Goal: Information Seeking & Learning: Check status

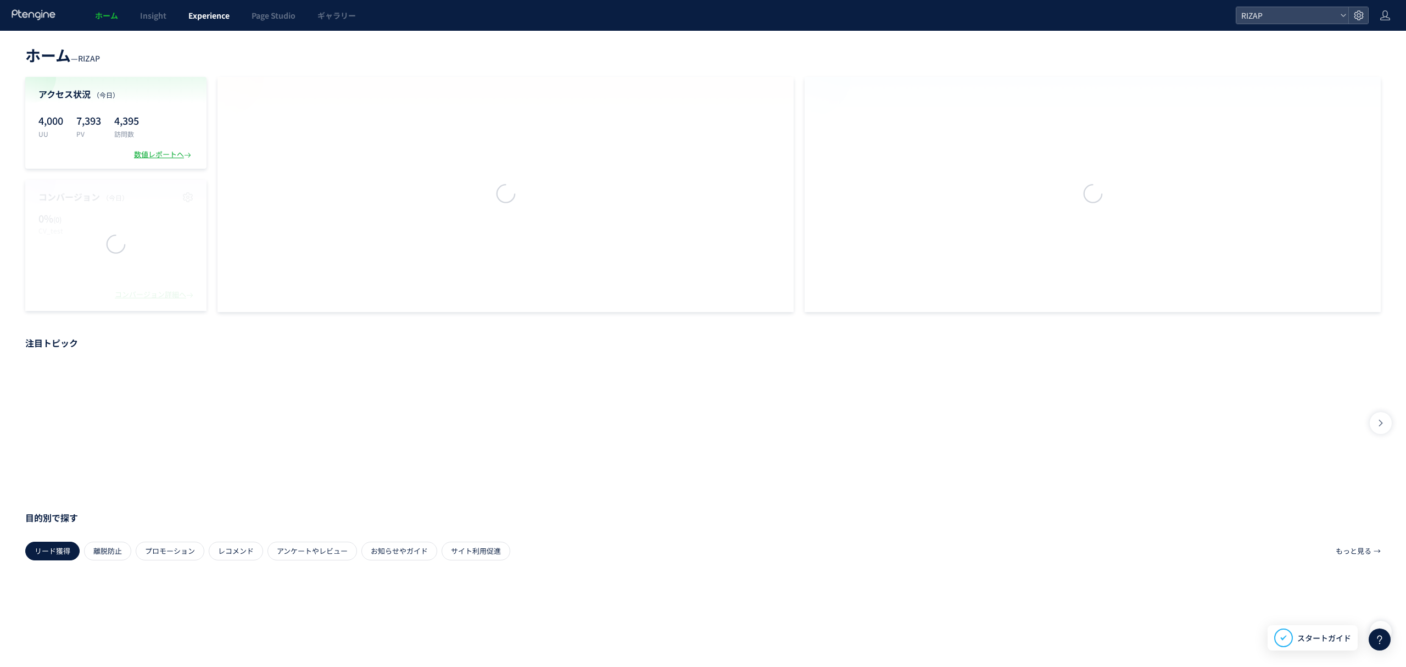
click at [192, 21] on link "Experience" at bounding box center [208, 15] width 63 height 31
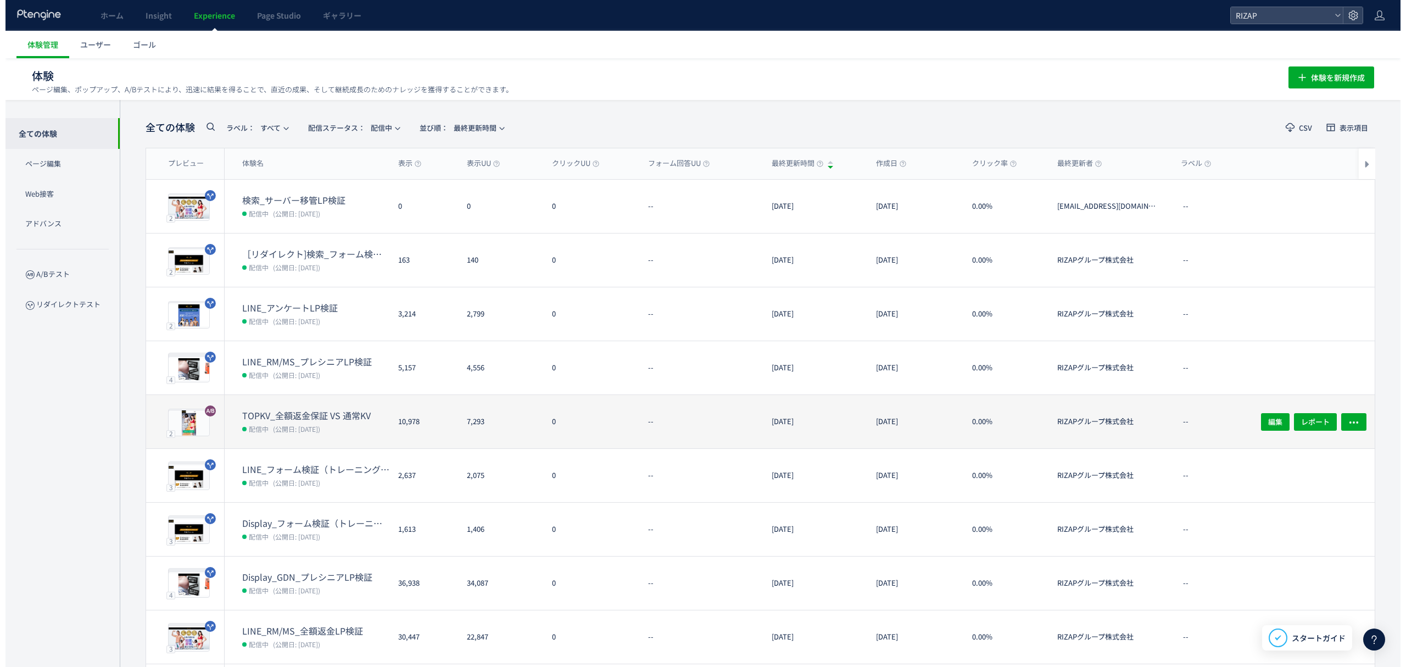
scroll to position [73, 0]
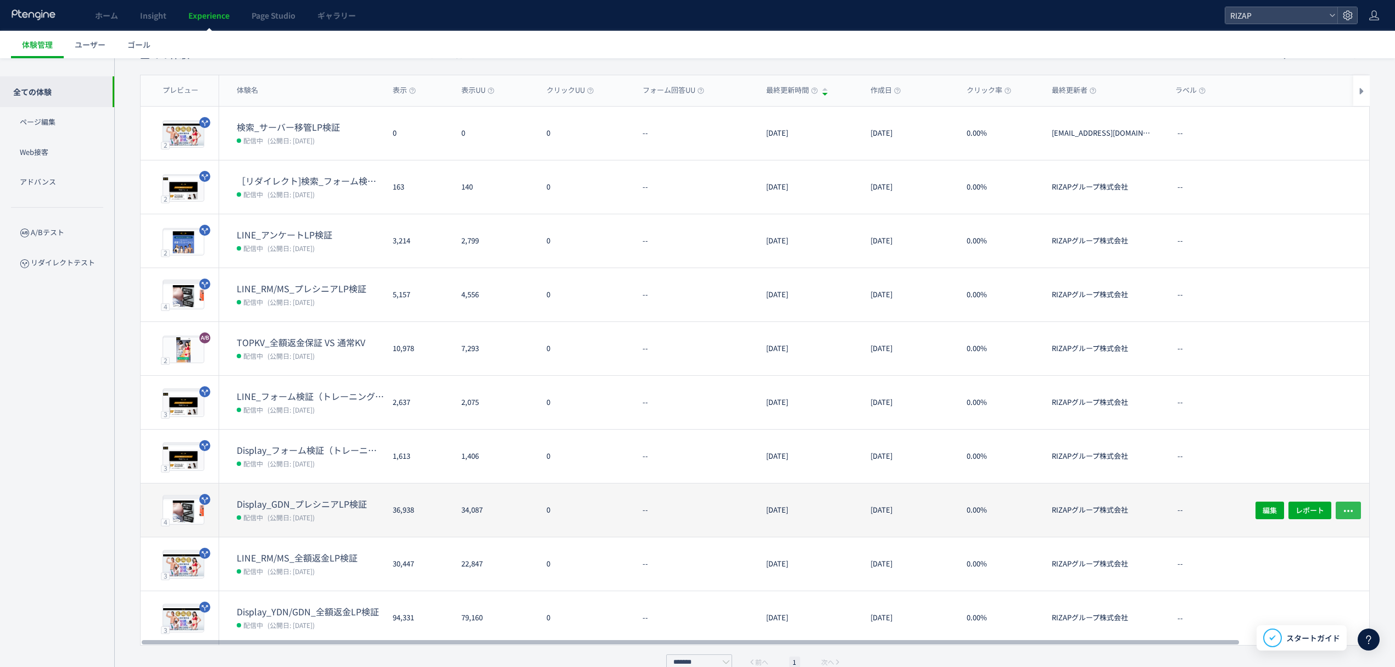
click at [1349, 505] on icon "button" at bounding box center [1347, 510] width 11 height 11
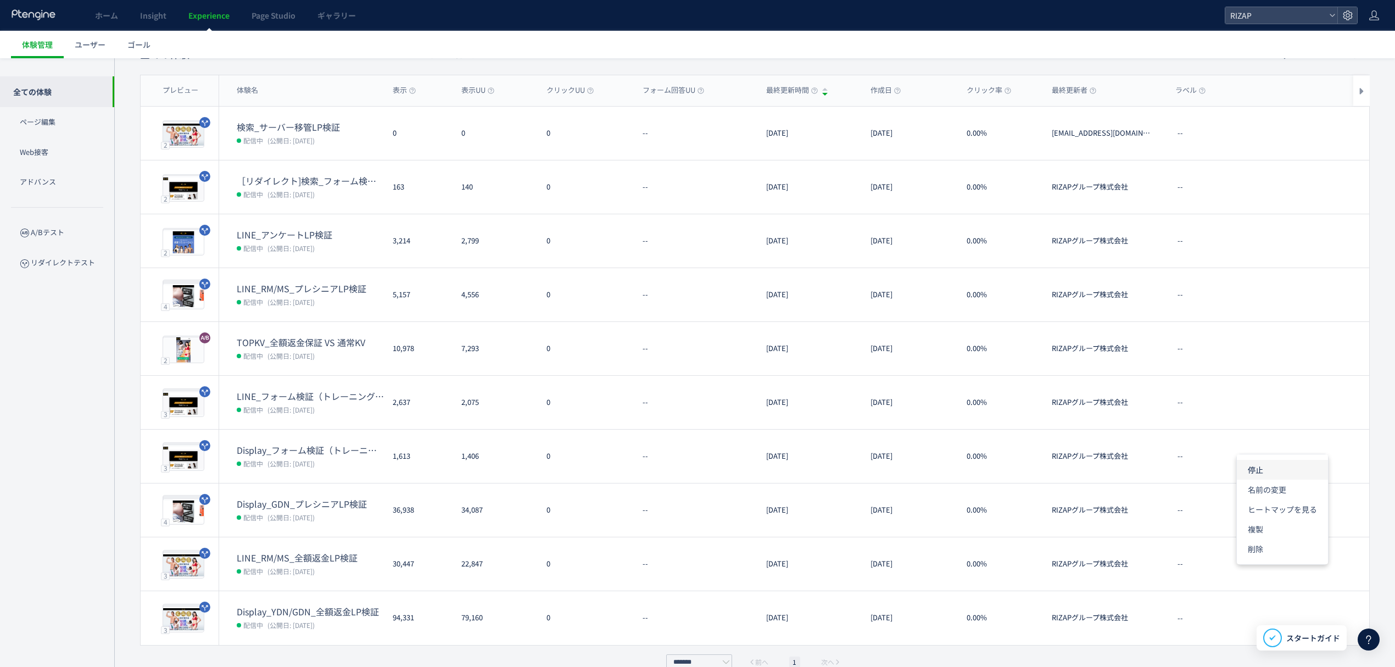
click at [1277, 469] on li "停止" at bounding box center [1282, 470] width 91 height 20
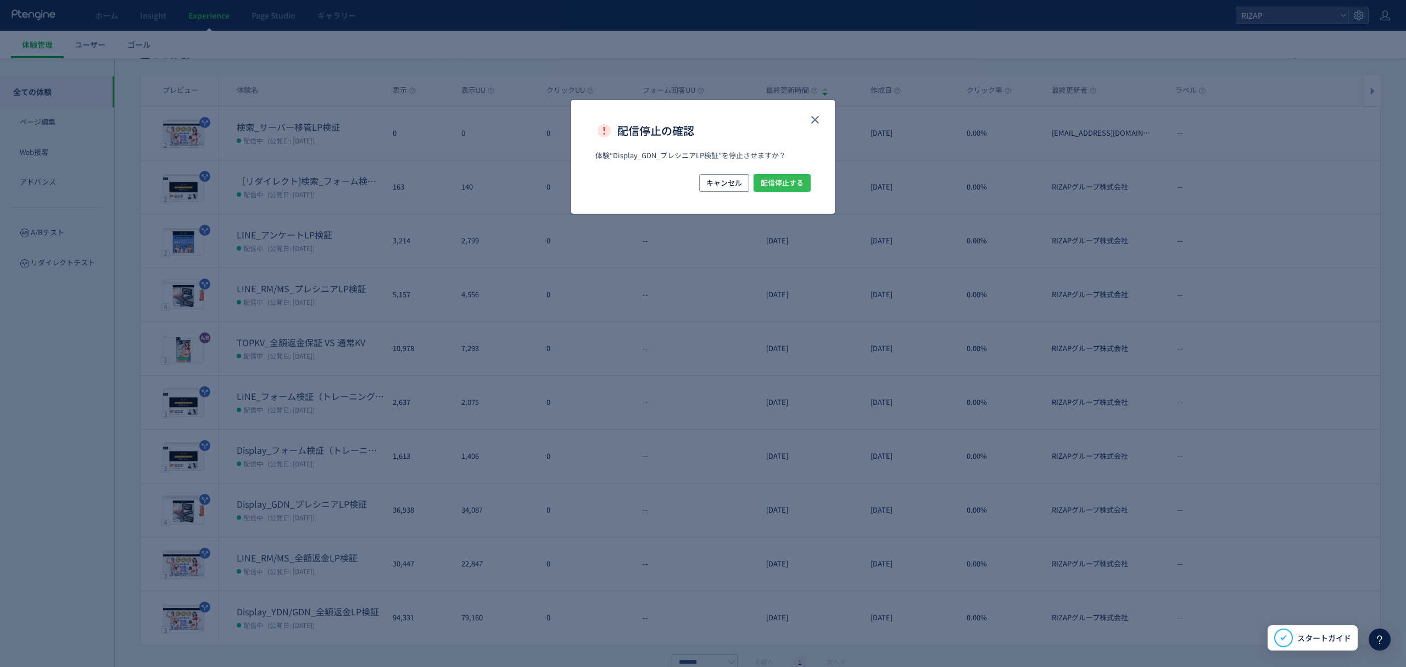
click at [788, 180] on span "配信停止する" at bounding box center [781, 183] width 43 height 18
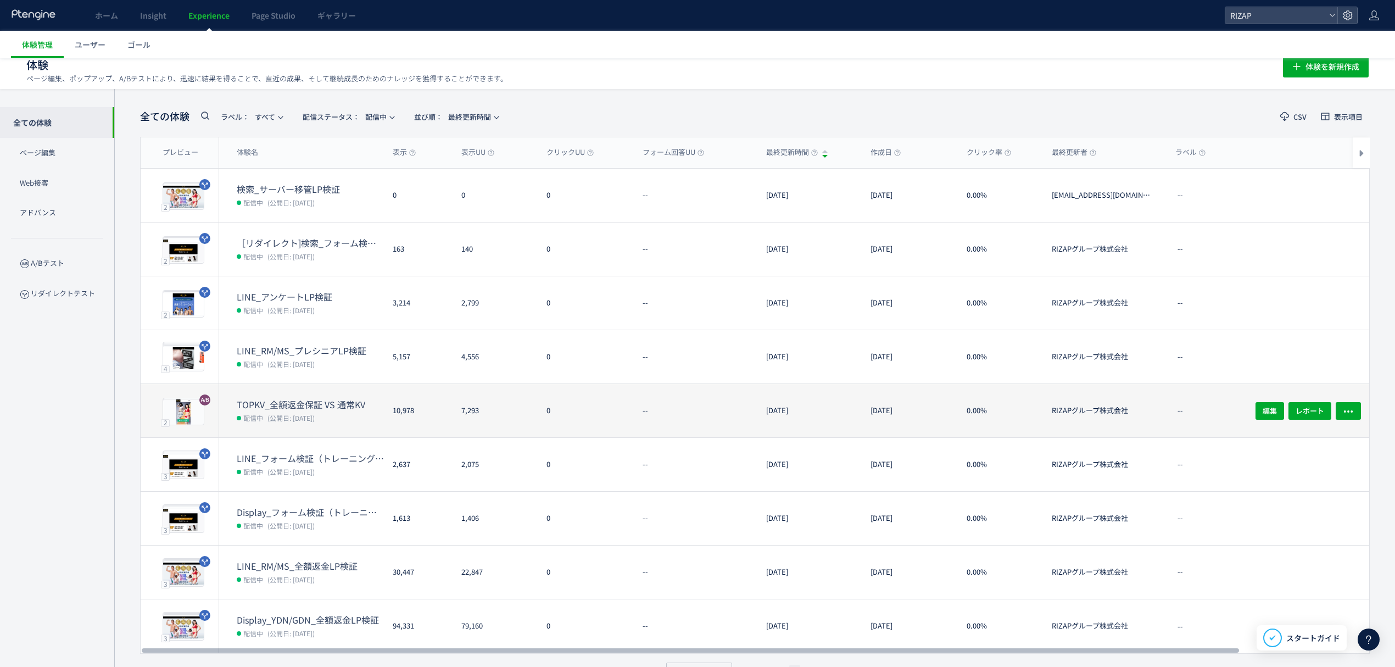
scroll to position [0, 0]
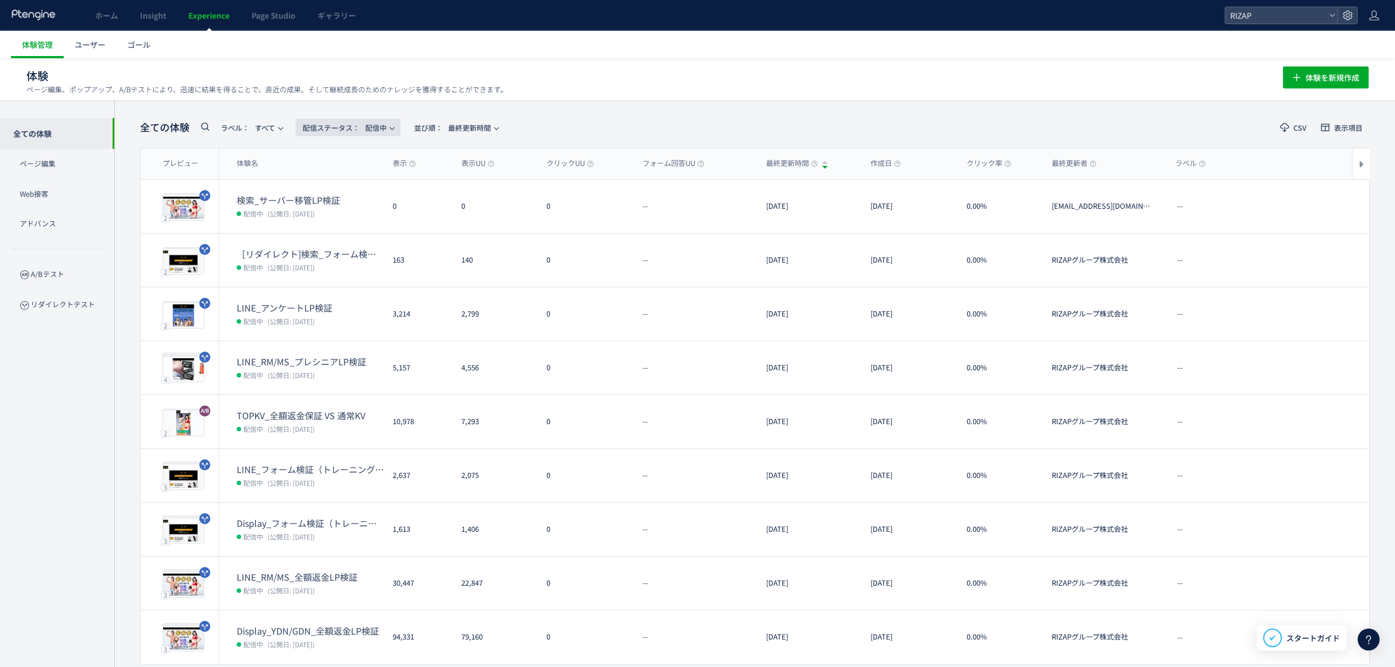
click at [381, 126] on span "配信ステータス​： 配信中" at bounding box center [345, 128] width 84 height 18
click at [613, 102] on div "全ての体験 ラベル： すべて 配信ステータス​： 配信中 並び順： 最終更新時間 CSV 表示項目 プレビュー 体験名 表示 表示UU クリックUU フォーム…" at bounding box center [754, 402] width 1280 height 605
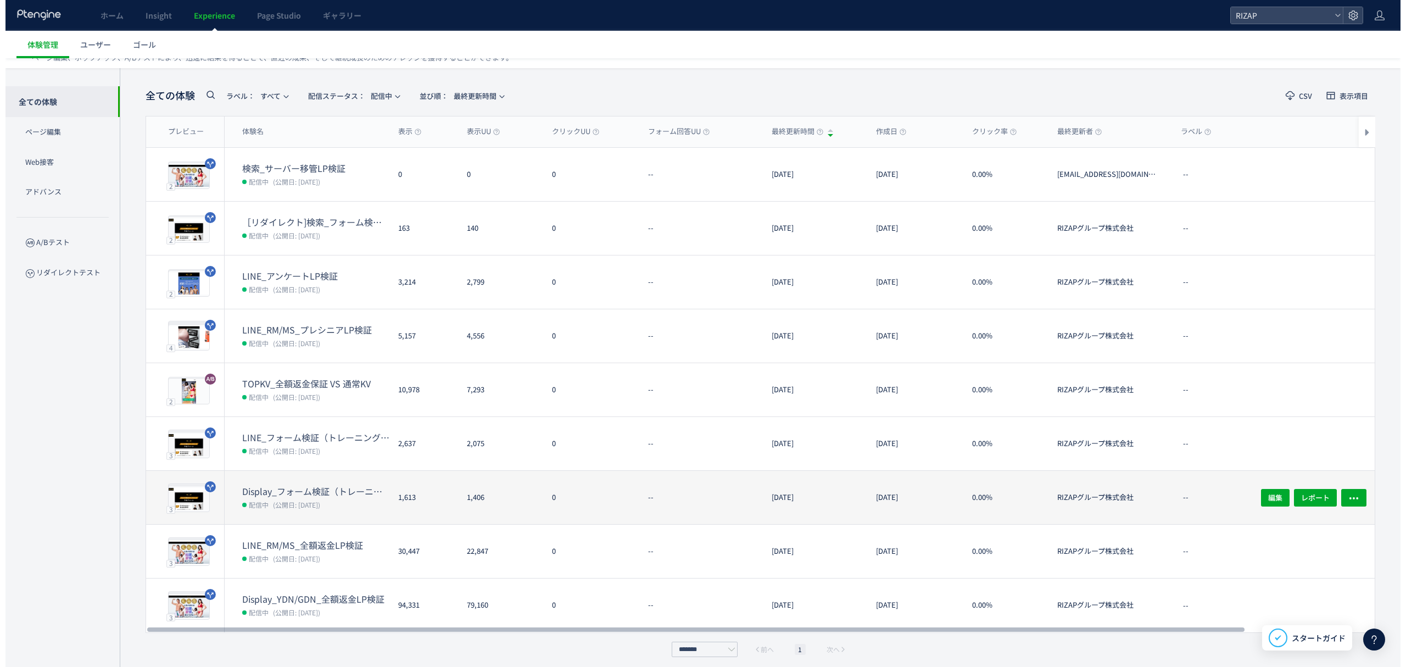
scroll to position [38, 0]
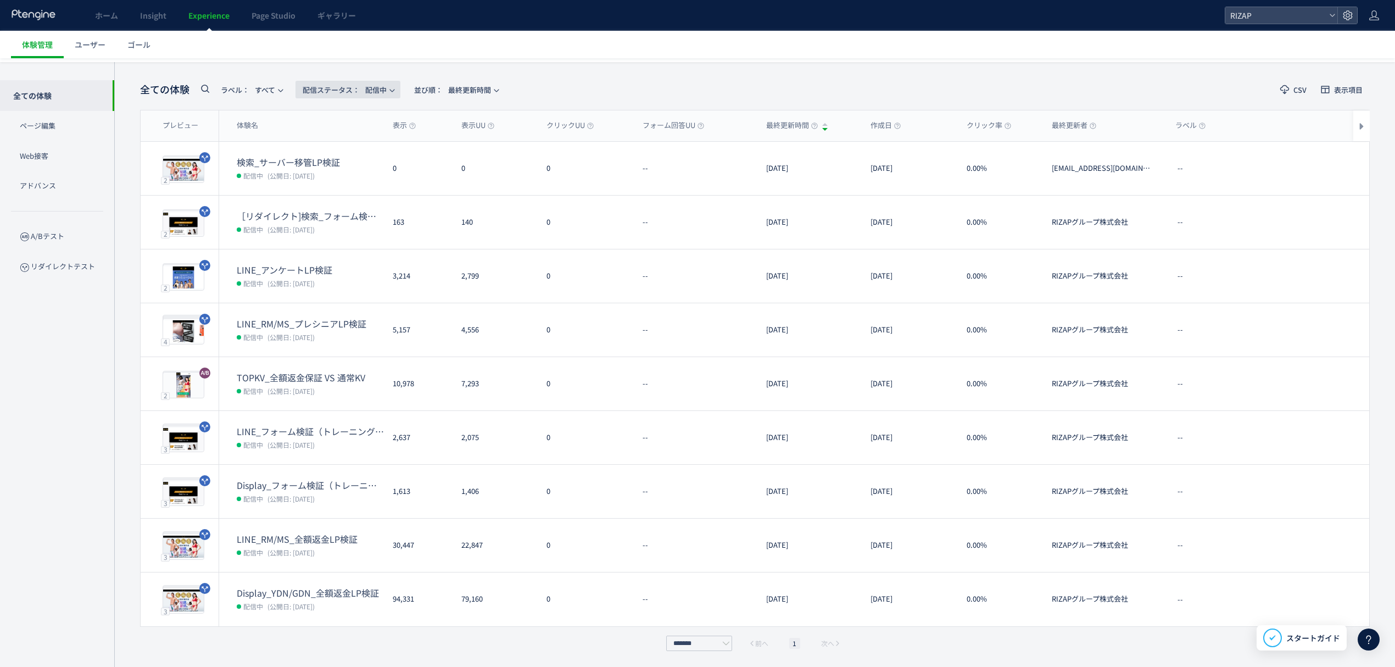
click at [387, 91] on span "配信ステータス​： 配信中" at bounding box center [345, 90] width 84 height 18
click at [354, 175] on li "停止中" at bounding box center [350, 180] width 45 height 20
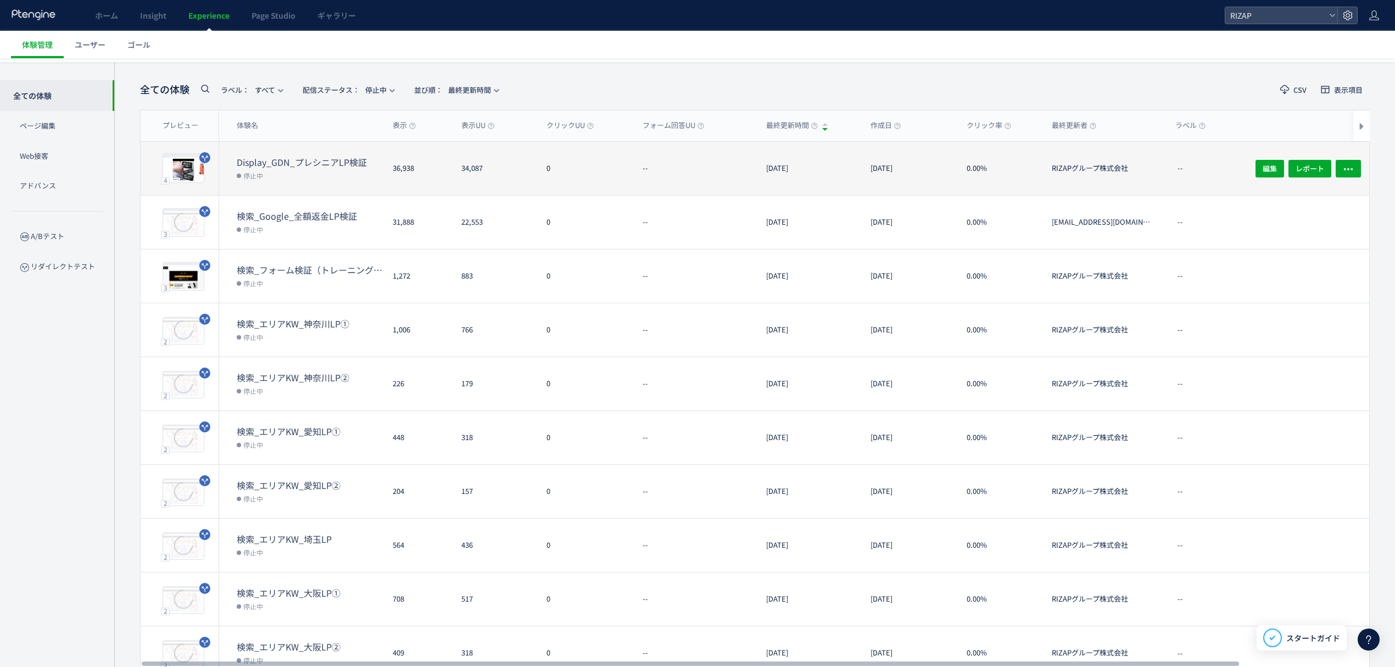
click at [326, 161] on dt "Display_GDN_プレシニアLP検証" at bounding box center [310, 162] width 147 height 13
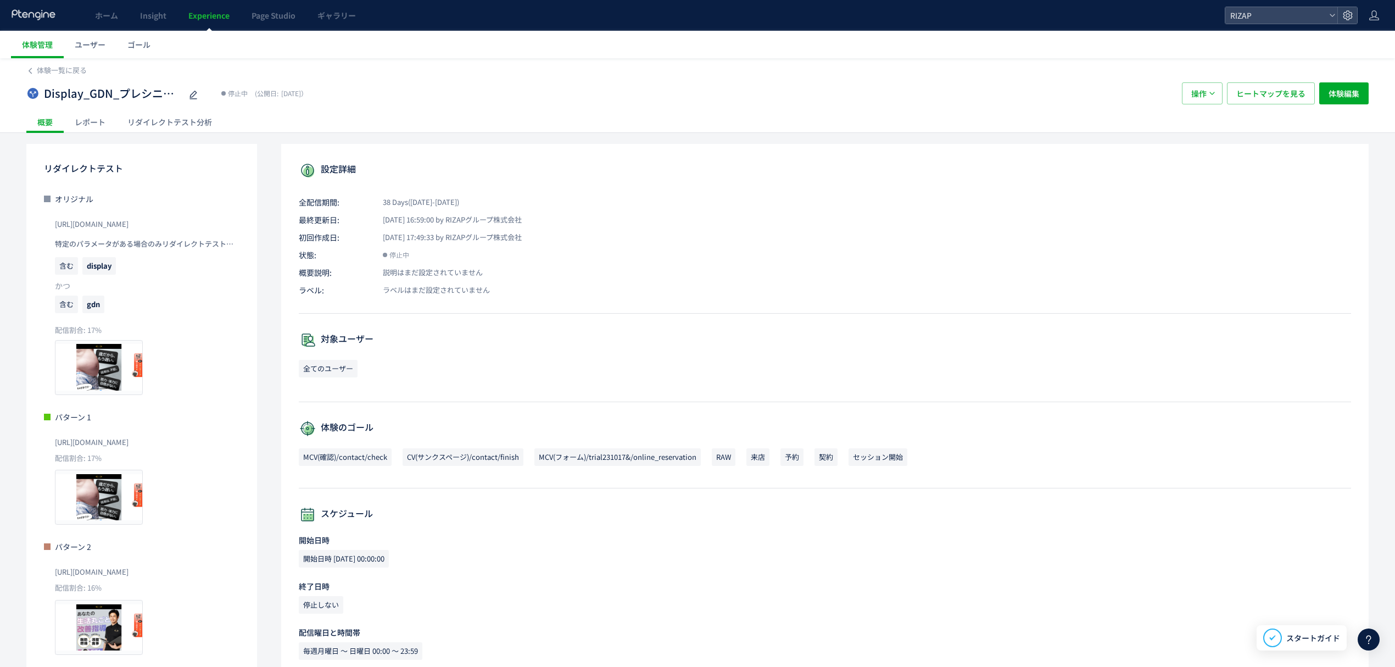
click at [86, 119] on div "レポート" at bounding box center [90, 122] width 53 height 22
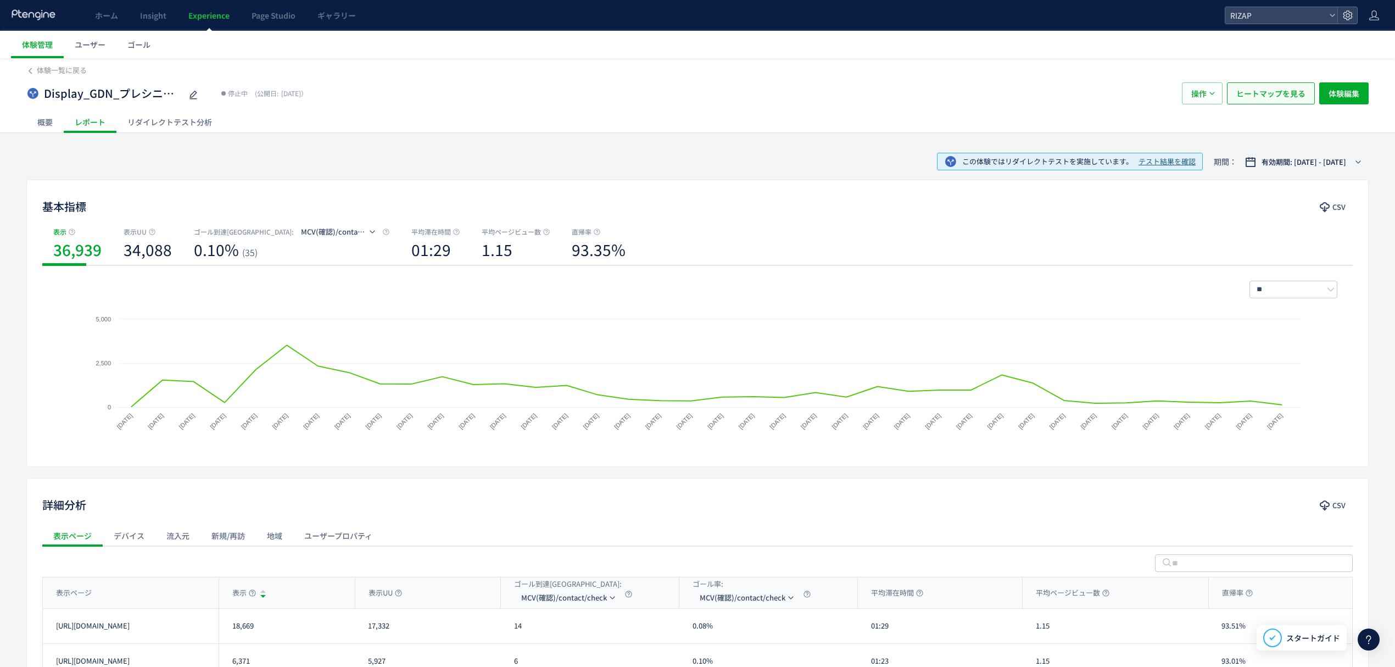
click at [1252, 99] on span "ヒートマップを見る" at bounding box center [1270, 93] width 69 height 22
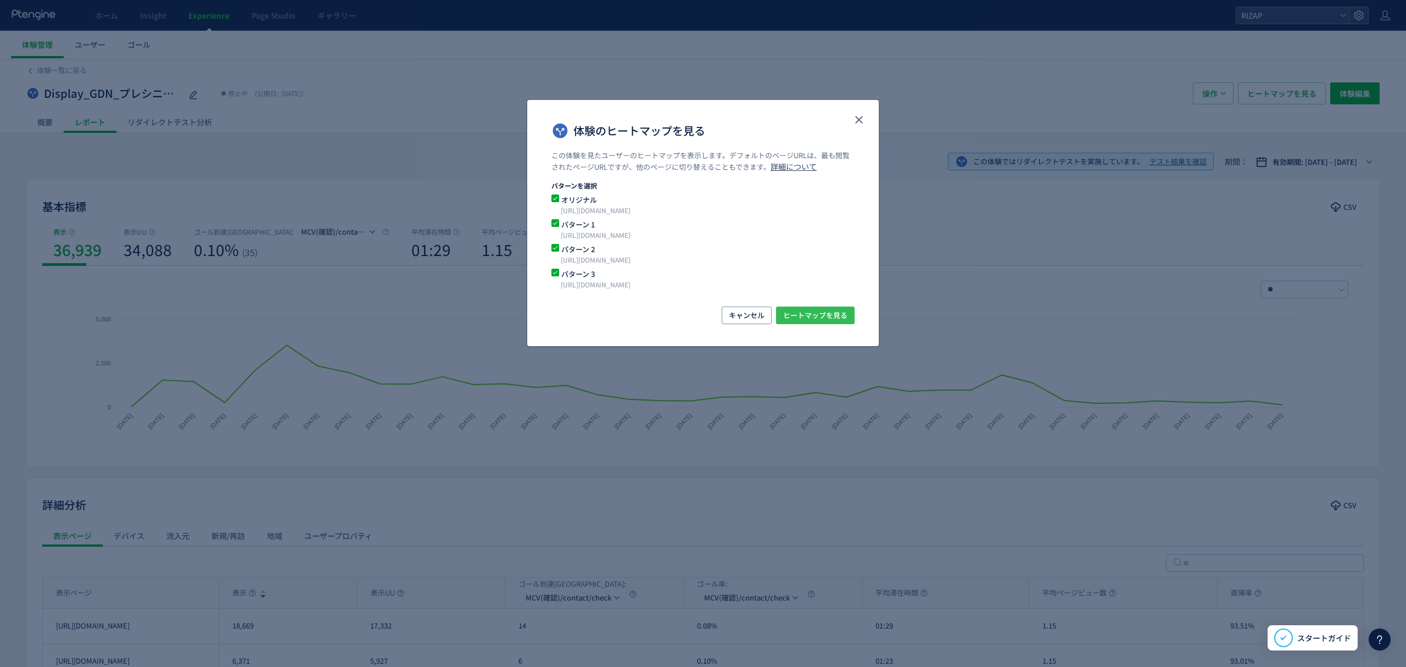
click at [813, 312] on span "ヒートマップを見る" at bounding box center [815, 315] width 64 height 18
click at [854, 116] on icon "close" at bounding box center [858, 119] width 13 height 13
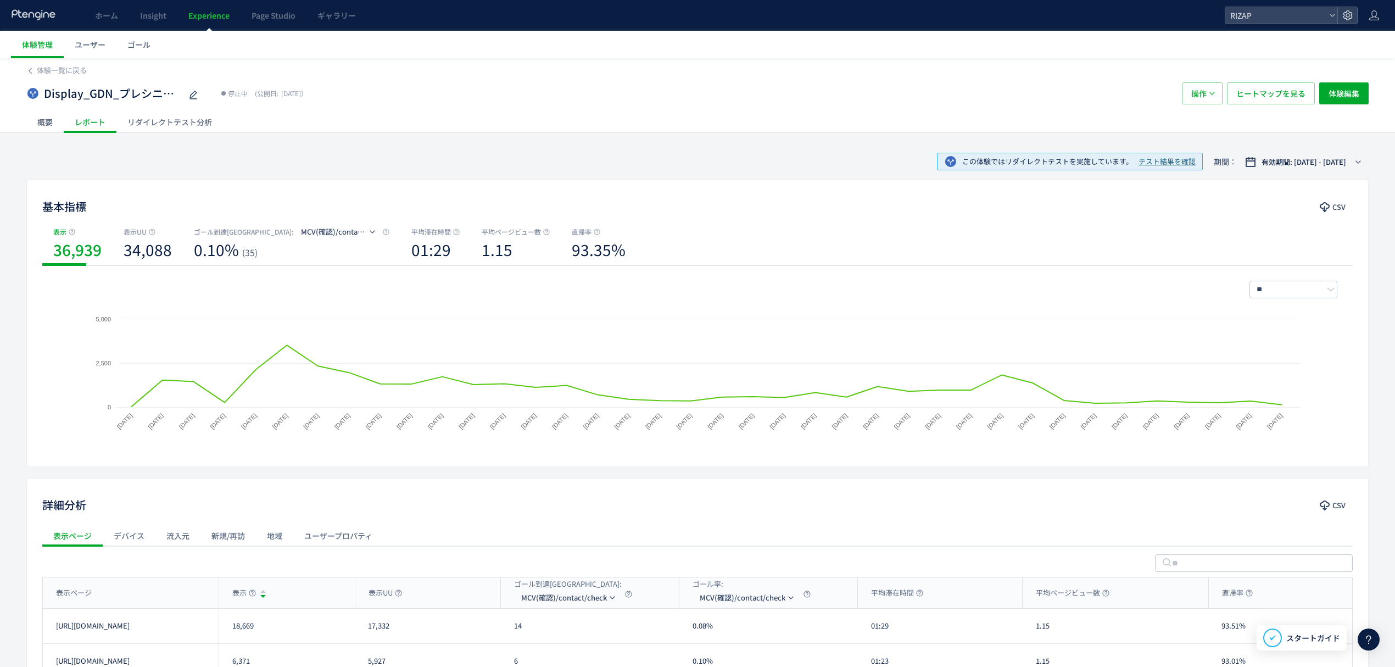
click at [53, 124] on div "概要" at bounding box center [44, 122] width 37 height 22
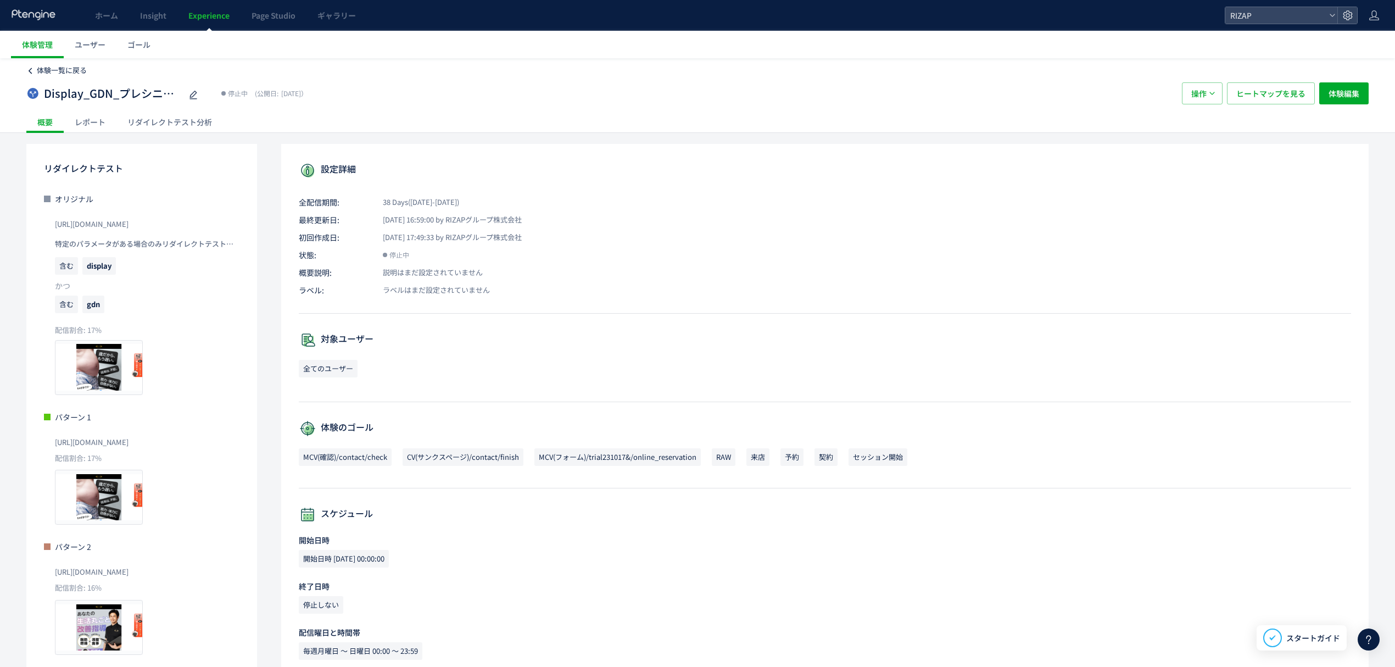
click at [46, 70] on span "体験一覧に戻る" at bounding box center [62, 70] width 50 height 10
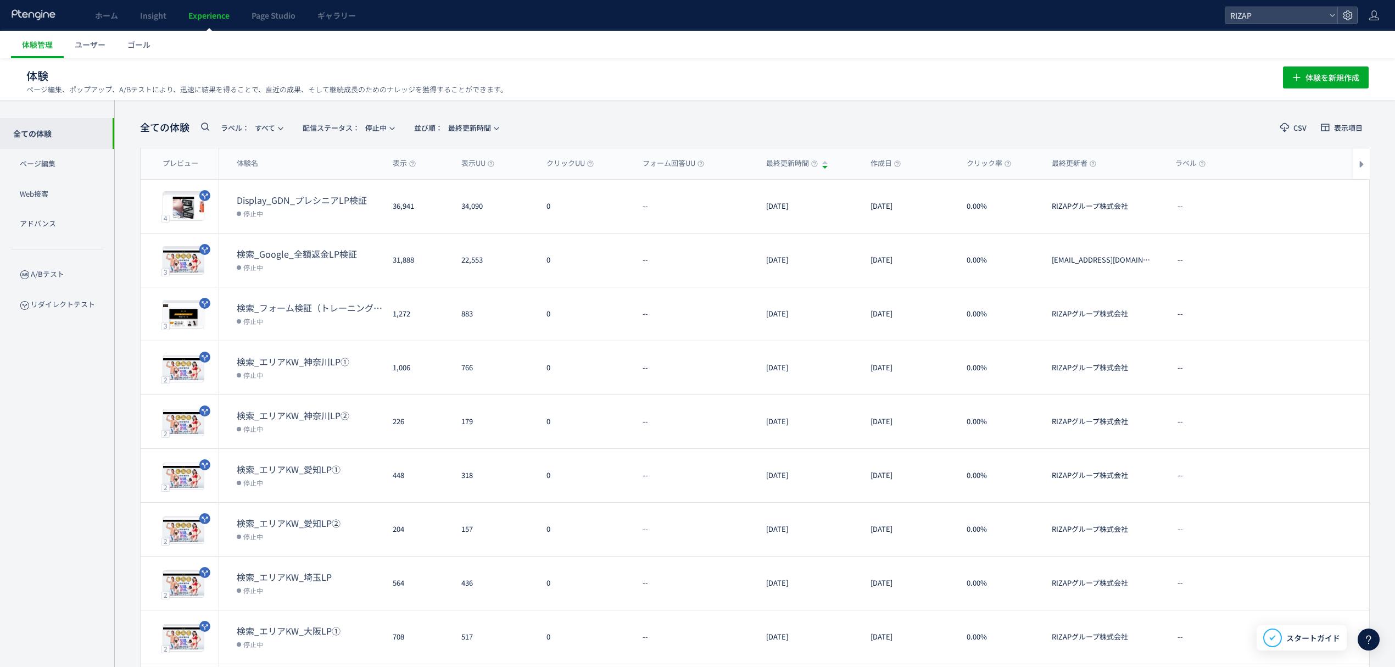
click at [378, 137] on div "全ての体験 ラベル： すべて 配信ステータス​： 停止中 並び順： 最終更新時間" at bounding box center [322, 127] width 365 height 23
click at [378, 119] on span "配信ステータス​： 停止中" at bounding box center [345, 128] width 84 height 18
click at [369, 174] on li "配信中" at bounding box center [350, 179] width 45 height 20
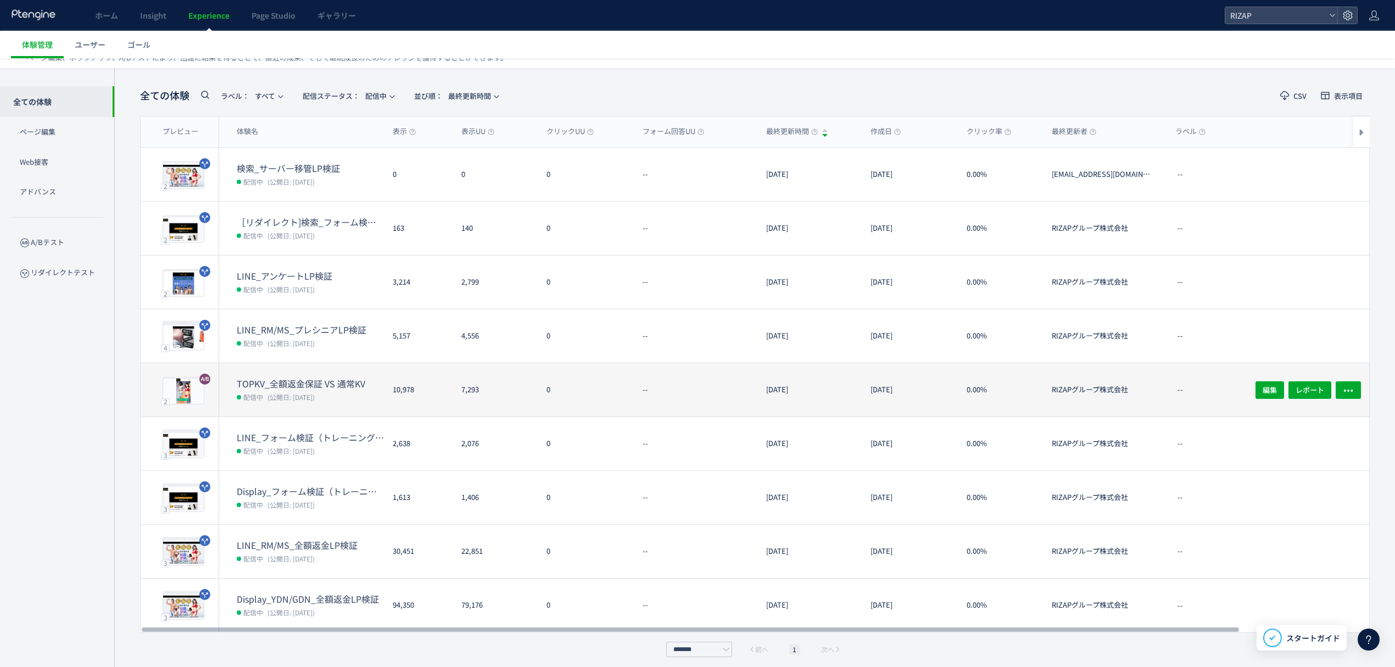
scroll to position [38, 0]
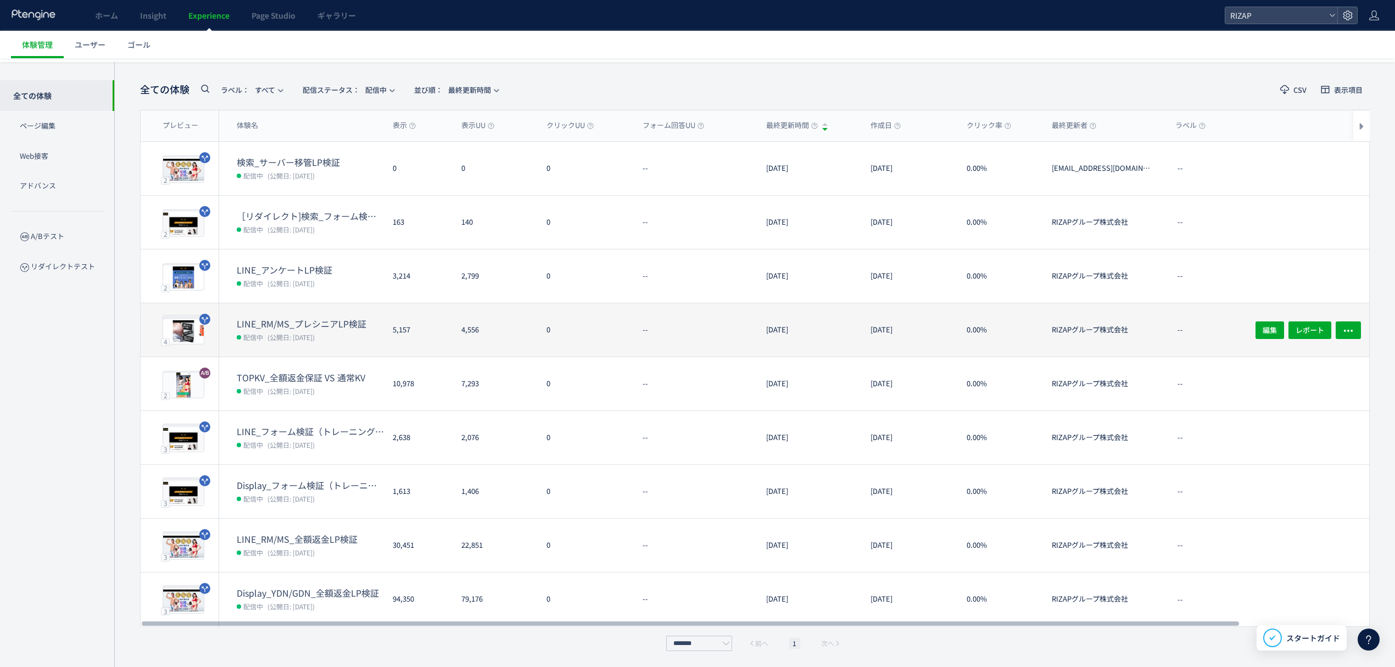
click at [284, 334] on span "(公開日: 2025/07/30)" at bounding box center [290, 336] width 47 height 9
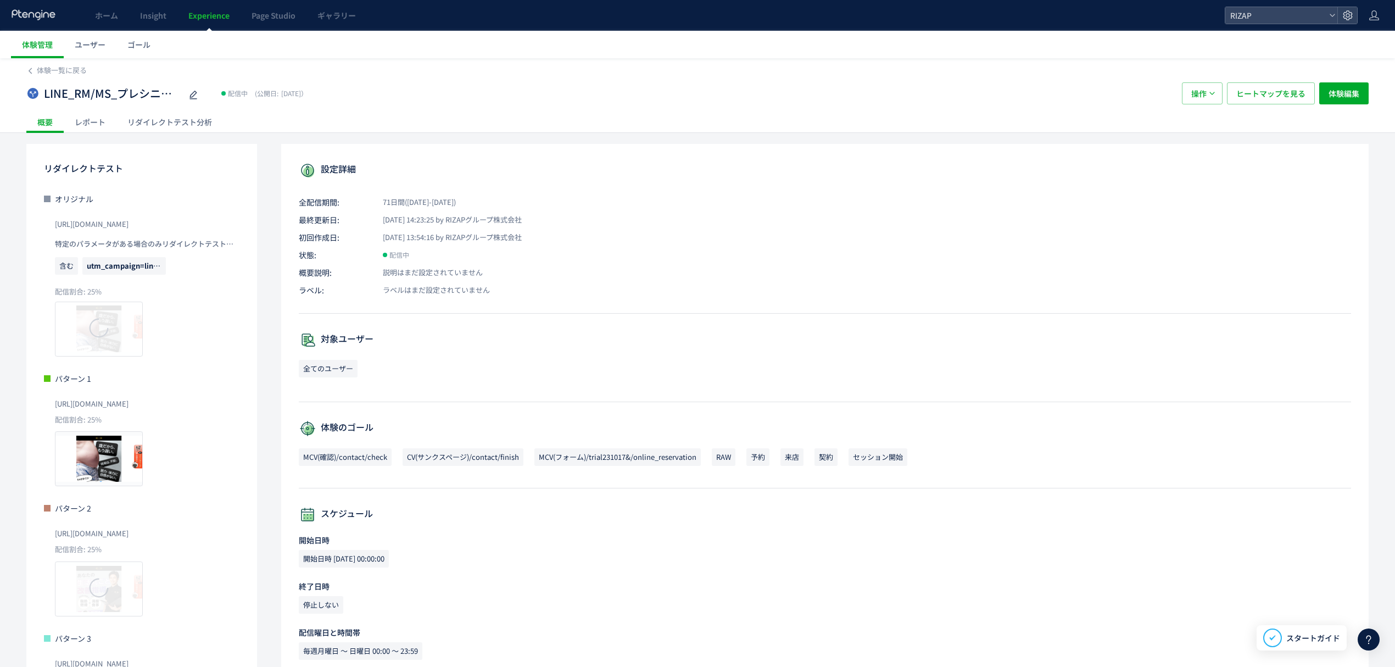
click at [102, 121] on div "レポート" at bounding box center [90, 122] width 53 height 22
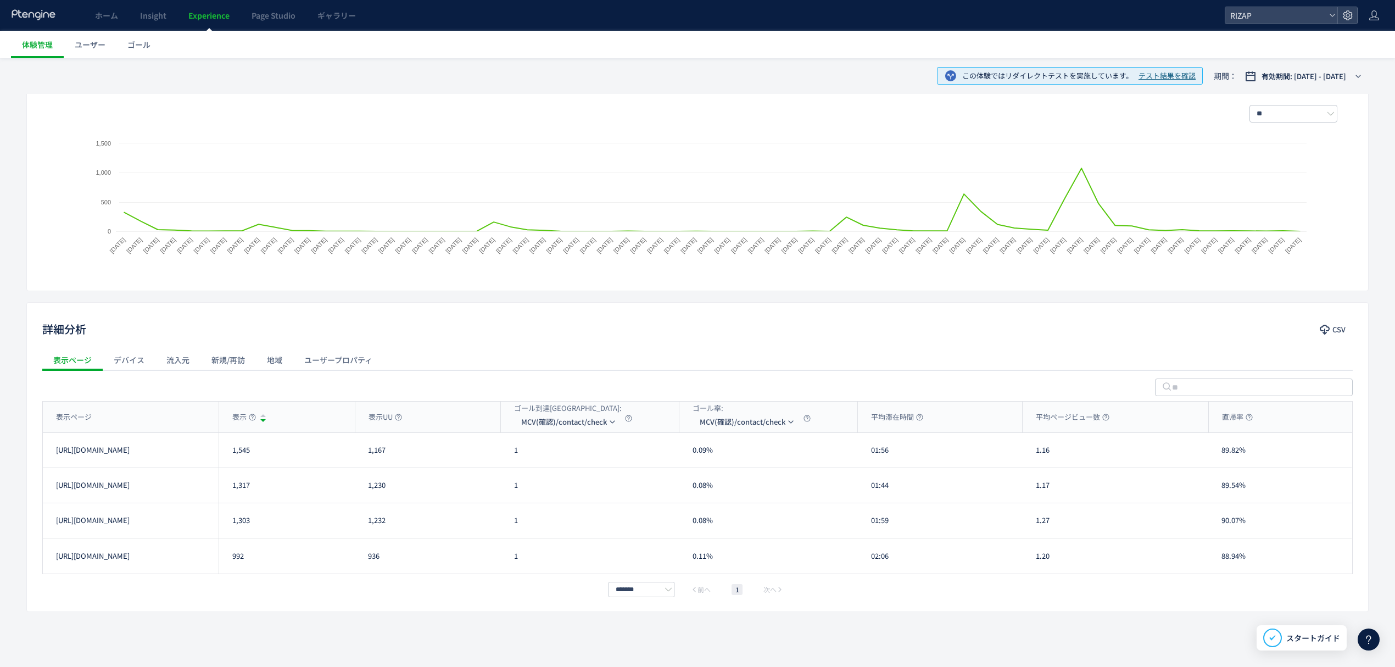
scroll to position [177, 0]
click at [572, 426] on span "MCV(確認)/contact/check" at bounding box center [564, 421] width 86 height 18
click at [566, 493] on li "MCV(フォーム)/trial231017&/online_reservation" at bounding box center [569, 494] width 110 height 20
click at [164, 411] on div "表示ページ" at bounding box center [131, 416] width 176 height 31
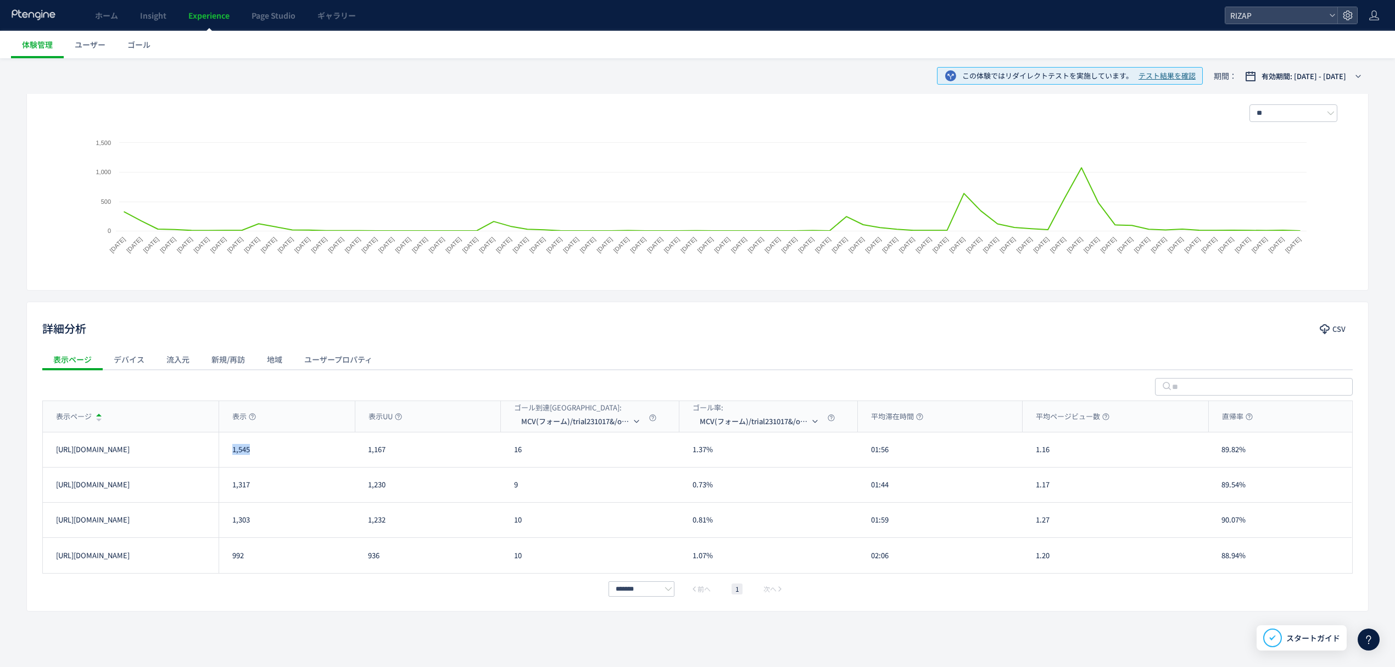
drag, startPoint x: 245, startPoint y: 445, endPoint x: 233, endPoint y: 445, distance: 12.1
click at [233, 445] on div "1,545" at bounding box center [287, 449] width 136 height 35
copy div "1,545"
drag, startPoint x: 254, startPoint y: 488, endPoint x: 232, endPoint y: 486, distance: 22.0
click at [232, 486] on div "1,317" at bounding box center [287, 484] width 136 height 35
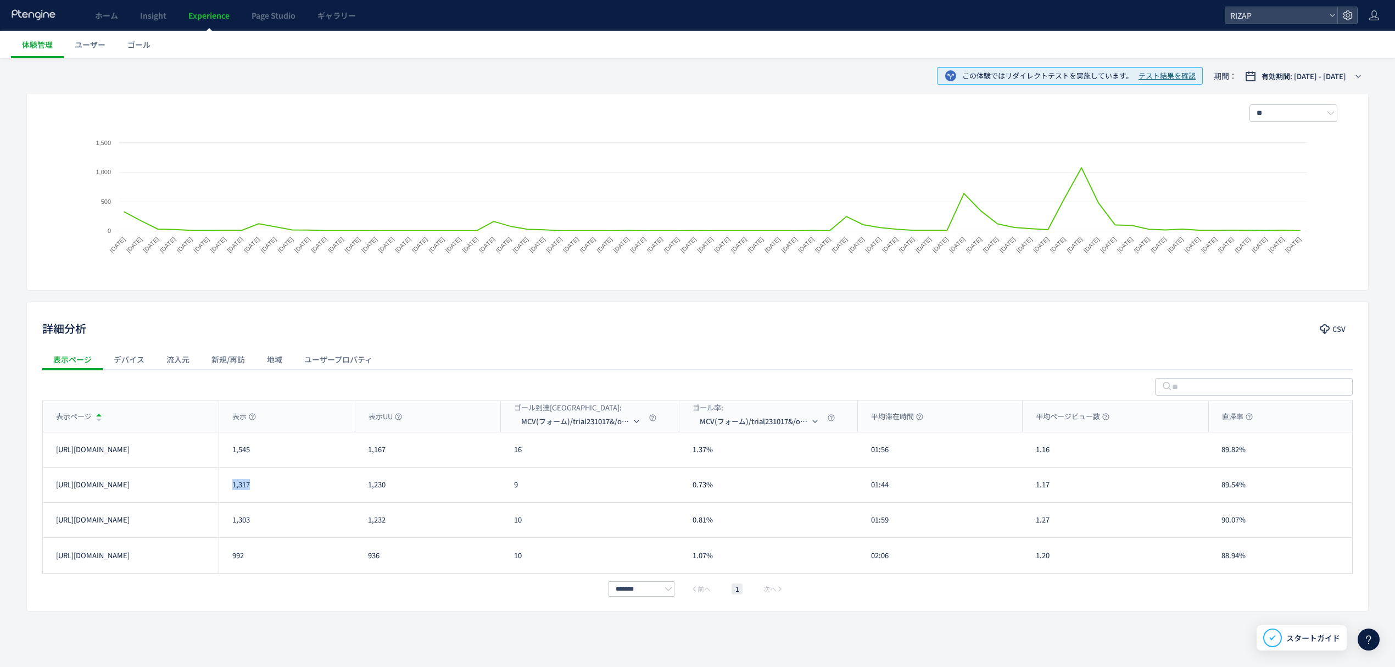
copy div "1,317"
drag, startPoint x: 266, startPoint y: 527, endPoint x: 232, endPoint y: 526, distance: 34.6
click at [232, 526] on div "1,303" at bounding box center [287, 519] width 136 height 35
copy div "1,303"
drag, startPoint x: 260, startPoint y: 559, endPoint x: 231, endPoint y: 559, distance: 28.6
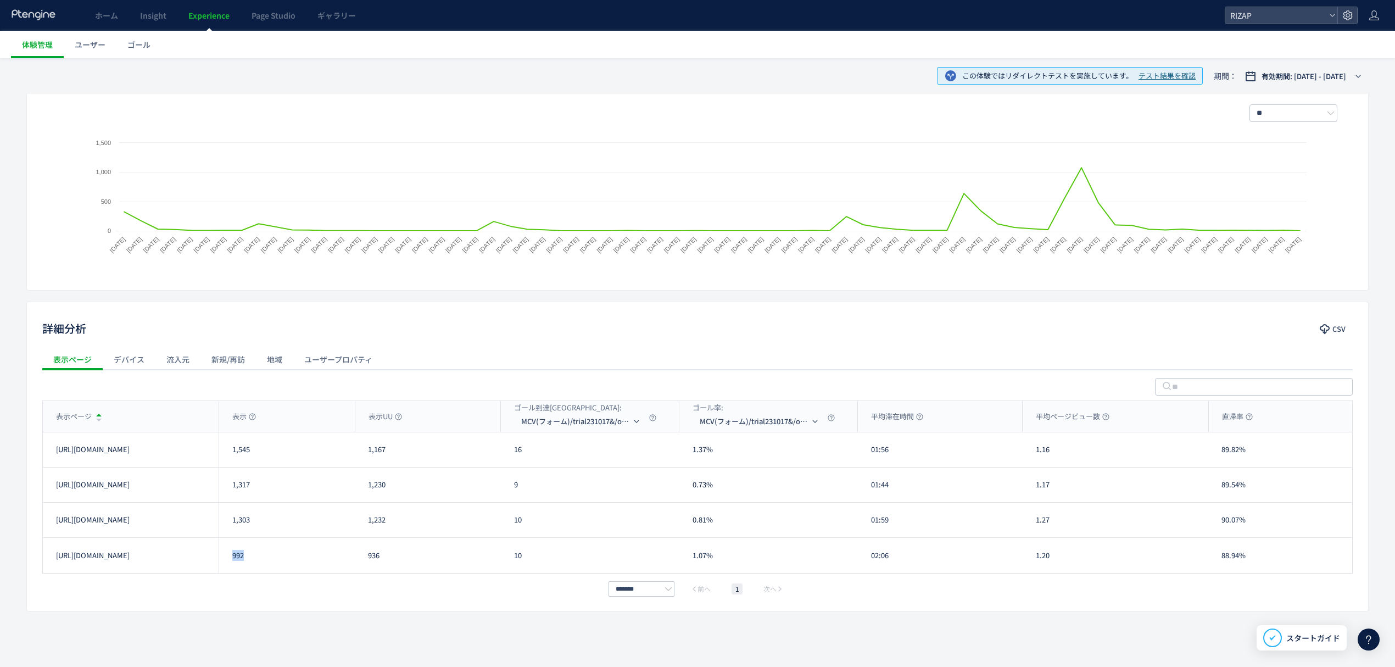
click at [231, 559] on div "992" at bounding box center [287, 555] width 136 height 35
copy div "992"
drag, startPoint x: 521, startPoint y: 455, endPoint x: 514, endPoint y: 453, distance: 6.8
click at [514, 453] on div "16" at bounding box center [590, 449] width 178 height 35
copy div "16"
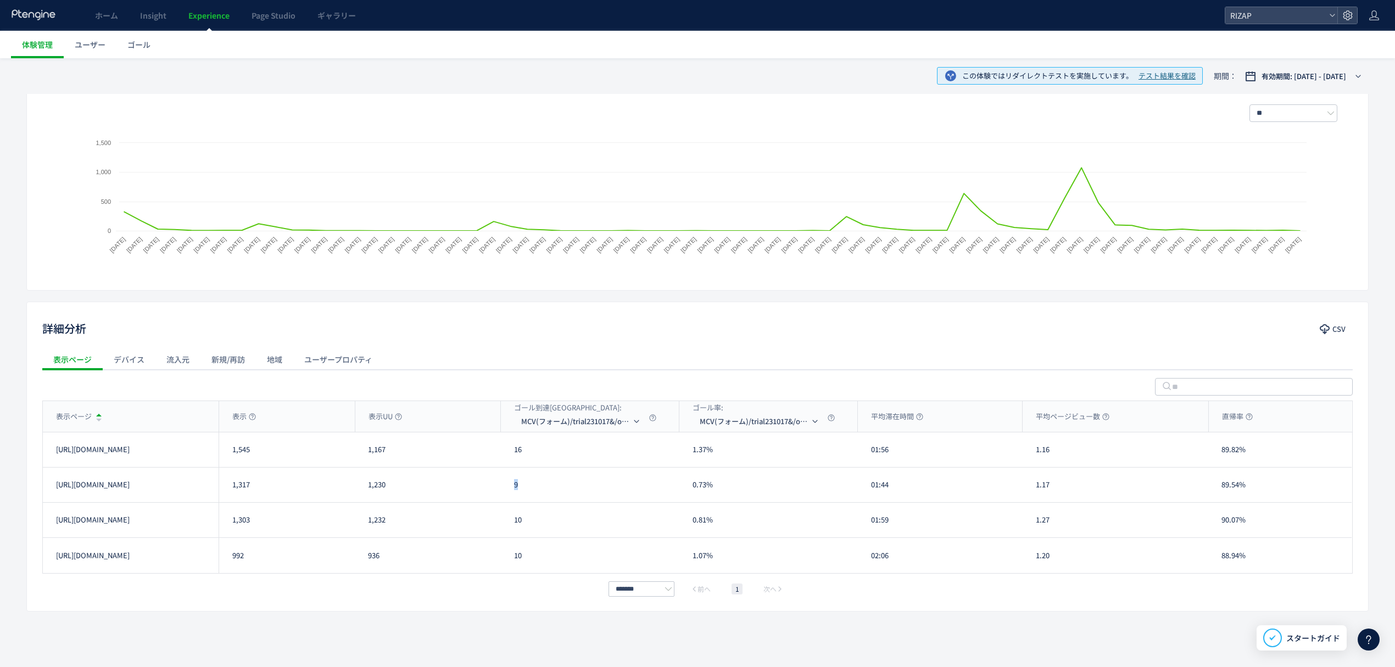
click at [510, 486] on div "9" at bounding box center [590, 484] width 178 height 35
copy div "9"
click at [516, 524] on div "10" at bounding box center [590, 519] width 178 height 35
copy div "10"
click at [569, 473] on li "CV(サンクスページ)/contact/finish" at bounding box center [582, 474] width 110 height 20
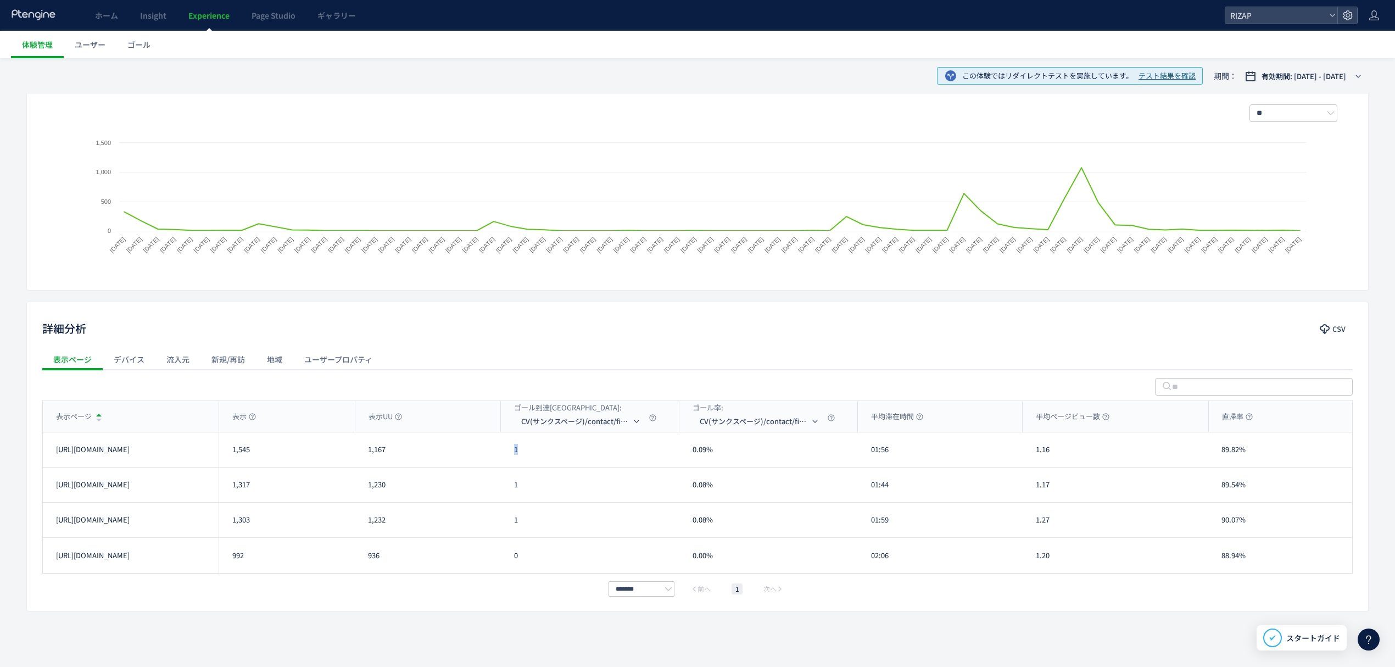
drag, startPoint x: 528, startPoint y: 447, endPoint x: 507, endPoint y: 447, distance: 20.3
click at [507, 447] on div "1" at bounding box center [590, 449] width 178 height 35
copy div "1"
drag, startPoint x: 528, startPoint y: 557, endPoint x: 504, endPoint y: 557, distance: 24.2
click at [504, 557] on div "0" at bounding box center [590, 555] width 178 height 35
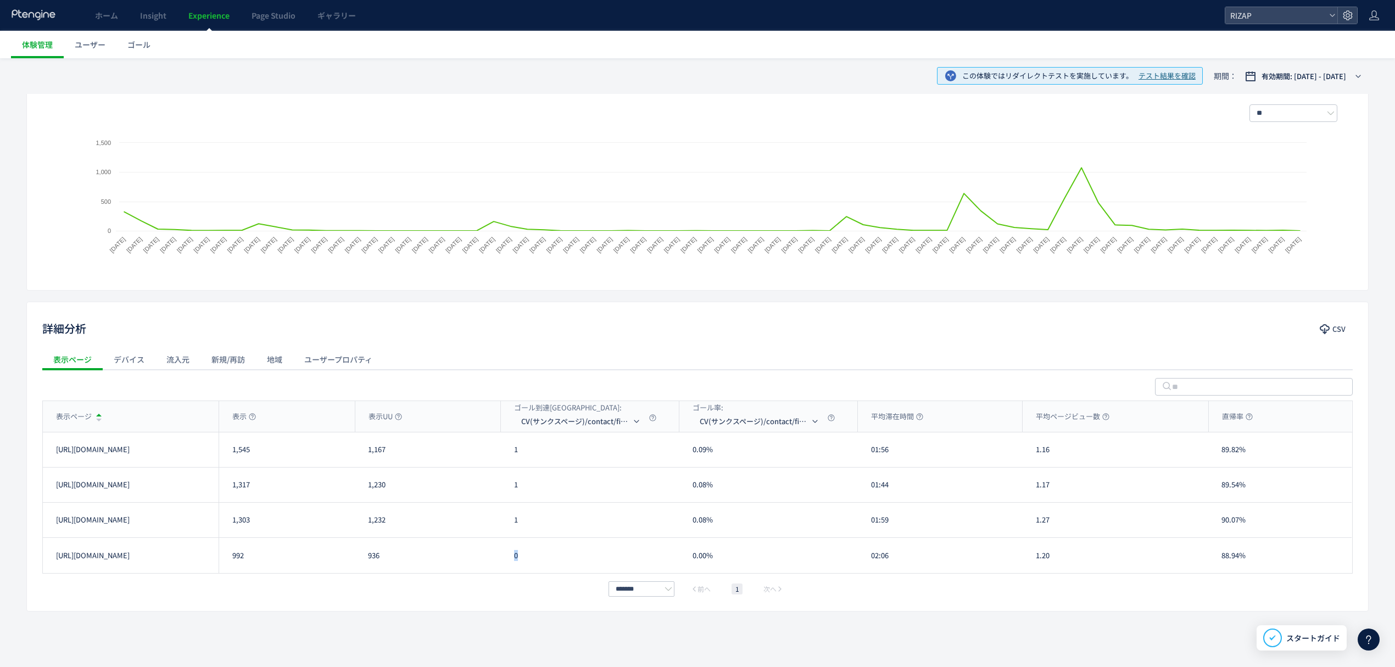
copy div "0"
drag, startPoint x: 892, startPoint y: 458, endPoint x: 866, endPoint y: 457, distance: 25.3
click at [866, 457] on div "01:56" at bounding box center [940, 449] width 165 height 35
copy div "01:56"
click at [881, 463] on div "01:56" at bounding box center [940, 449] width 165 height 35
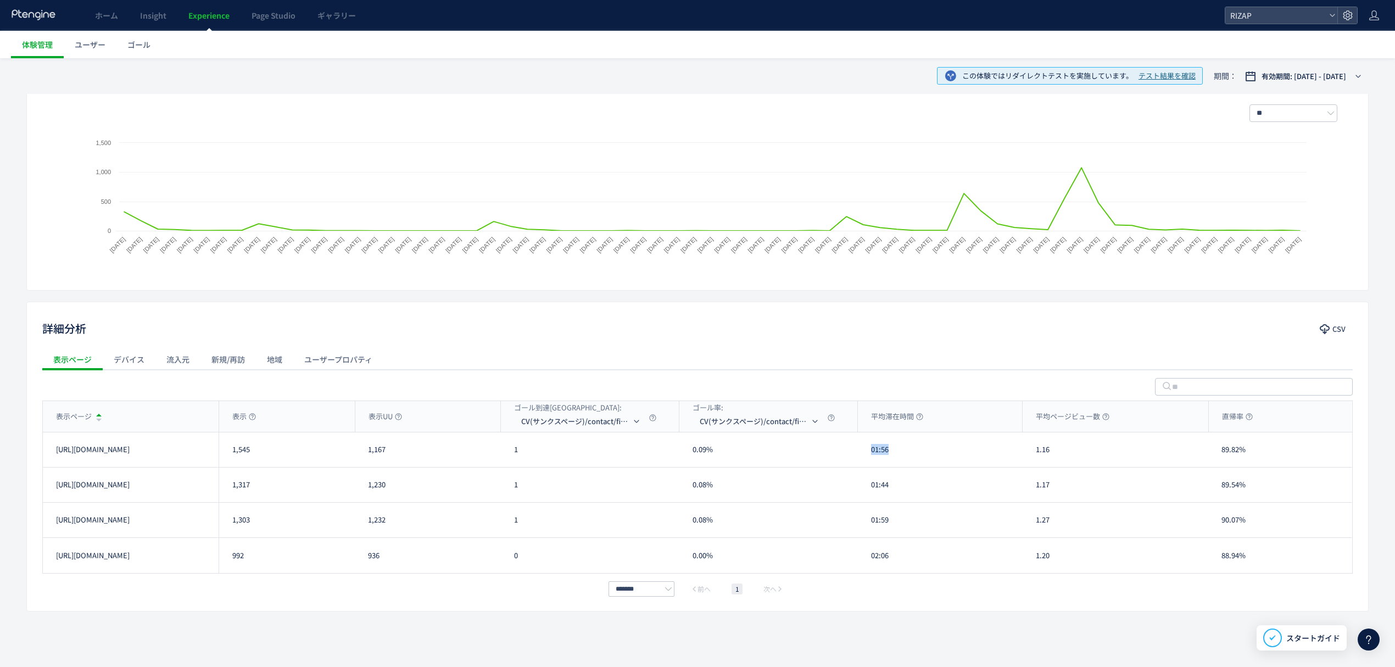
drag, startPoint x: 875, startPoint y: 451, endPoint x: 866, endPoint y: 451, distance: 9.3
click at [866, 451] on div "01:56" at bounding box center [940, 449] width 165 height 35
click at [870, 490] on div "01:44" at bounding box center [940, 484] width 165 height 35
drag, startPoint x: 886, startPoint y: 521, endPoint x: 868, endPoint y: 523, distance: 17.8
click at [868, 523] on div "01:59" at bounding box center [940, 519] width 165 height 35
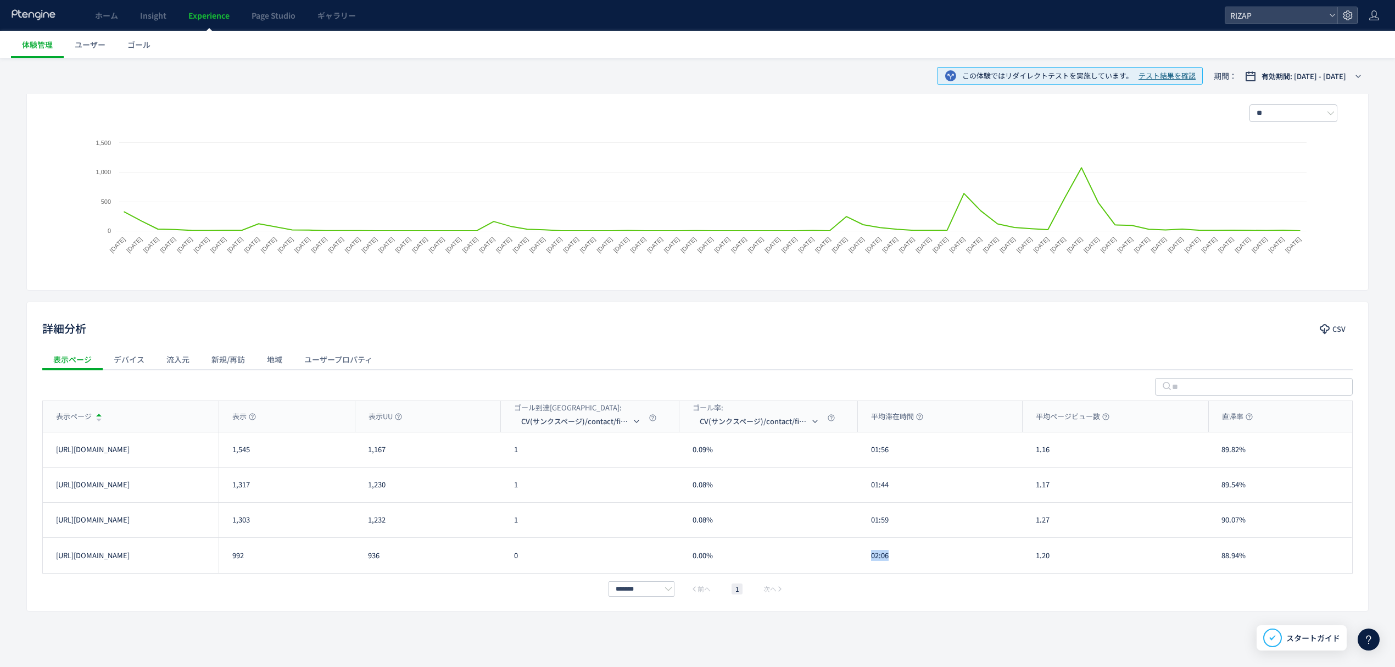
drag, startPoint x: 881, startPoint y: 562, endPoint x: 865, endPoint y: 561, distance: 15.4
click at [865, 561] on div "02:06" at bounding box center [940, 555] width 165 height 35
drag, startPoint x: 1055, startPoint y: 462, endPoint x: 1029, endPoint y: 456, distance: 27.0
click at [1029, 456] on div "1.16" at bounding box center [1115, 449] width 186 height 35
drag, startPoint x: 1059, startPoint y: 493, endPoint x: 1034, endPoint y: 484, distance: 26.2
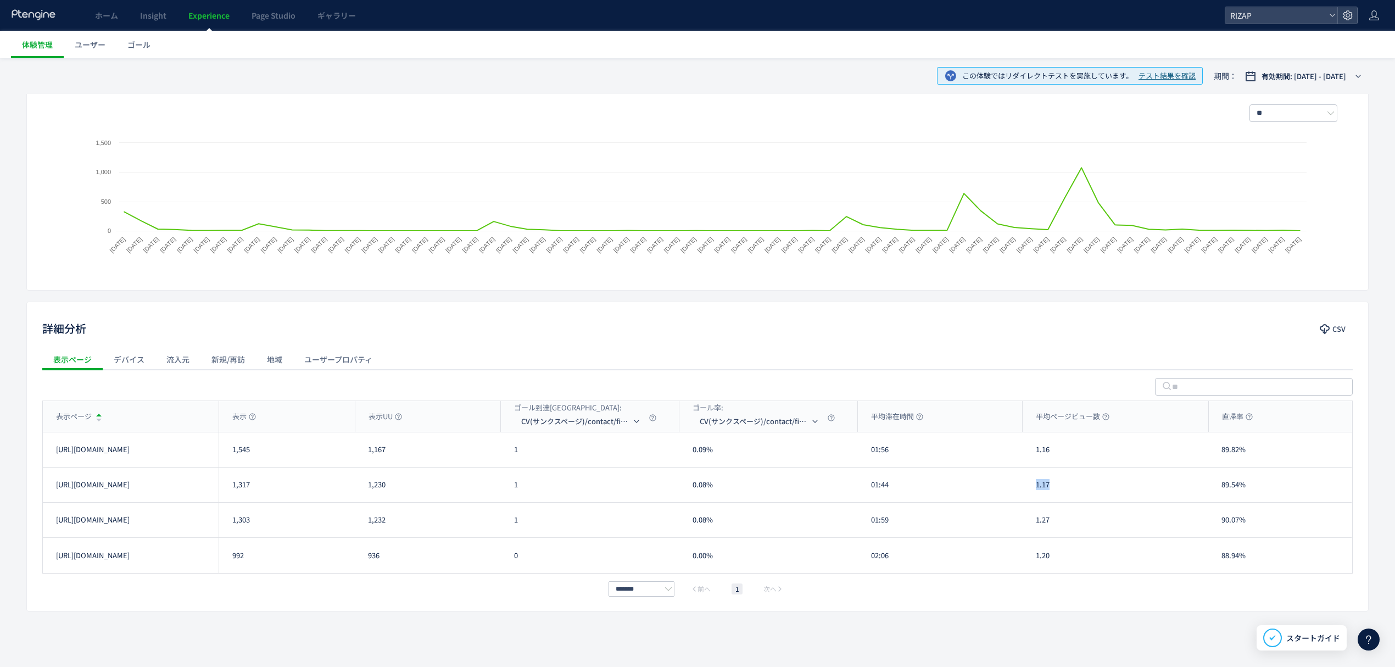
click at [1034, 484] on div "1.17" at bounding box center [1115, 484] width 186 height 35
drag, startPoint x: 1056, startPoint y: 523, endPoint x: 1024, endPoint y: 523, distance: 32.4
click at [1024, 523] on div "1.27" at bounding box center [1115, 519] width 186 height 35
drag, startPoint x: 1055, startPoint y: 558, endPoint x: 1028, endPoint y: 556, distance: 27.0
click at [1028, 556] on div "1.20" at bounding box center [1115, 555] width 186 height 35
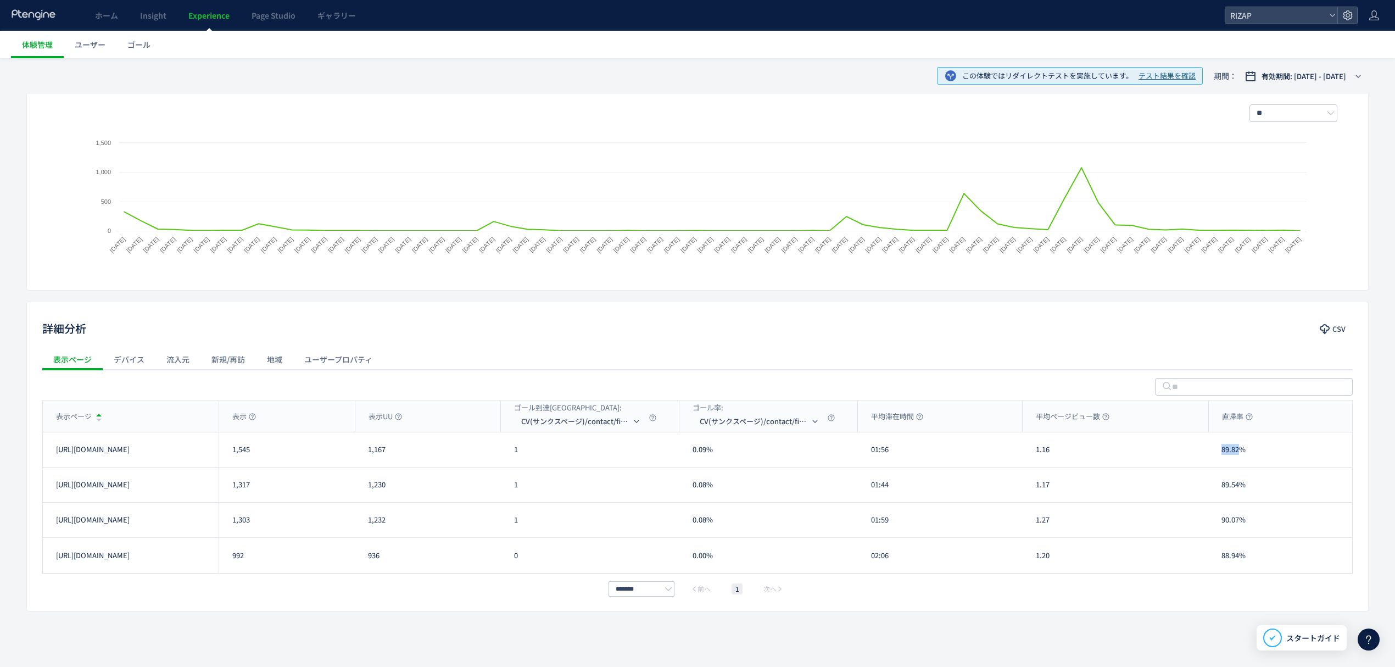
drag, startPoint x: 1234, startPoint y: 444, endPoint x: 1218, endPoint y: 444, distance: 16.5
click at [1218, 444] on div "89.82%" at bounding box center [1279, 449] width 143 height 35
click at [1253, 453] on div "89.82%" at bounding box center [1279, 449] width 143 height 35
drag, startPoint x: 1252, startPoint y: 451, endPoint x: 1215, endPoint y: 451, distance: 36.8
click at [1216, 451] on div "89.82%" at bounding box center [1279, 449] width 143 height 35
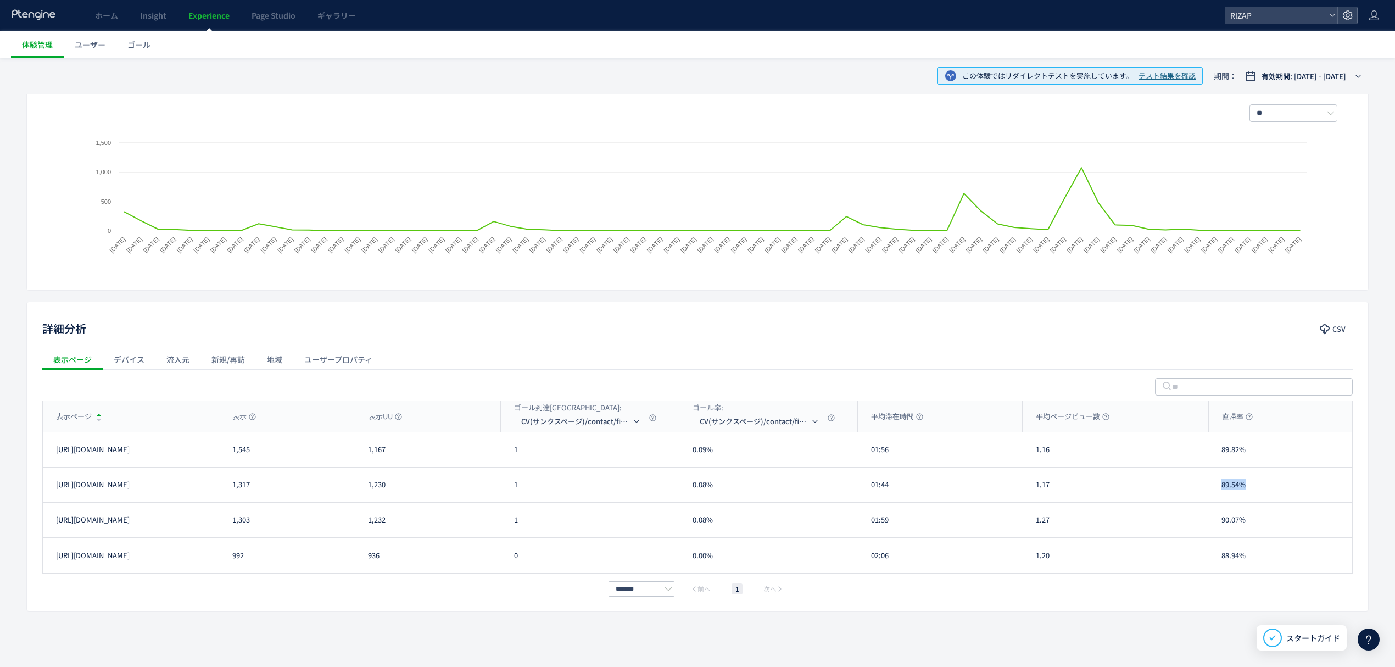
drag, startPoint x: 1226, startPoint y: 486, endPoint x: 1218, endPoint y: 486, distance: 8.2
click at [1218, 486] on div "89.54%" at bounding box center [1279, 484] width 143 height 35
drag, startPoint x: 1258, startPoint y: 517, endPoint x: 1220, endPoint y: 519, distance: 38.5
click at [1220, 519] on div "90.07%" at bounding box center [1279, 519] width 143 height 35
drag, startPoint x: 1238, startPoint y: 552, endPoint x: 1209, endPoint y: 552, distance: 28.6
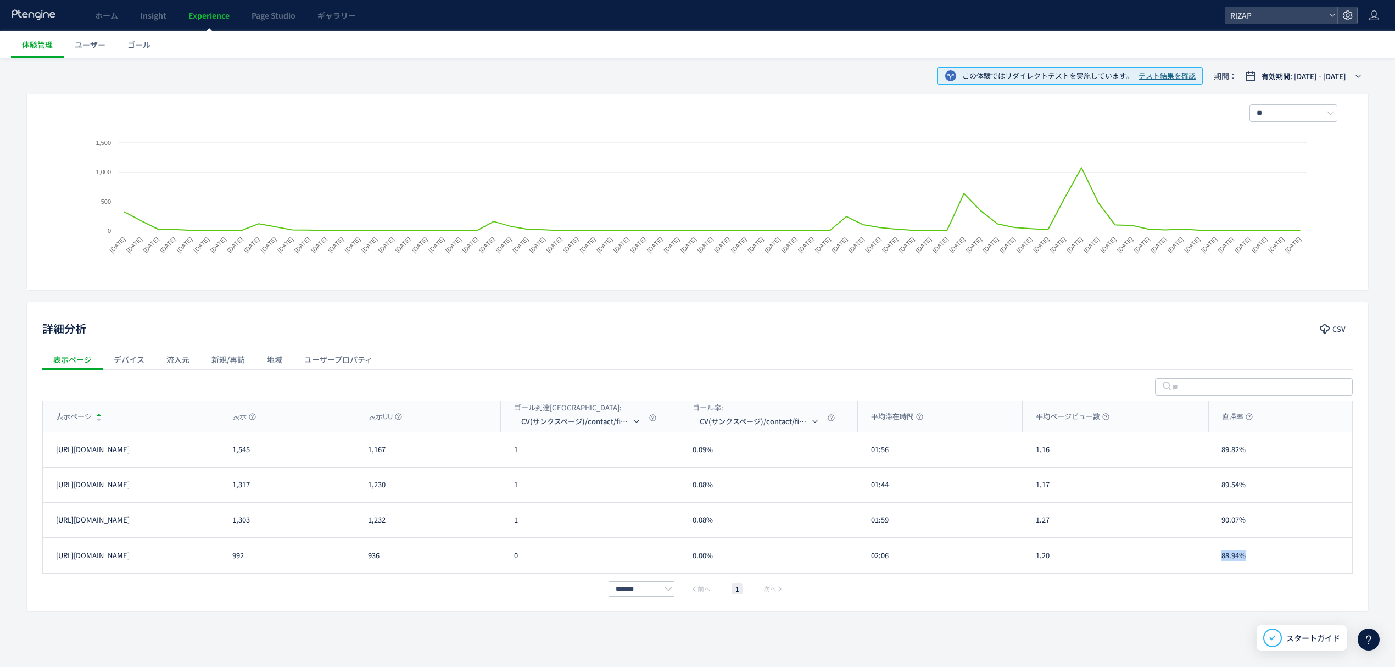
click at [1209, 552] on div "88.94%" at bounding box center [1279, 555] width 143 height 35
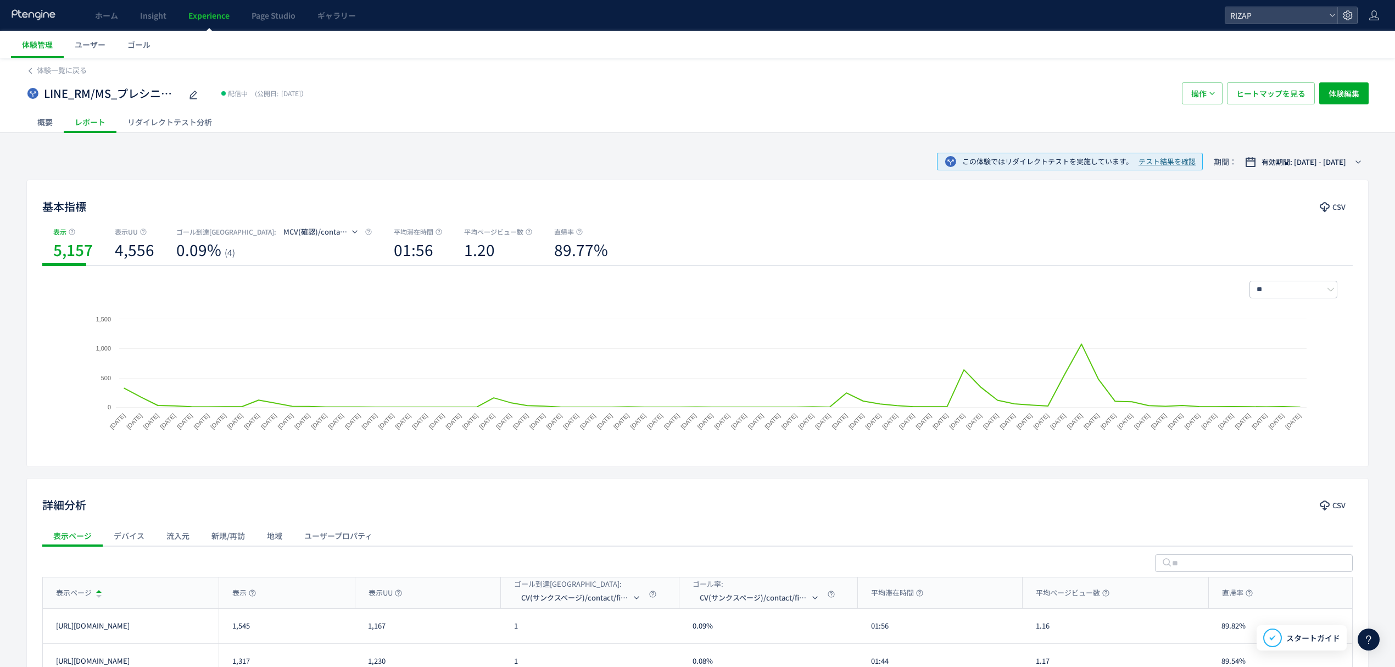
click at [168, 122] on div "リダイレクトテスト分析" at bounding box center [169, 122] width 107 height 22
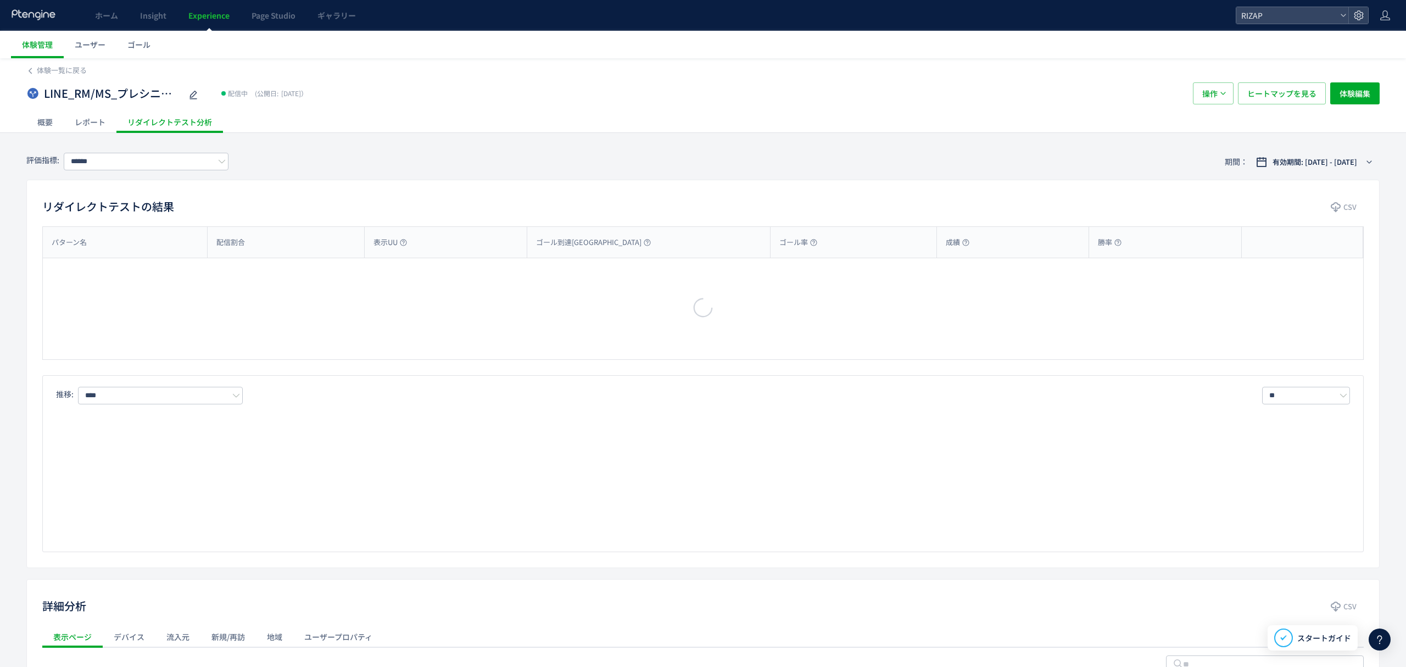
type input "**********"
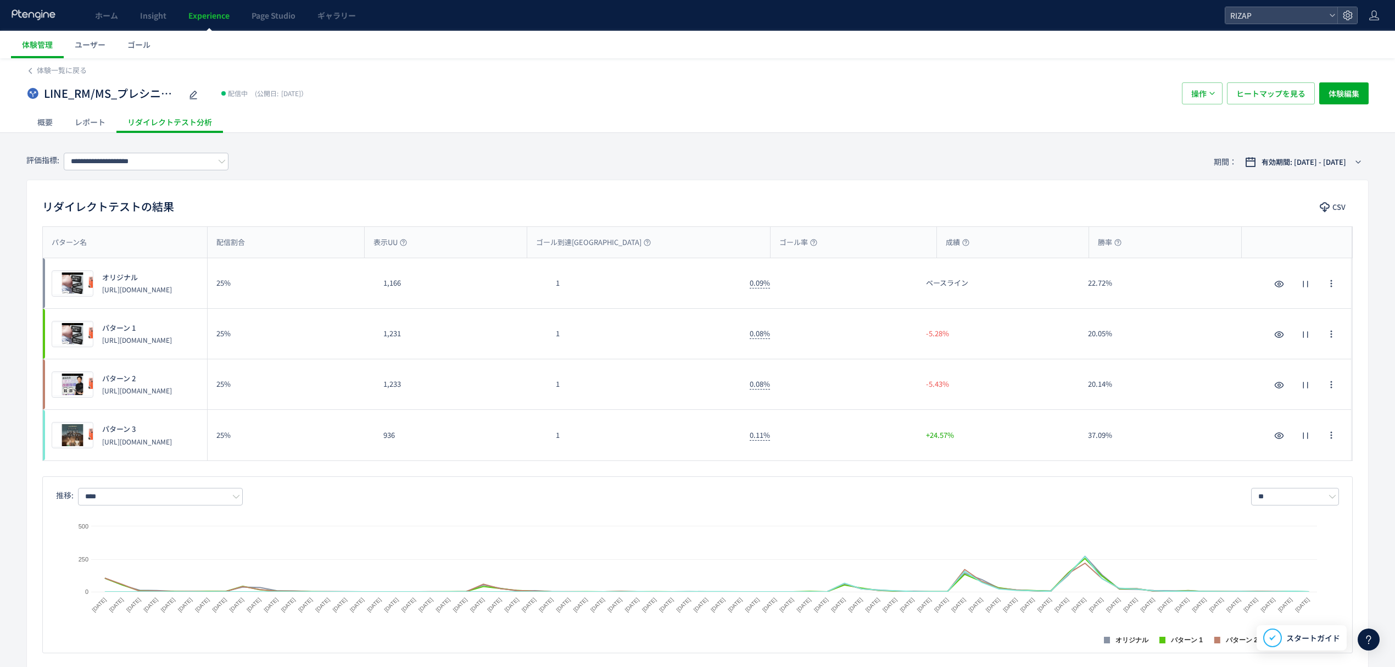
click at [1317, 153] on div "有効期間: 2025/07/30 - 今日" at bounding box center [1303, 162] width 131 height 18
click at [1322, 159] on span "有効期間: 2025/07/30 - 今日" at bounding box center [1303, 161] width 85 height 11
click at [1269, 345] on span "期間指定" at bounding box center [1269, 343] width 31 height 10
click at [1310, 343] on input "**********" at bounding box center [1329, 343] width 41 height 8
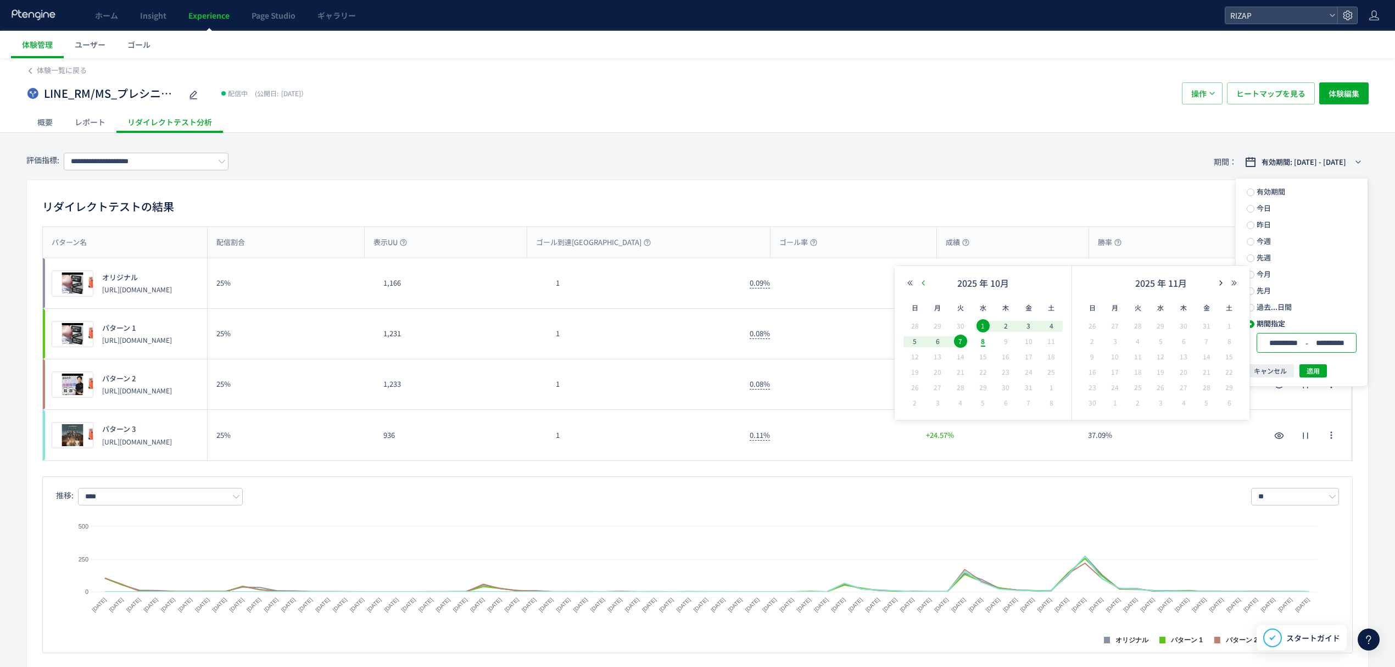
click at [926, 284] on icon "button" at bounding box center [923, 282] width 7 height 7
click at [940, 326] on span "1" at bounding box center [937, 325] width 13 height 13
click at [1162, 343] on span "8" at bounding box center [1160, 340] width 13 height 13
type input "**********"
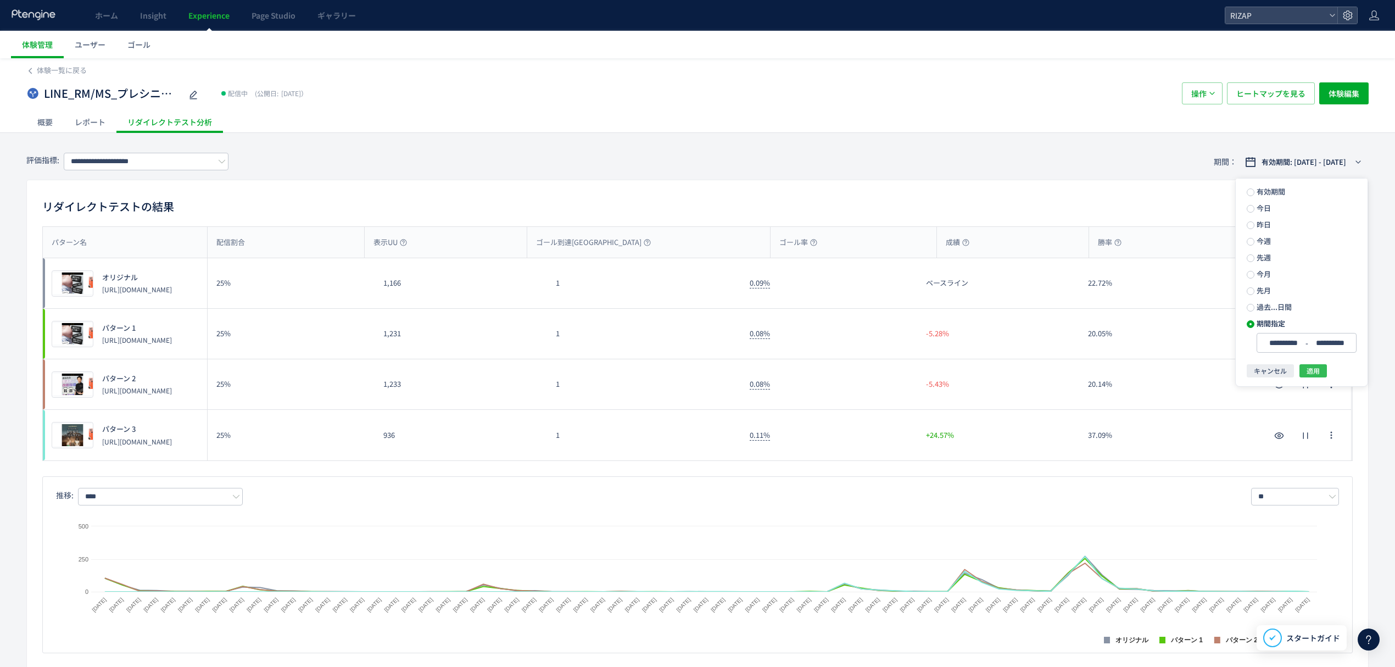
click at [1307, 368] on button "適用" at bounding box center [1312, 370] width 27 height 13
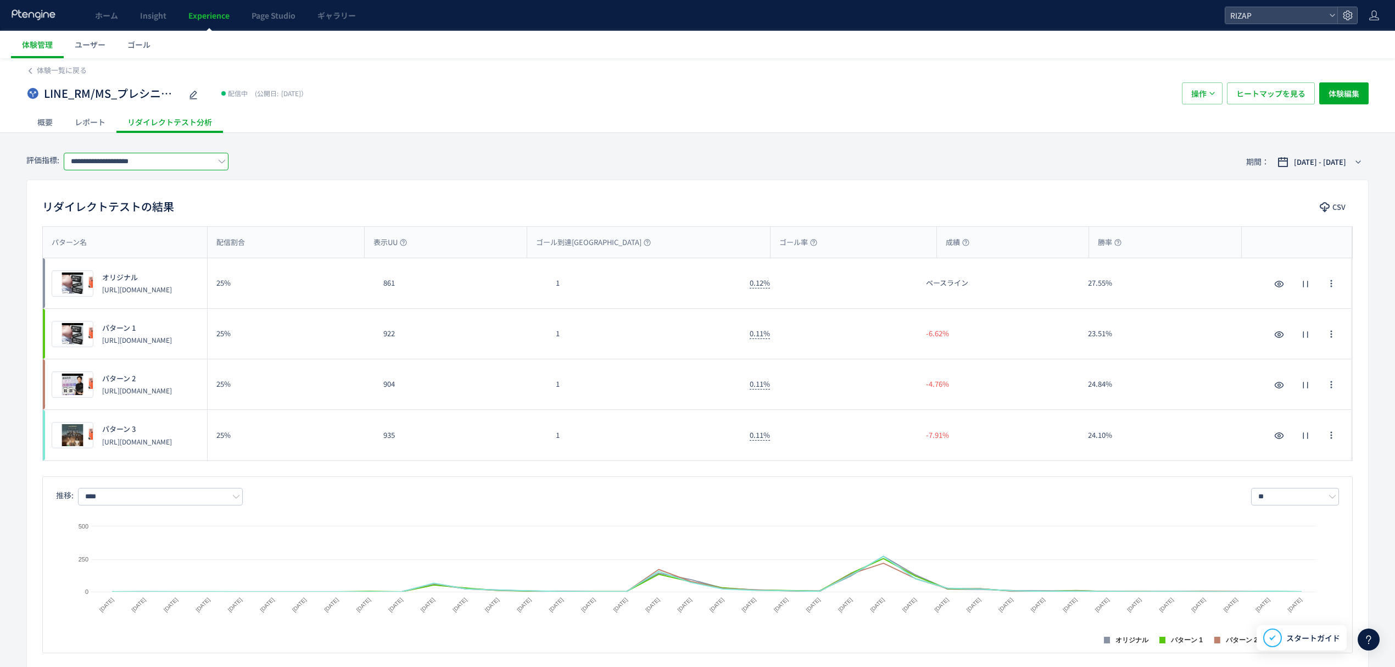
click at [130, 159] on input "**********" at bounding box center [146, 162] width 165 height 18
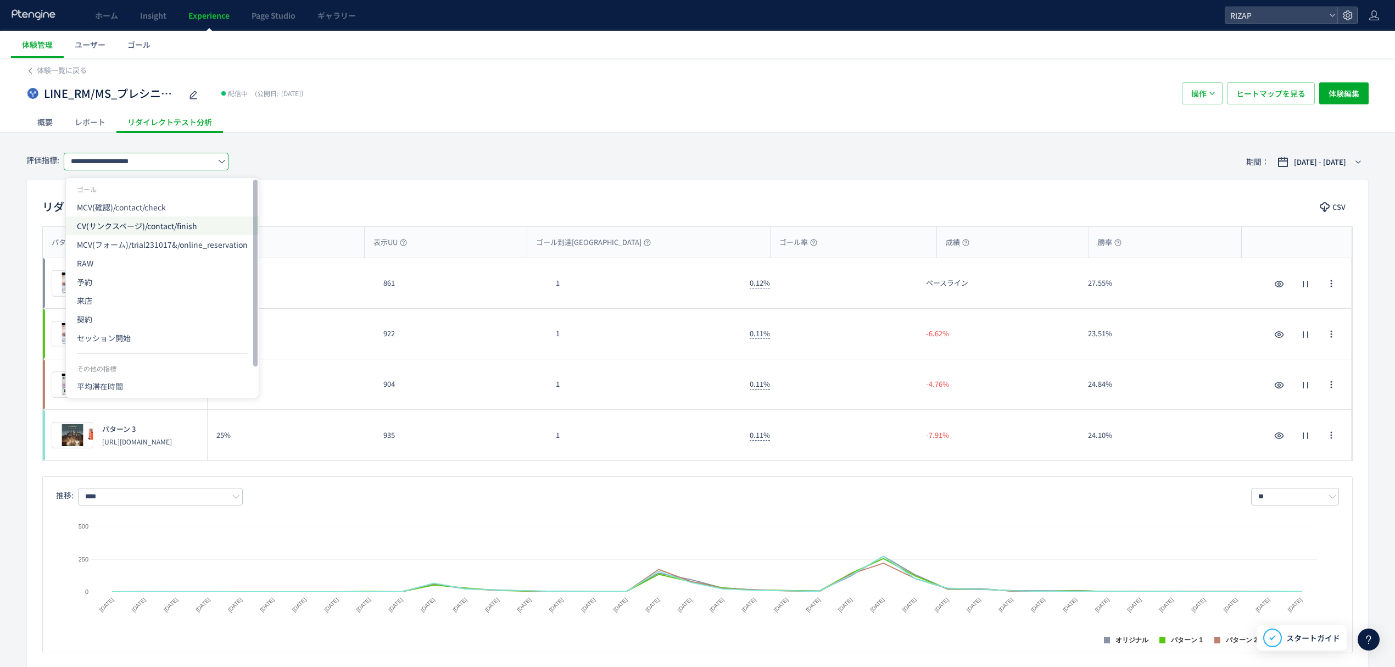
click at [115, 227] on span "CV(サンクスページ)/contact/finish" at bounding box center [162, 225] width 171 height 19
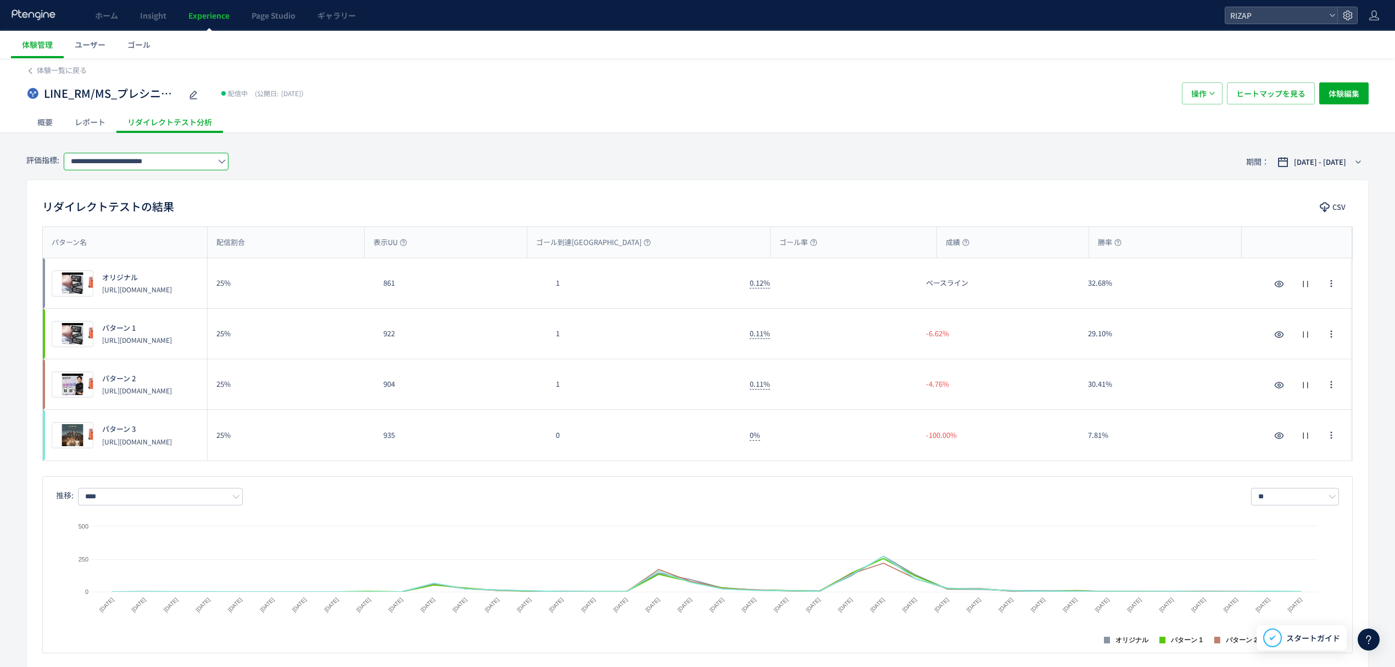
click at [130, 163] on input "**********" at bounding box center [146, 162] width 165 height 18
click at [395, 192] on div "リダイレクトテストの結果 CSV パターン名 配信割合 表示UU ゴール到達UU ゴール率 成績 勝率 パターン名 プレビュー オリジナル https://l…" at bounding box center [697, 424] width 1342 height 489
click at [132, 161] on input "**********" at bounding box center [146, 162] width 165 height 18
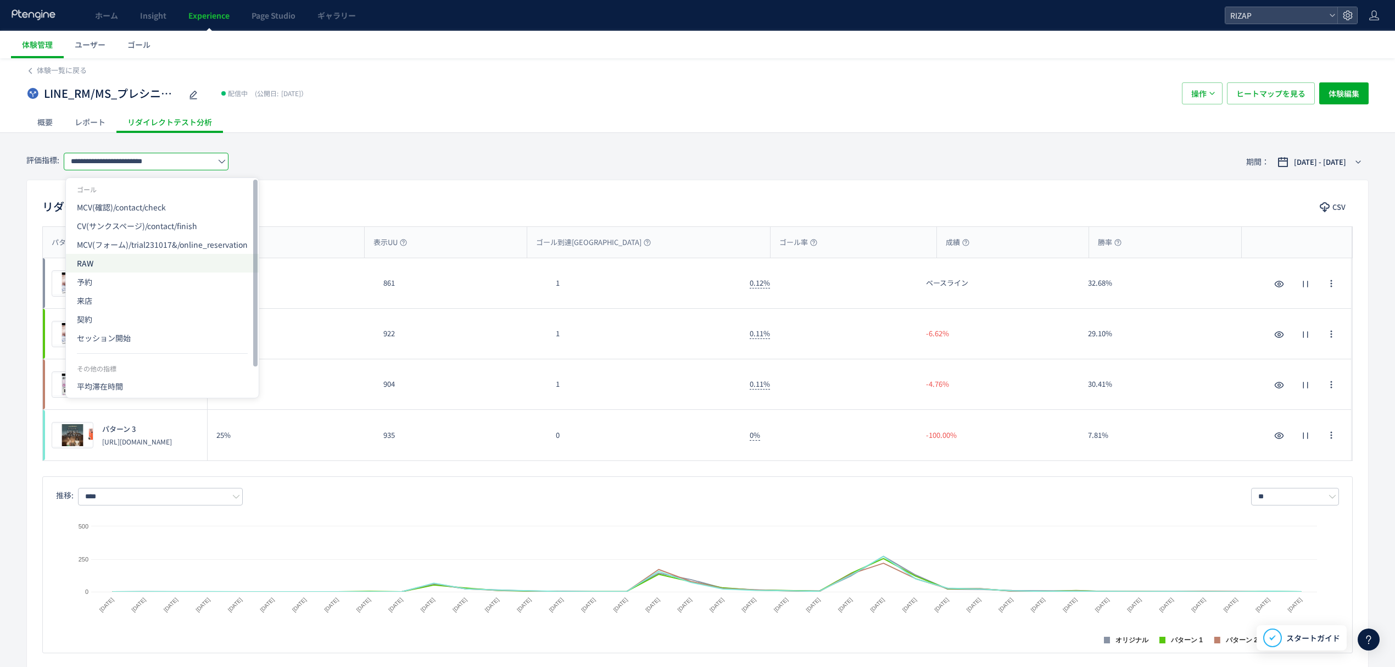
click at [117, 261] on span "RAW" at bounding box center [162, 263] width 171 height 19
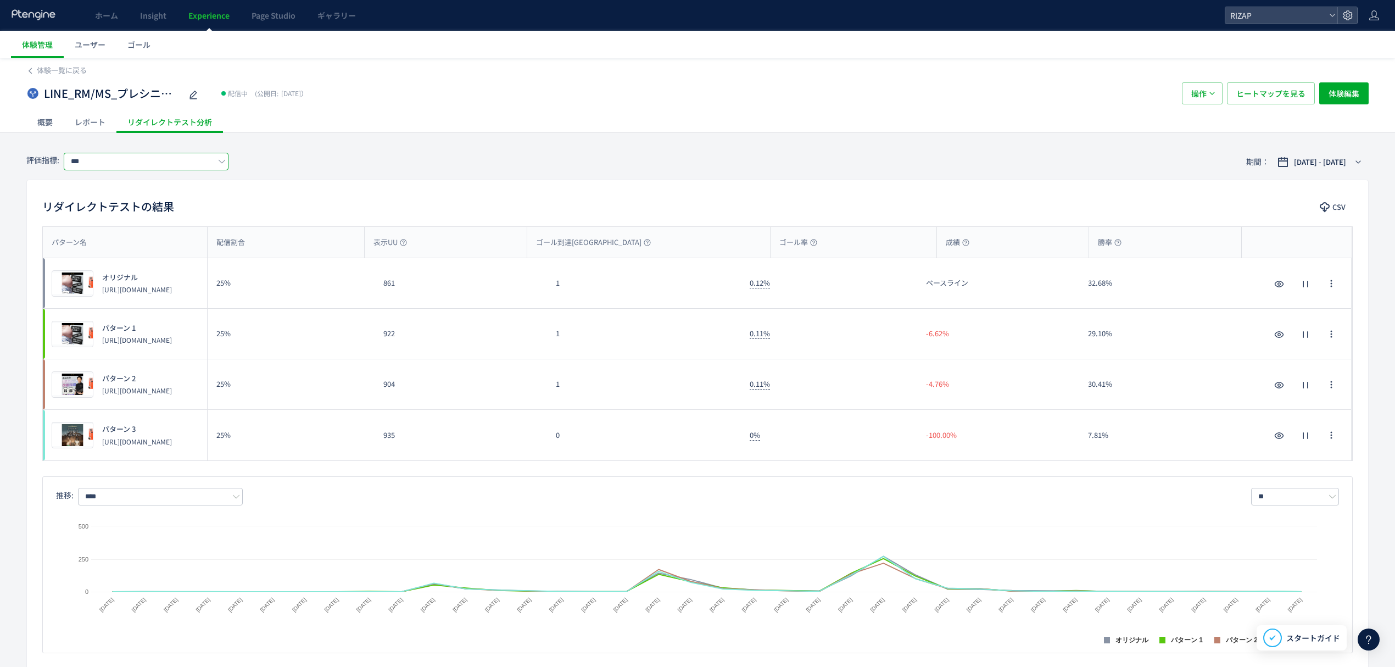
click at [131, 166] on input "***" at bounding box center [146, 162] width 165 height 18
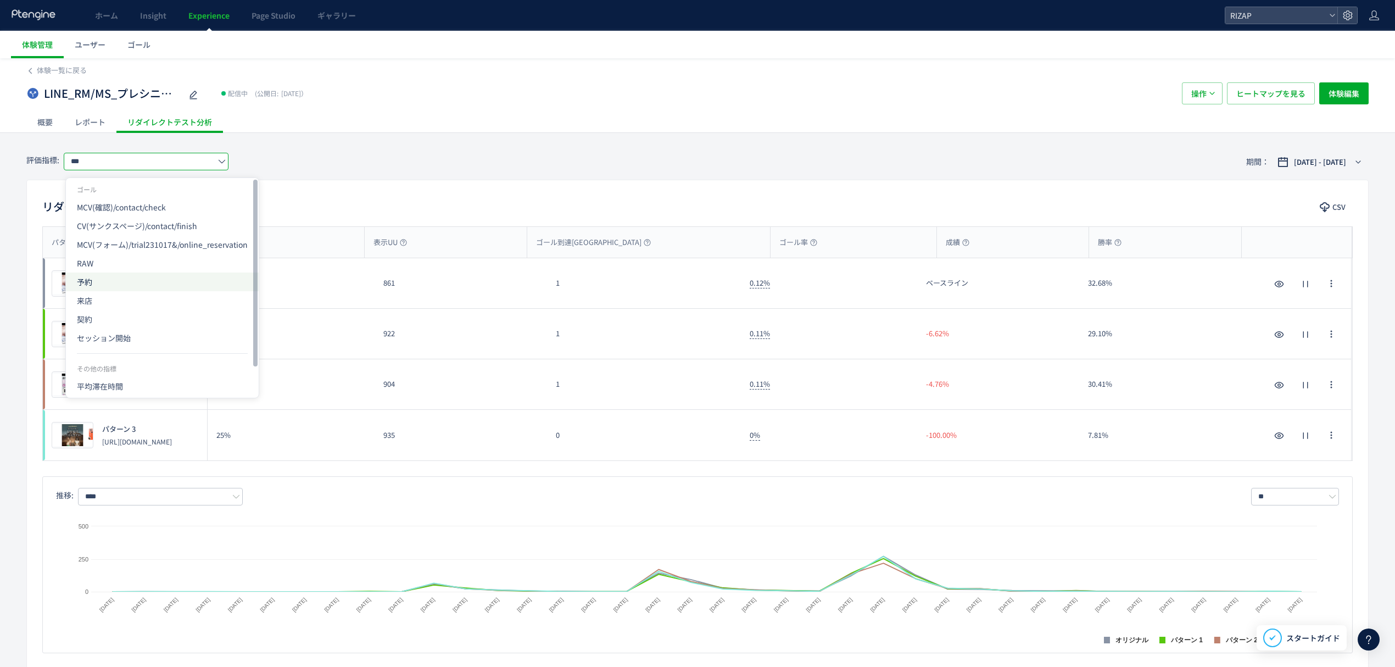
click at [93, 279] on span "予約" at bounding box center [162, 281] width 171 height 19
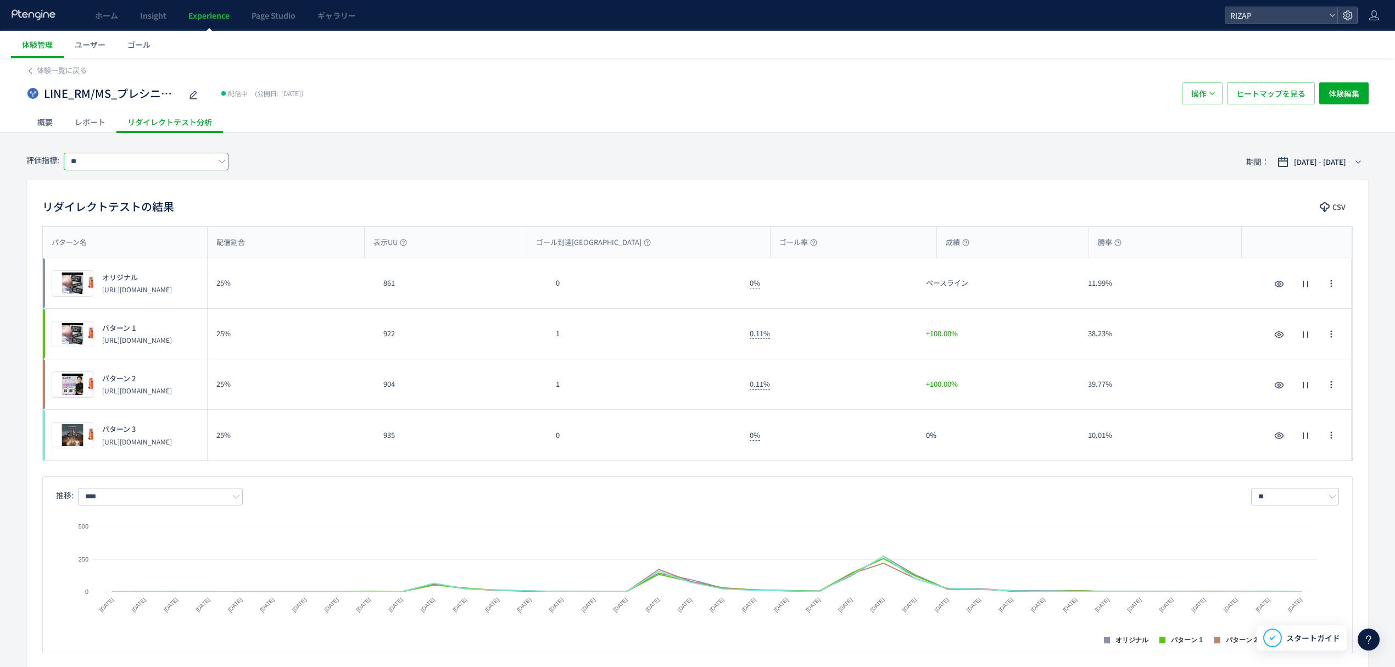
click at [141, 161] on input "**" at bounding box center [146, 162] width 165 height 18
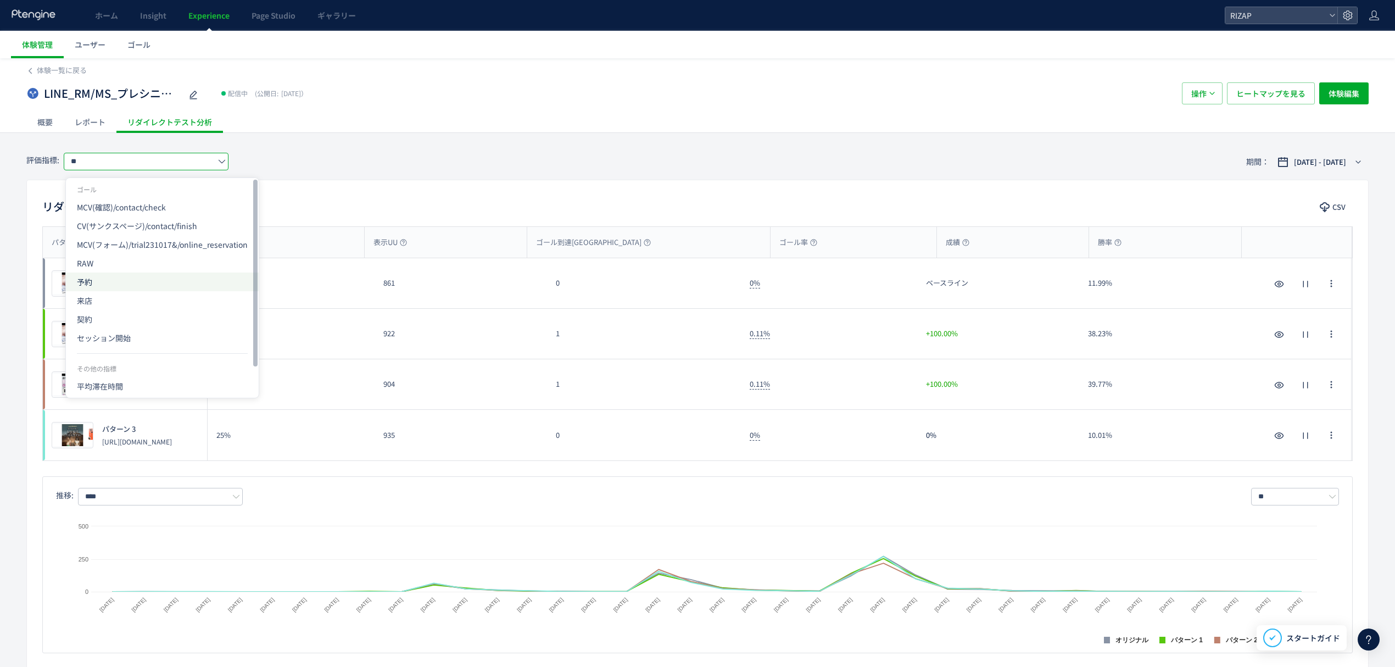
click at [101, 286] on span "予約" at bounding box center [162, 281] width 171 height 19
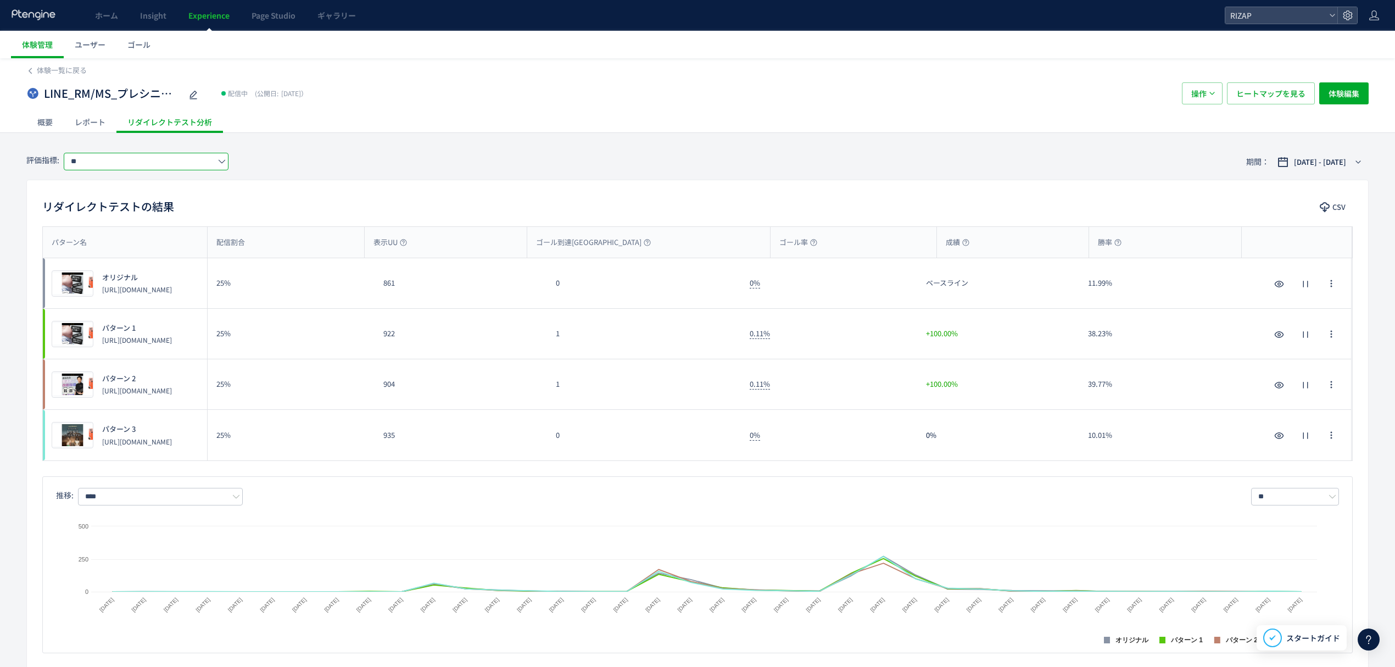
click at [102, 167] on input "**" at bounding box center [146, 162] width 165 height 18
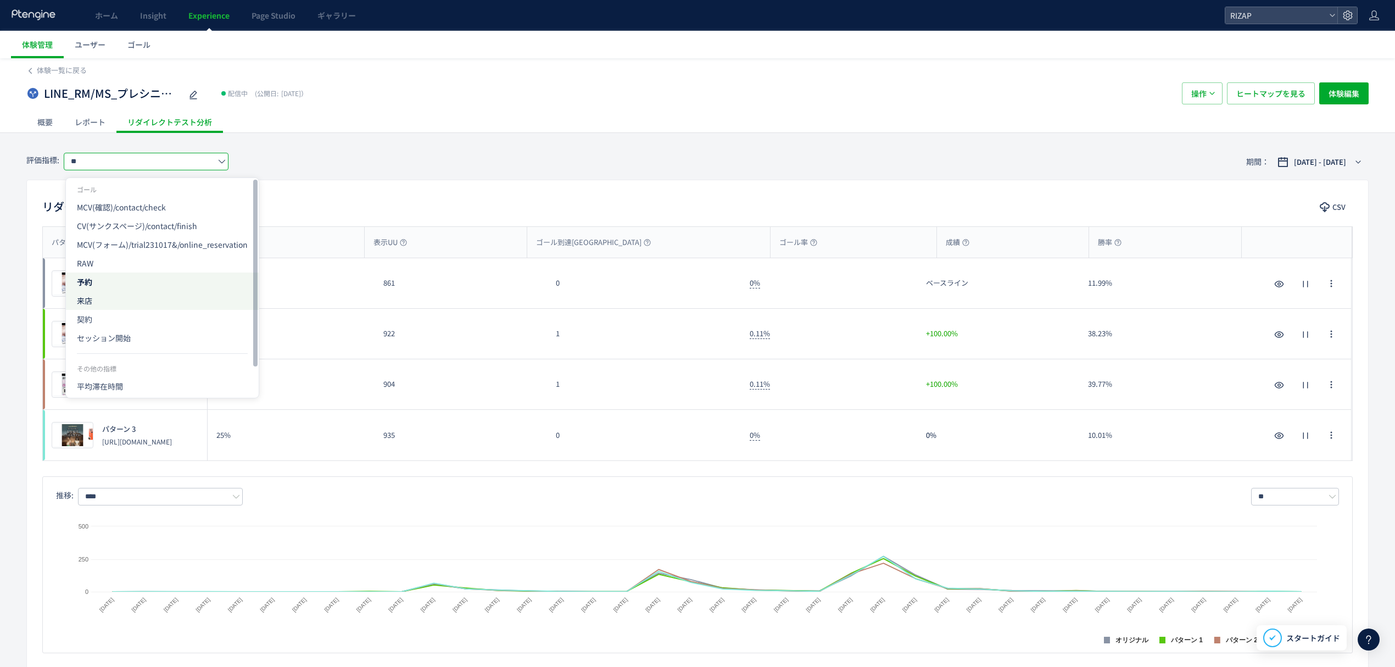
click at [83, 301] on span "来店" at bounding box center [162, 300] width 171 height 19
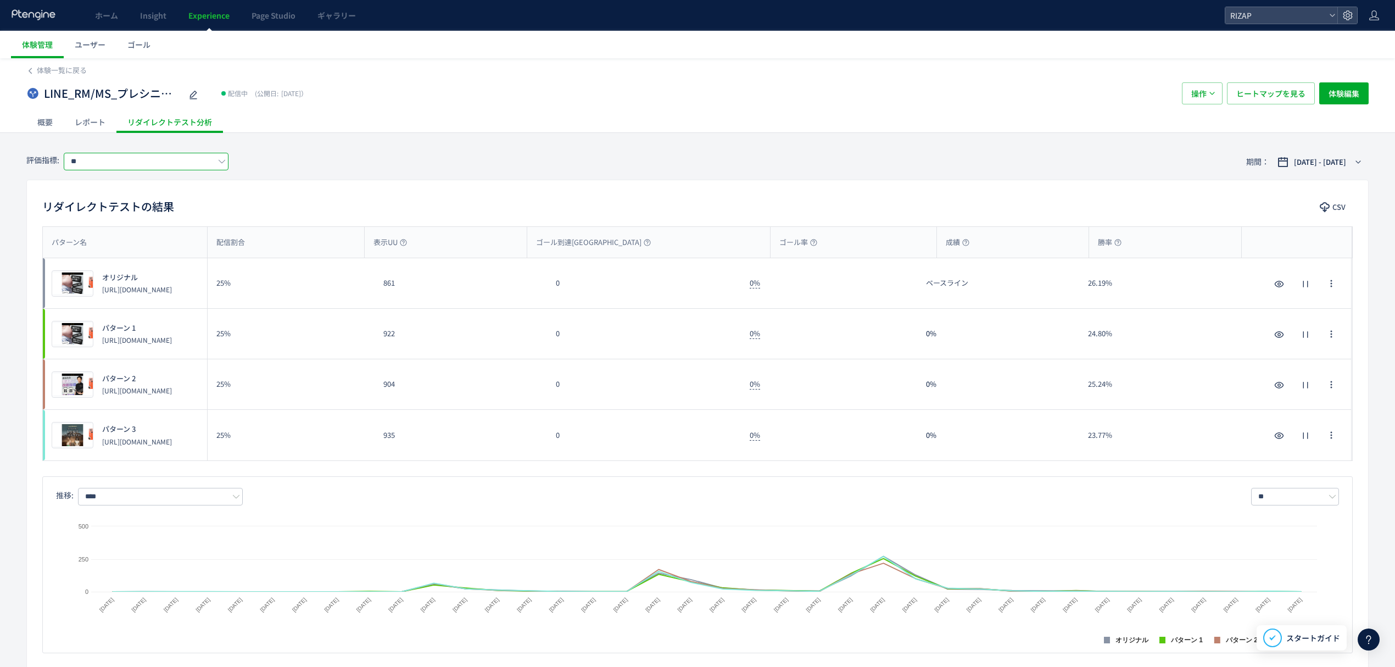
click at [137, 165] on input "**" at bounding box center [146, 162] width 165 height 18
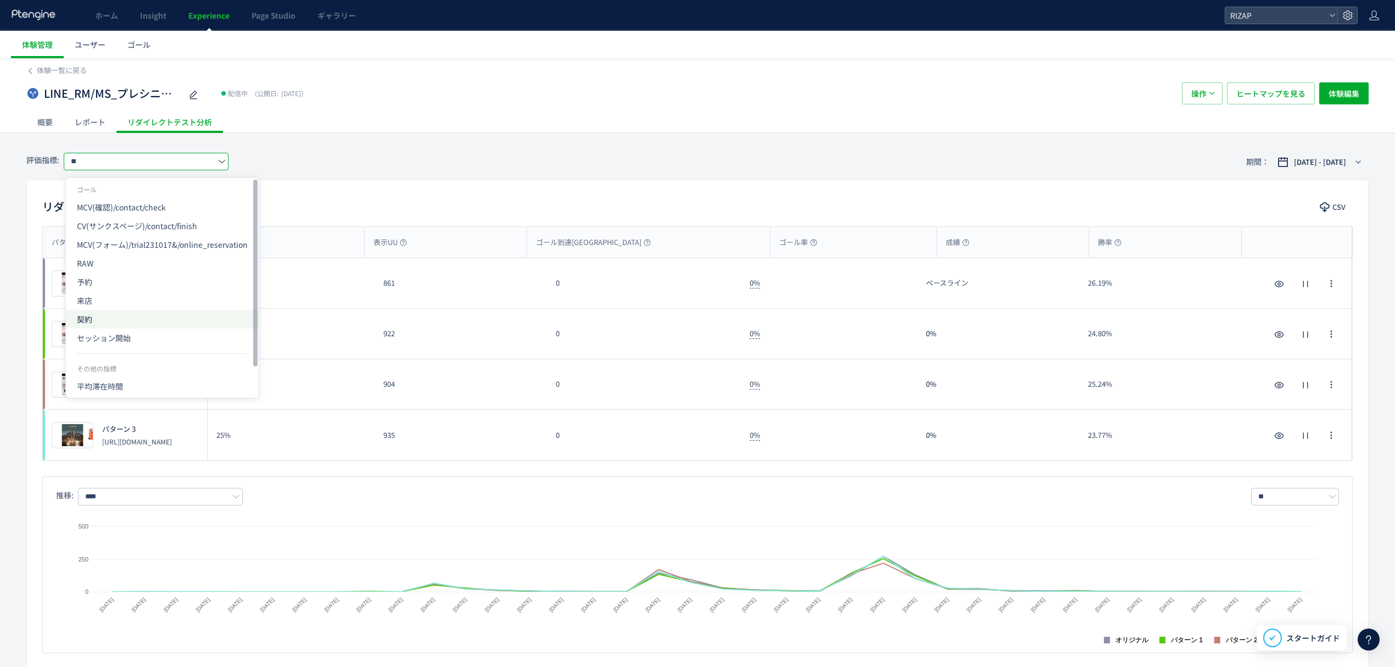
click at [80, 321] on span "契約" at bounding box center [162, 319] width 171 height 19
type input "**"
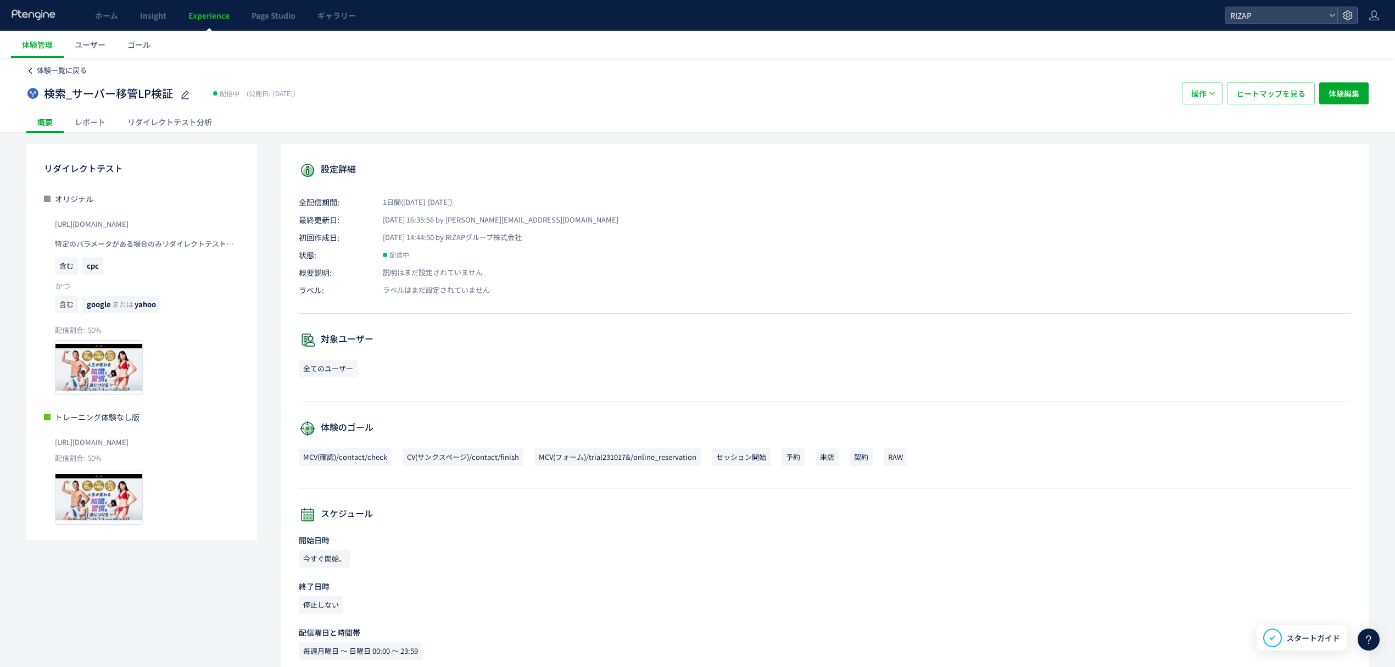
click at [58, 69] on span "体験一覧に戻る" at bounding box center [62, 70] width 50 height 10
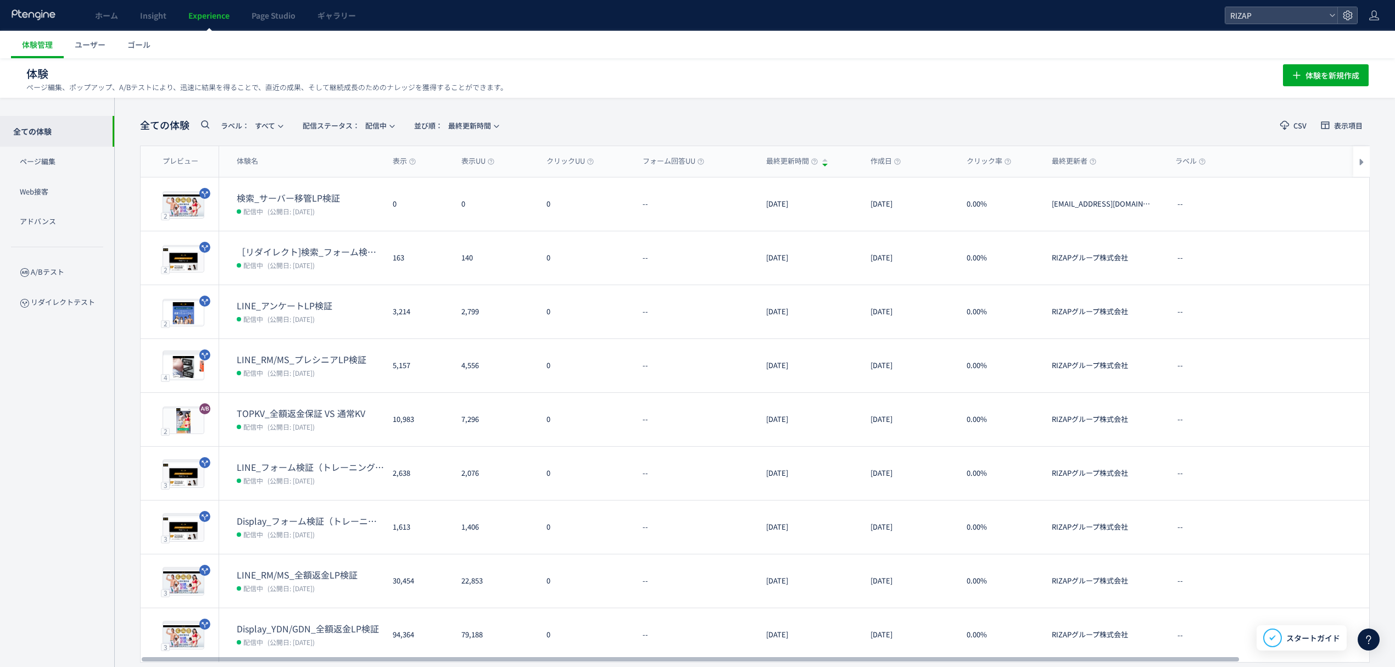
scroll to position [38, 0]
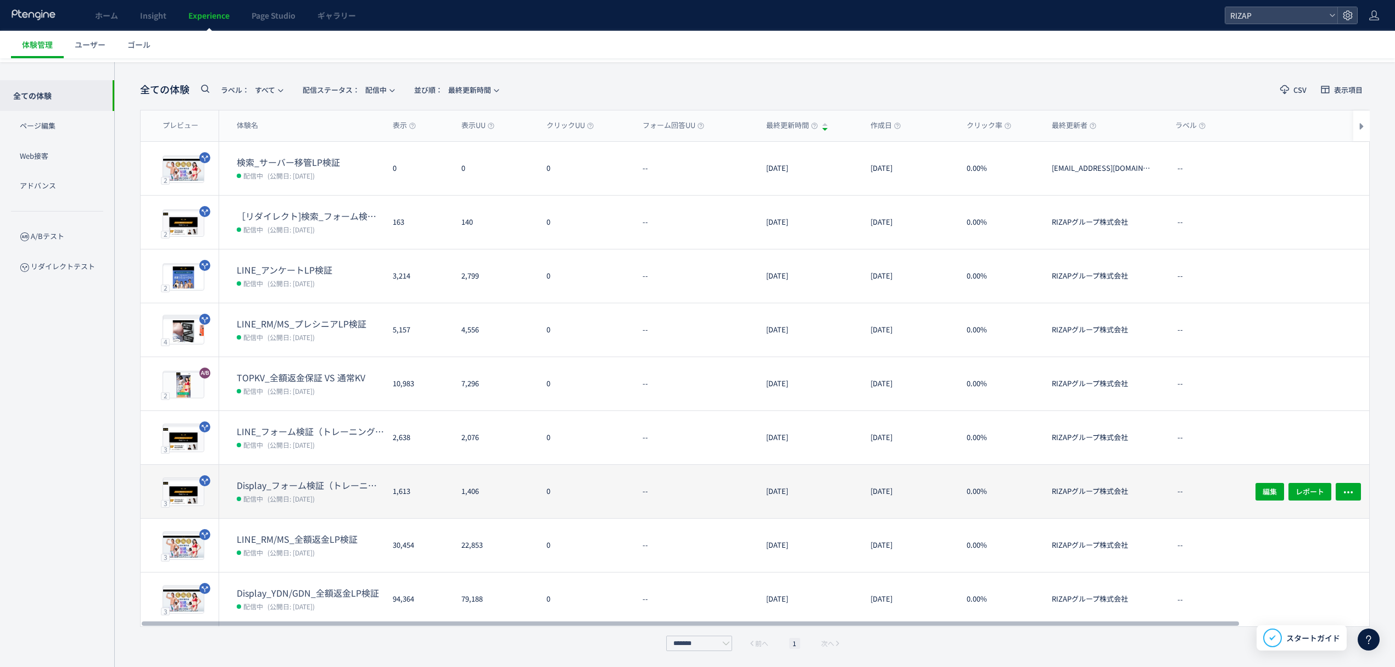
click at [335, 484] on dt "Display_フォーム検証（トレーニング体験なし・オンラインカウンセリング訴求）(copy)" at bounding box center [310, 485] width 147 height 13
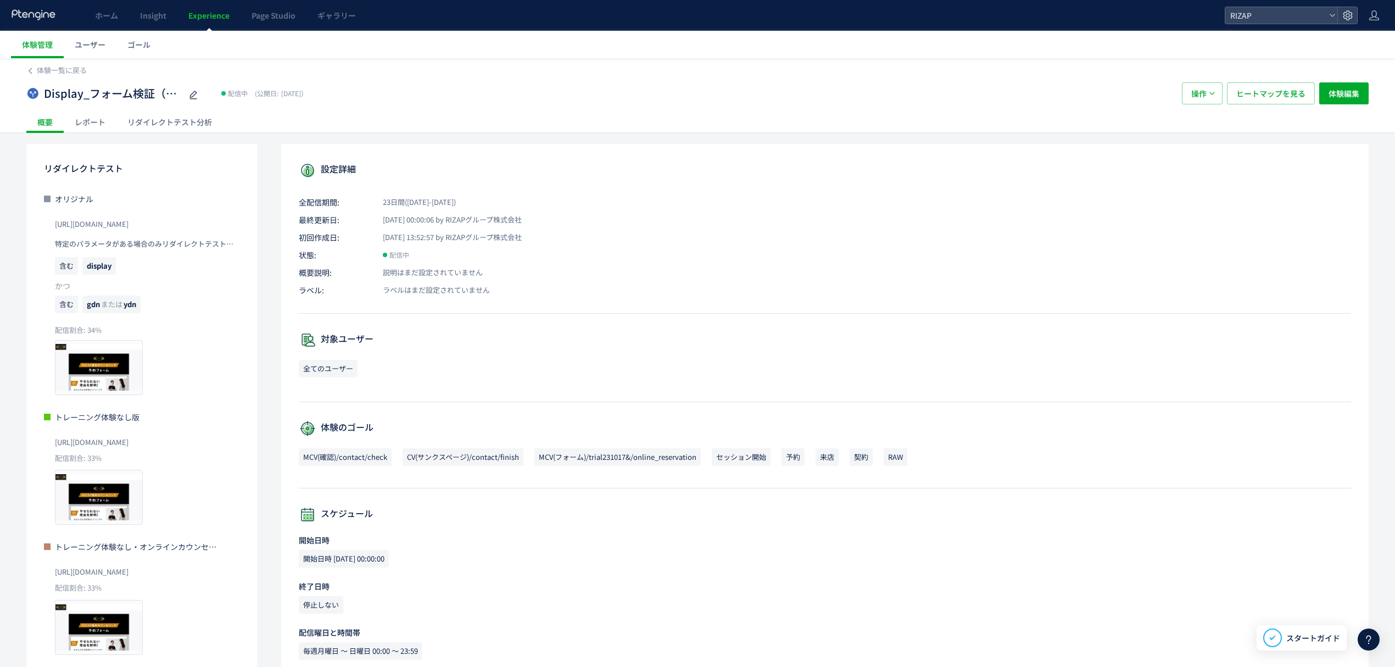
click at [98, 126] on div "レポート" at bounding box center [90, 122] width 53 height 22
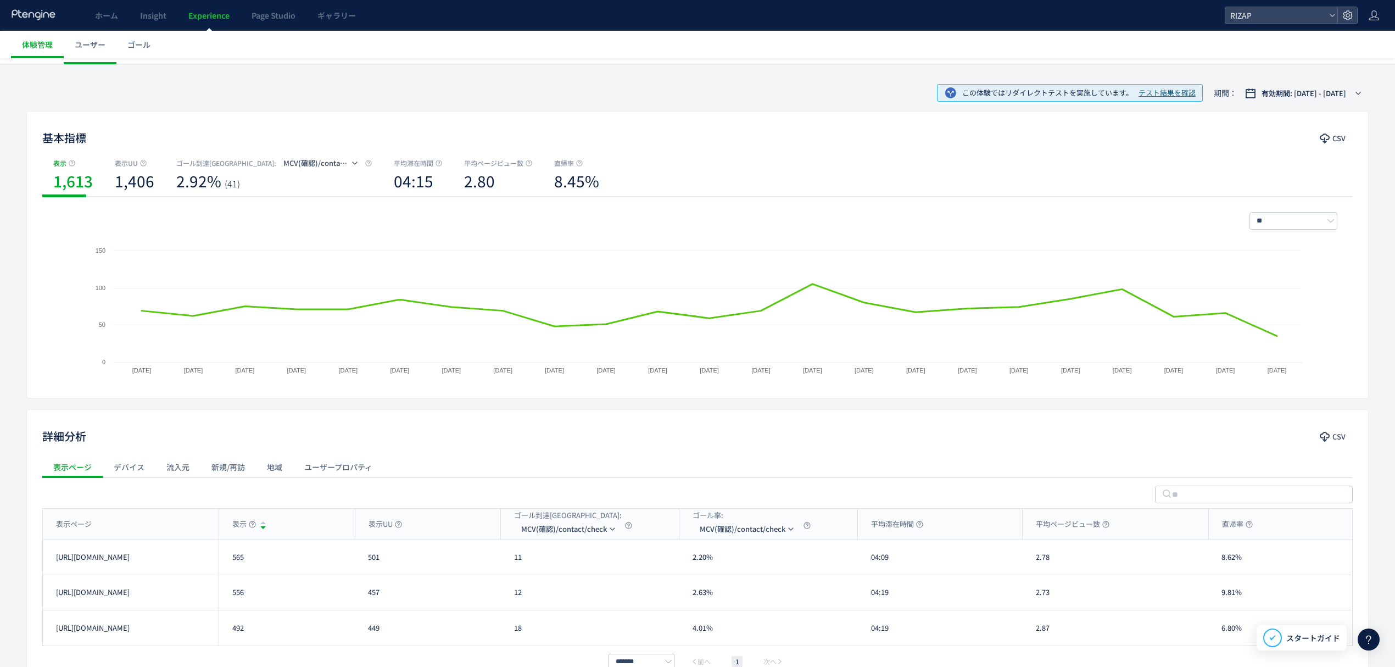
scroll to position [142, 0]
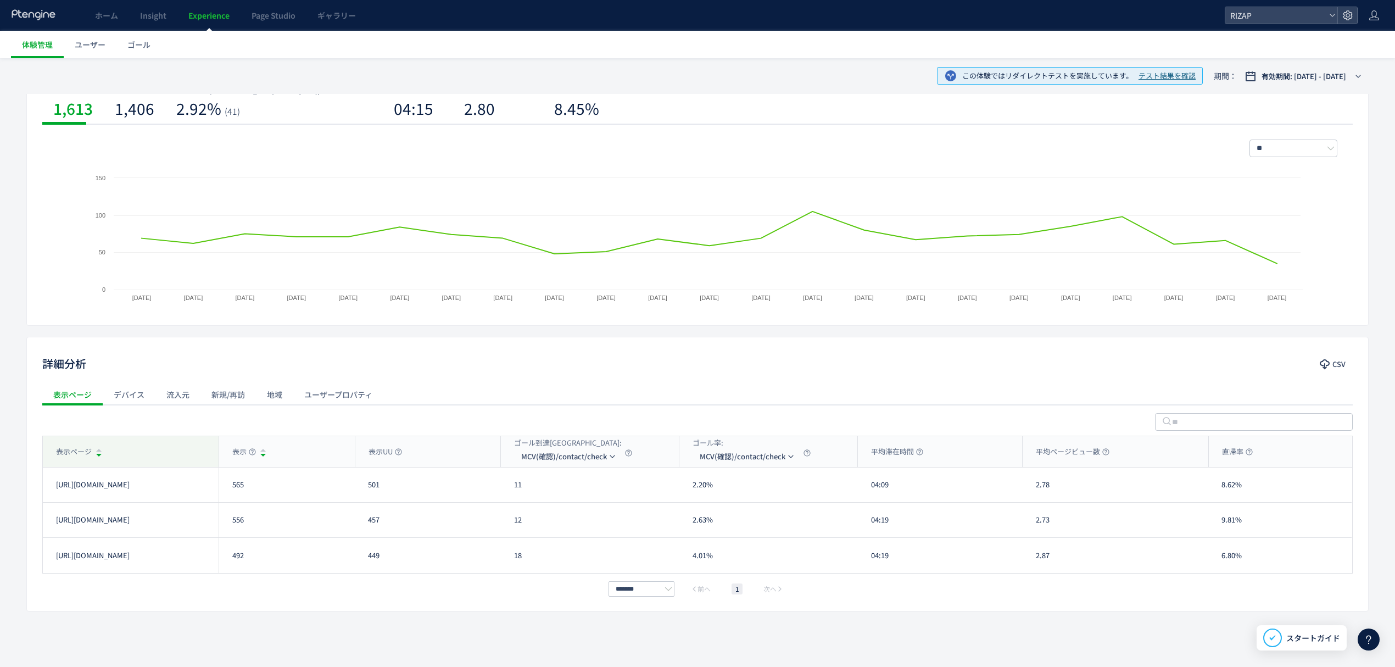
click at [131, 436] on div "表示ページ" at bounding box center [131, 451] width 176 height 31
click at [136, 443] on div "表示ページ" at bounding box center [131, 451] width 176 height 31
drag, startPoint x: 246, startPoint y: 491, endPoint x: 225, endPoint y: 495, distance: 21.2
click at [225, 495] on div "556" at bounding box center [287, 484] width 136 height 35
copy div "556"
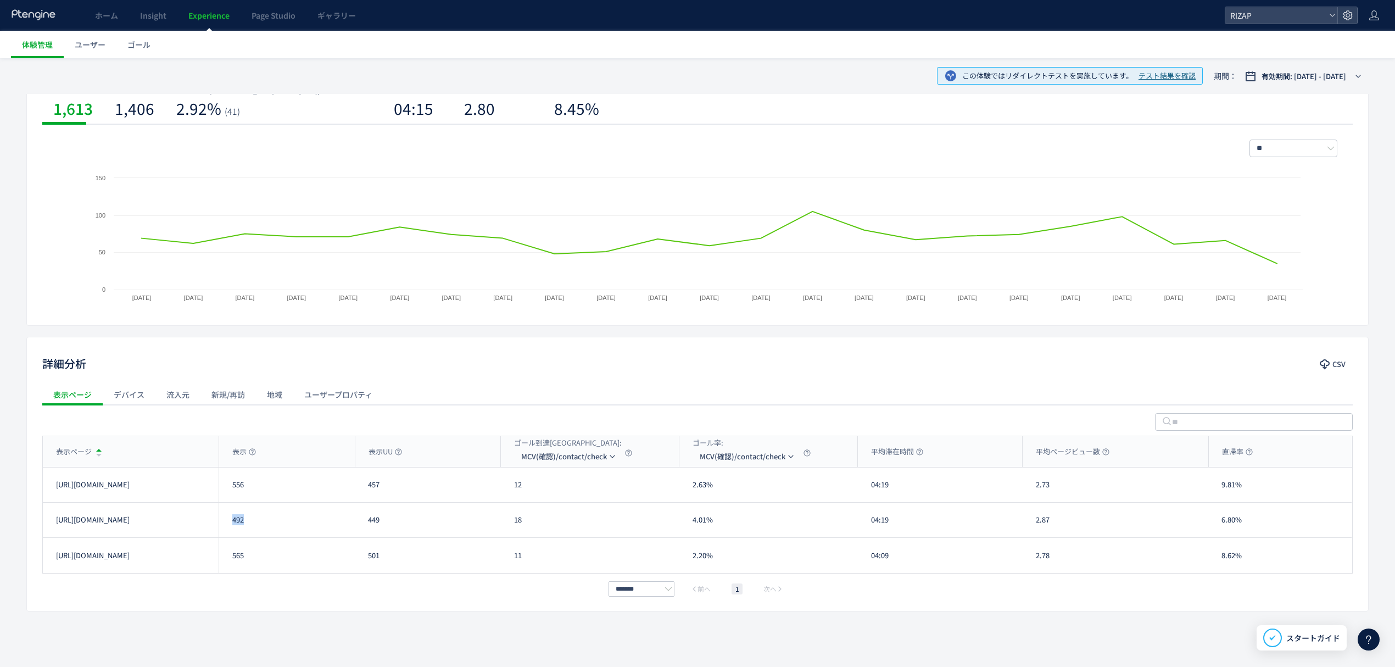
drag, startPoint x: 264, startPoint y: 517, endPoint x: 225, endPoint y: 523, distance: 40.0
click at [226, 523] on div "492" at bounding box center [287, 519] width 136 height 35
copy div "492"
drag, startPoint x: 240, startPoint y: 558, endPoint x: 232, endPoint y: 560, distance: 8.5
click at [235, 558] on div "565" at bounding box center [287, 555] width 136 height 35
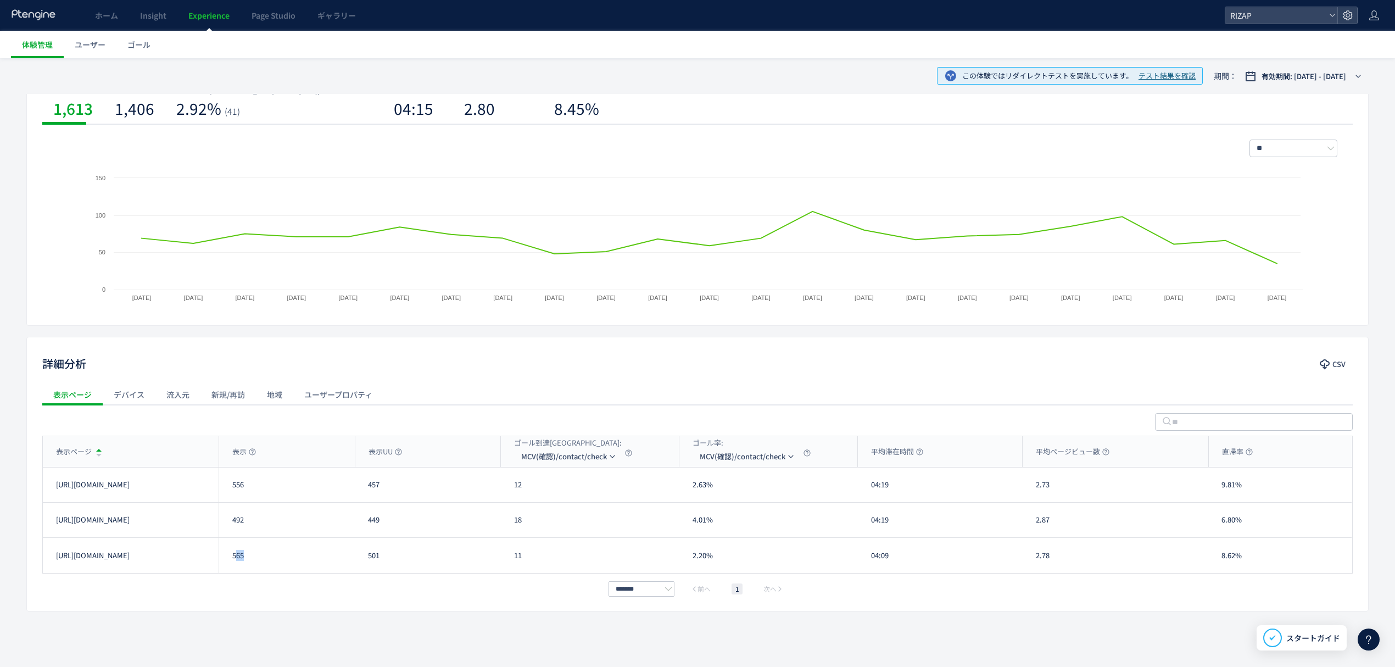
drag, startPoint x: 238, startPoint y: 572, endPoint x: 253, endPoint y: 561, distance: 18.6
click at [238, 572] on div "565" at bounding box center [287, 555] width 136 height 35
drag, startPoint x: 253, startPoint y: 561, endPoint x: 229, endPoint y: 558, distance: 24.3
click at [229, 558] on div "565" at bounding box center [287, 555] width 136 height 35
copy div "565"
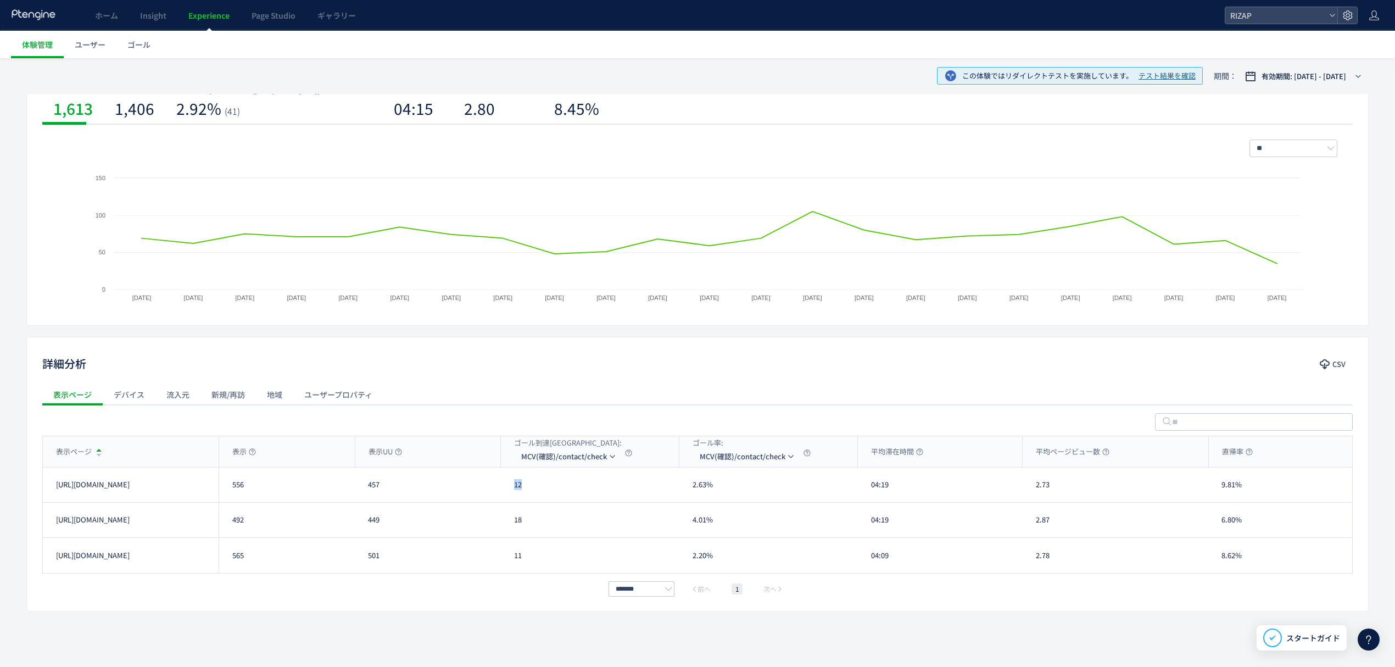
drag, startPoint x: 539, startPoint y: 484, endPoint x: 508, endPoint y: 484, distance: 30.7
click at [508, 484] on div "12" at bounding box center [590, 484] width 178 height 35
copy div "12"
drag, startPoint x: 524, startPoint y: 521, endPoint x: 510, endPoint y: 521, distance: 14.3
click at [510, 521] on div "18" at bounding box center [590, 519] width 178 height 35
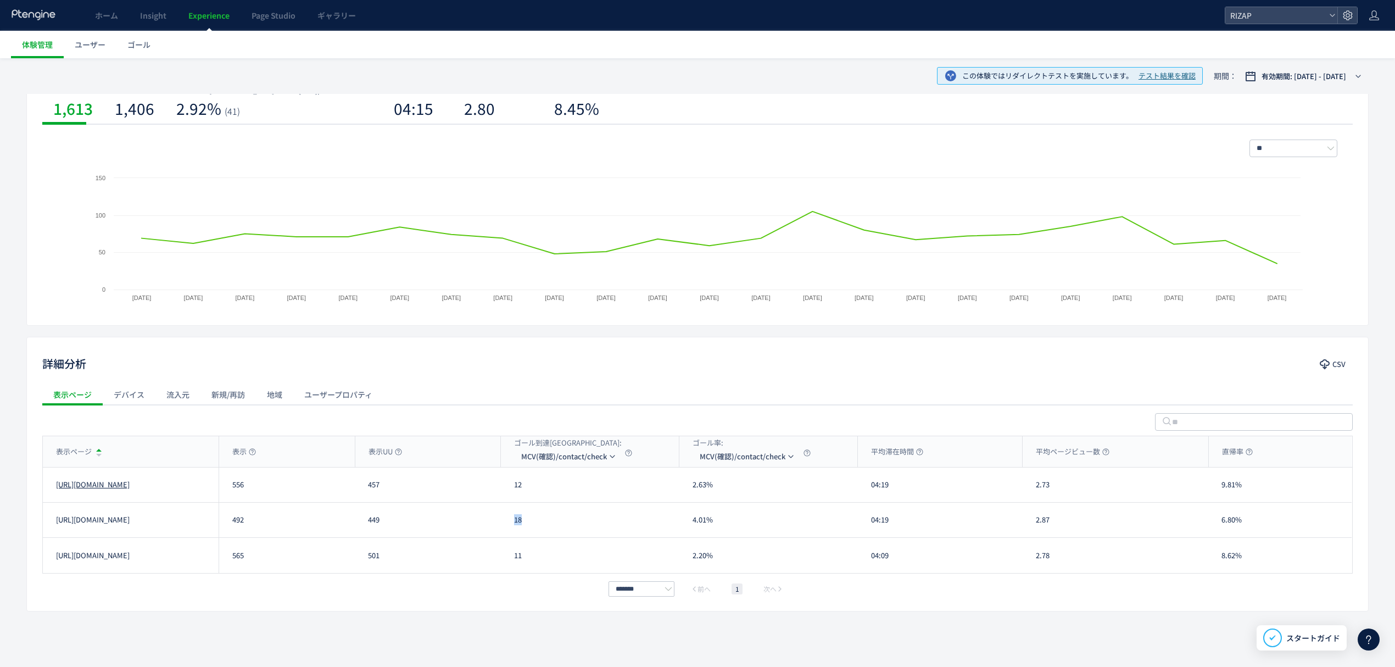
copy div "18"
drag, startPoint x: 523, startPoint y: 556, endPoint x: 505, endPoint y: 556, distance: 17.6
click at [508, 556] on div "11" at bounding box center [590, 555] width 178 height 35
copy div "11"
drag, startPoint x: 893, startPoint y: 488, endPoint x: 870, endPoint y: 489, distance: 23.1
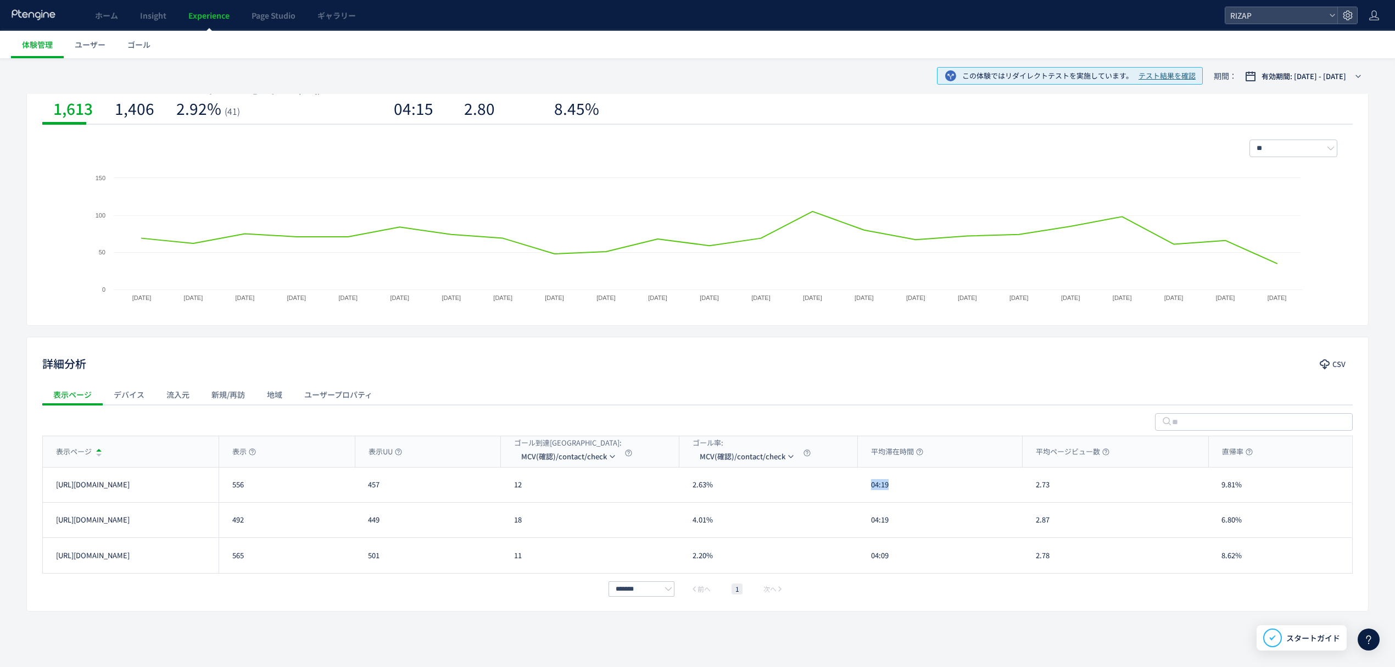
click at [870, 489] on div "04:19" at bounding box center [940, 484] width 165 height 35
copy div "04:19"
drag, startPoint x: 888, startPoint y: 521, endPoint x: 855, endPoint y: 521, distance: 32.9
click at [861, 521] on div "04:19" at bounding box center [940, 519] width 165 height 35
copy div "04:19"
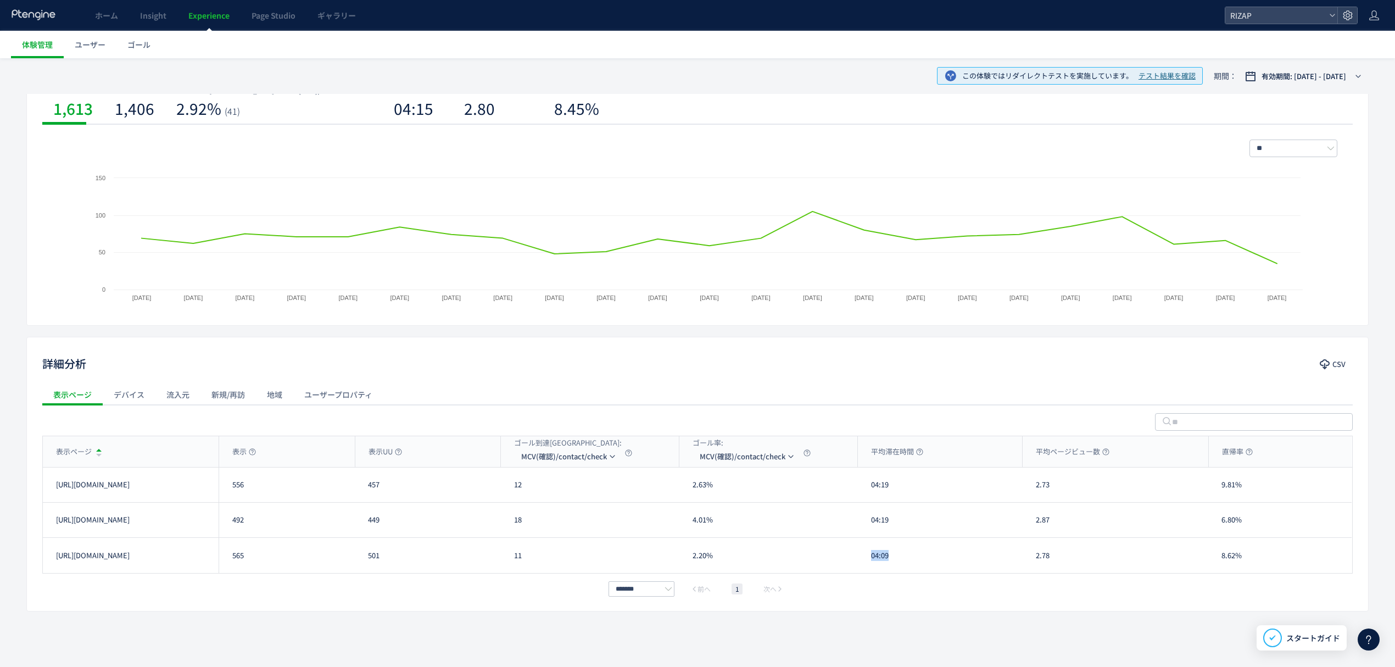
drag, startPoint x: 903, startPoint y: 559, endPoint x: 864, endPoint y: 558, distance: 38.4
click at [864, 558] on div "04:09" at bounding box center [940, 555] width 165 height 35
copy div "04:09"
drag, startPoint x: 1062, startPoint y: 486, endPoint x: 1022, endPoint y: 486, distance: 39.5
click at [1022, 486] on div "2.73" at bounding box center [1115, 484] width 186 height 35
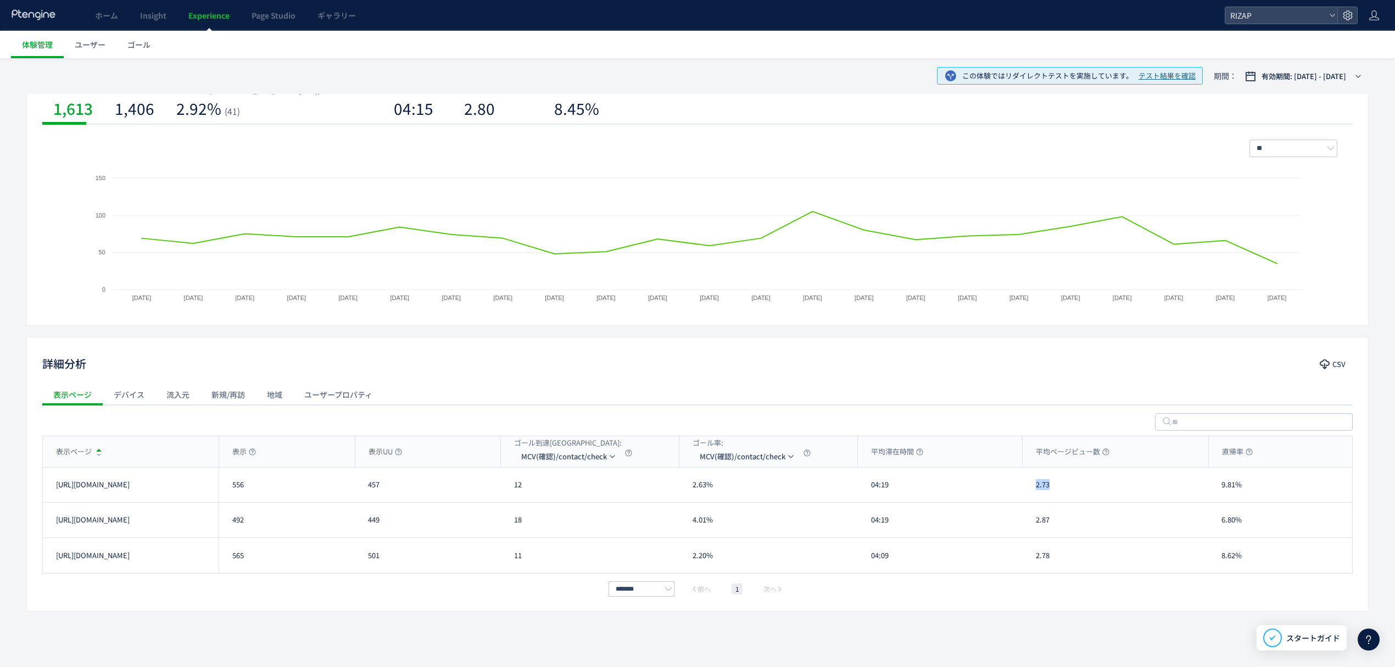
copy div "2.73"
drag, startPoint x: 1048, startPoint y: 528, endPoint x: 1026, endPoint y: 527, distance: 22.5
click at [1026, 527] on div "2.87" at bounding box center [1115, 519] width 186 height 35
drag, startPoint x: 1059, startPoint y: 554, endPoint x: 1033, endPoint y: 555, distance: 25.3
click at [1033, 555] on div "2.78" at bounding box center [1115, 555] width 186 height 35
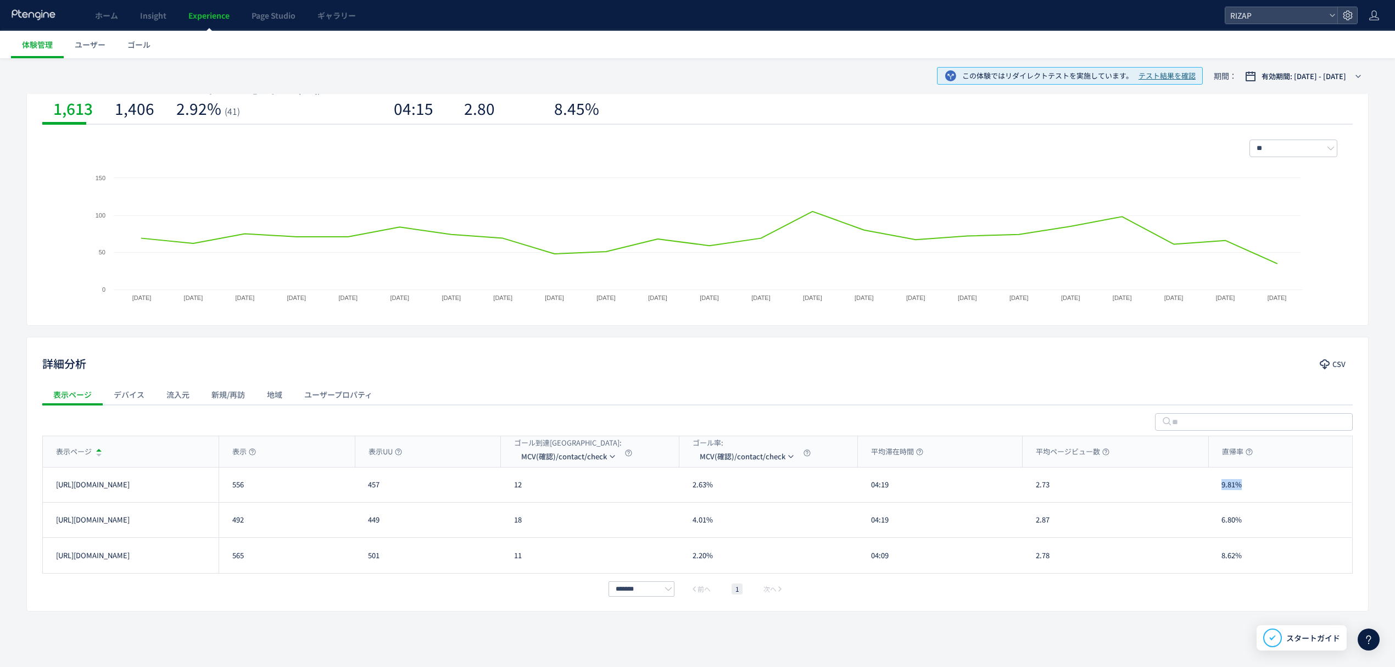
drag, startPoint x: 1260, startPoint y: 500, endPoint x: 1218, endPoint y: 494, distance: 42.1
click at [1218, 494] on div "9.81%" at bounding box center [1279, 484] width 143 height 35
drag, startPoint x: 1250, startPoint y: 513, endPoint x: 1218, endPoint y: 515, distance: 31.9
click at [1218, 515] on div "6.80%" at bounding box center [1279, 519] width 143 height 35
drag, startPoint x: 1240, startPoint y: 554, endPoint x: 1211, endPoint y: 551, distance: 29.2
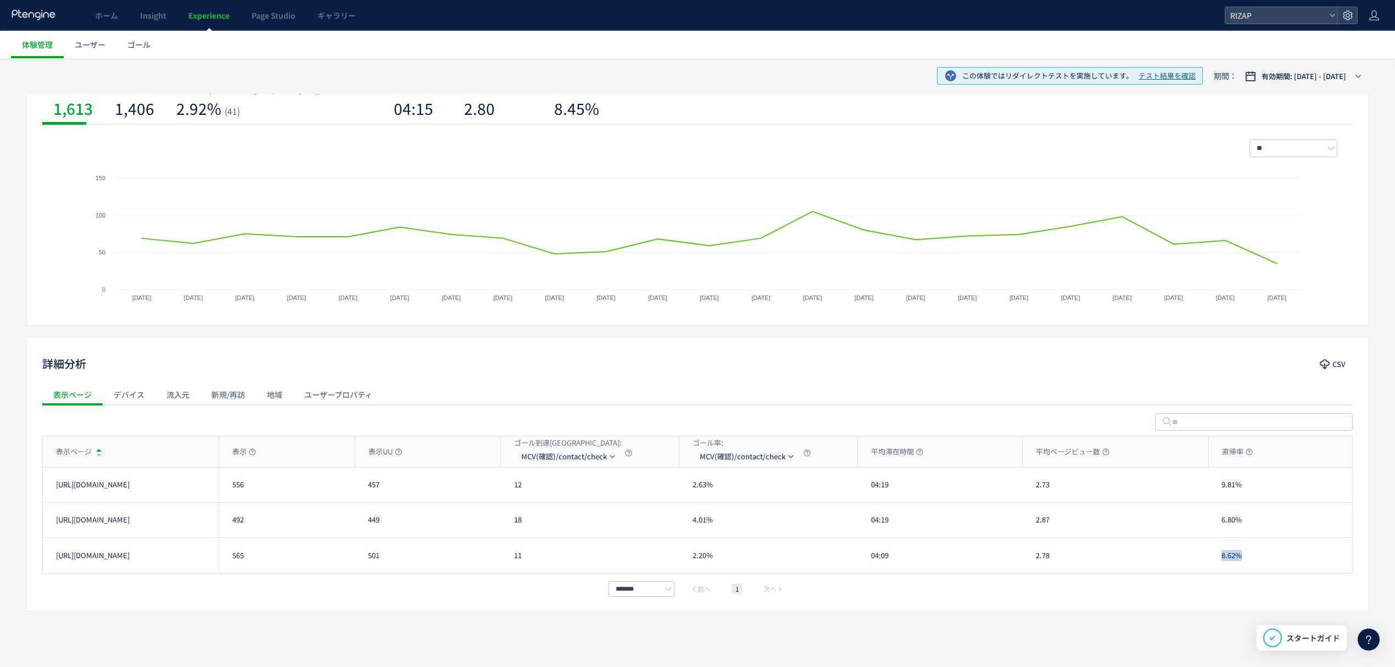
click at [1211, 551] on div "8.62%" at bounding box center [1279, 555] width 143 height 35
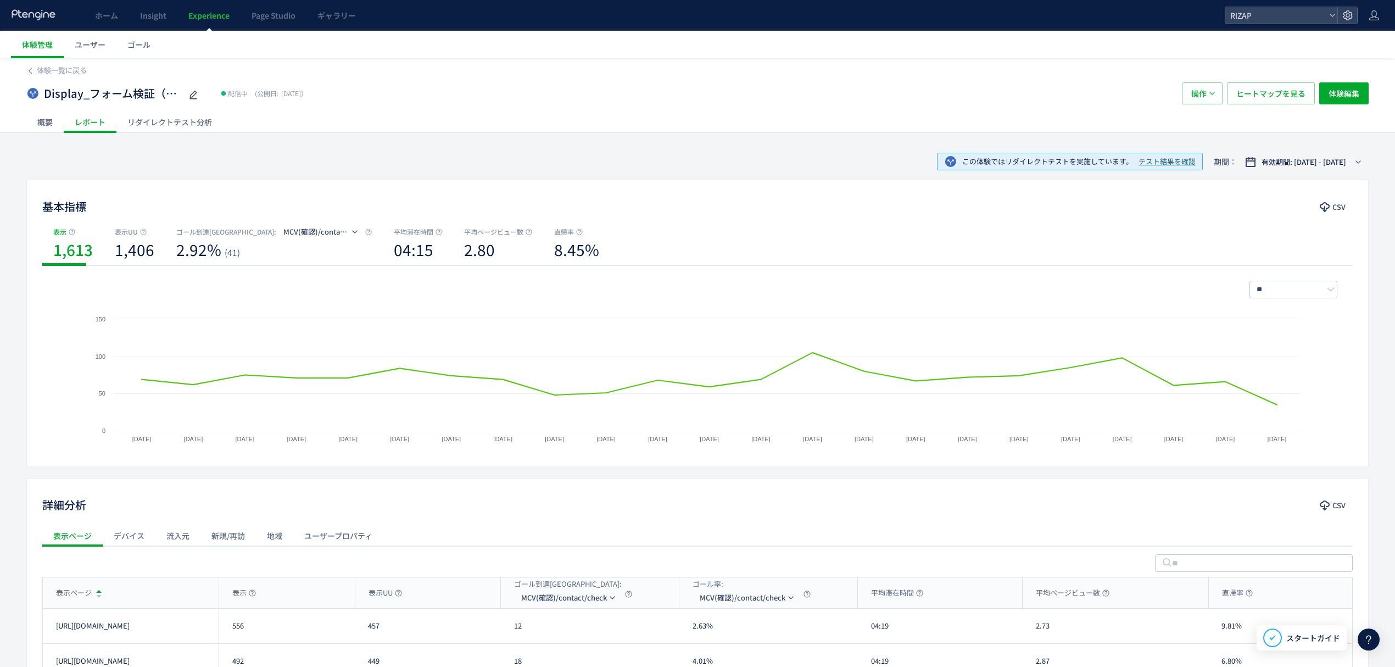
click at [165, 119] on div "リダイレクトテスト分析" at bounding box center [169, 122] width 107 height 22
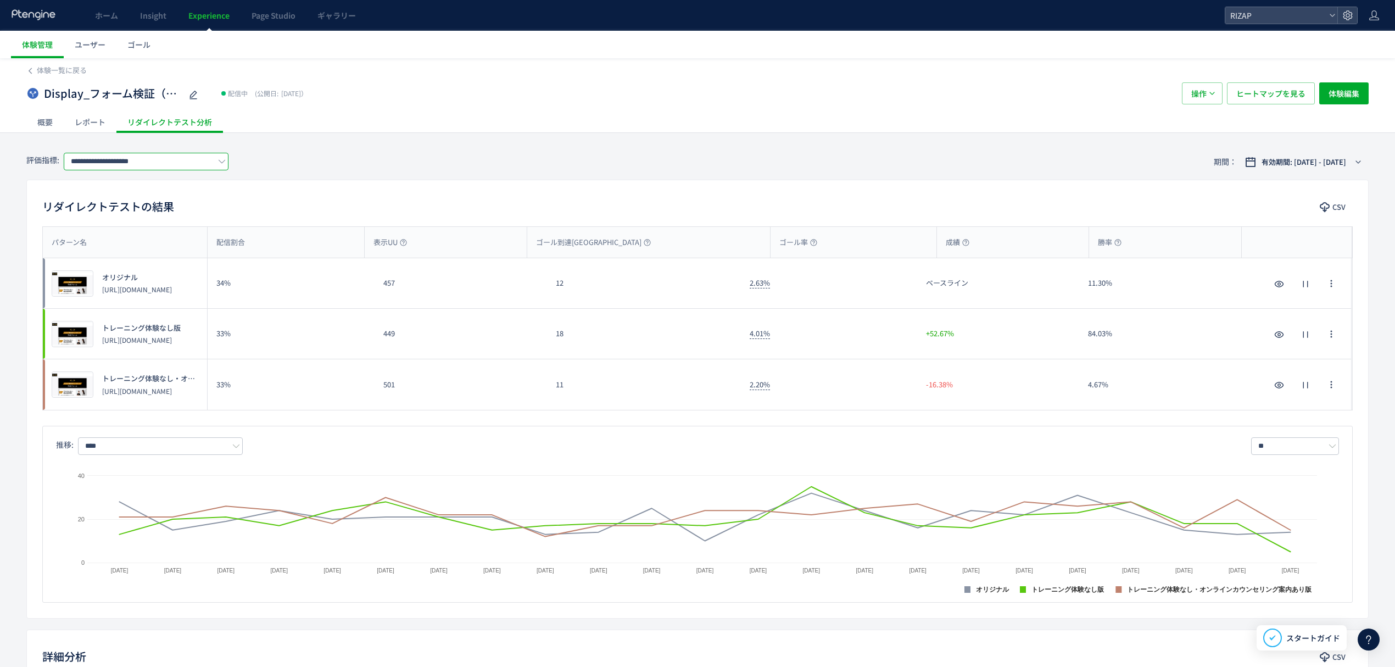
click at [150, 165] on input "**********" at bounding box center [146, 162] width 165 height 18
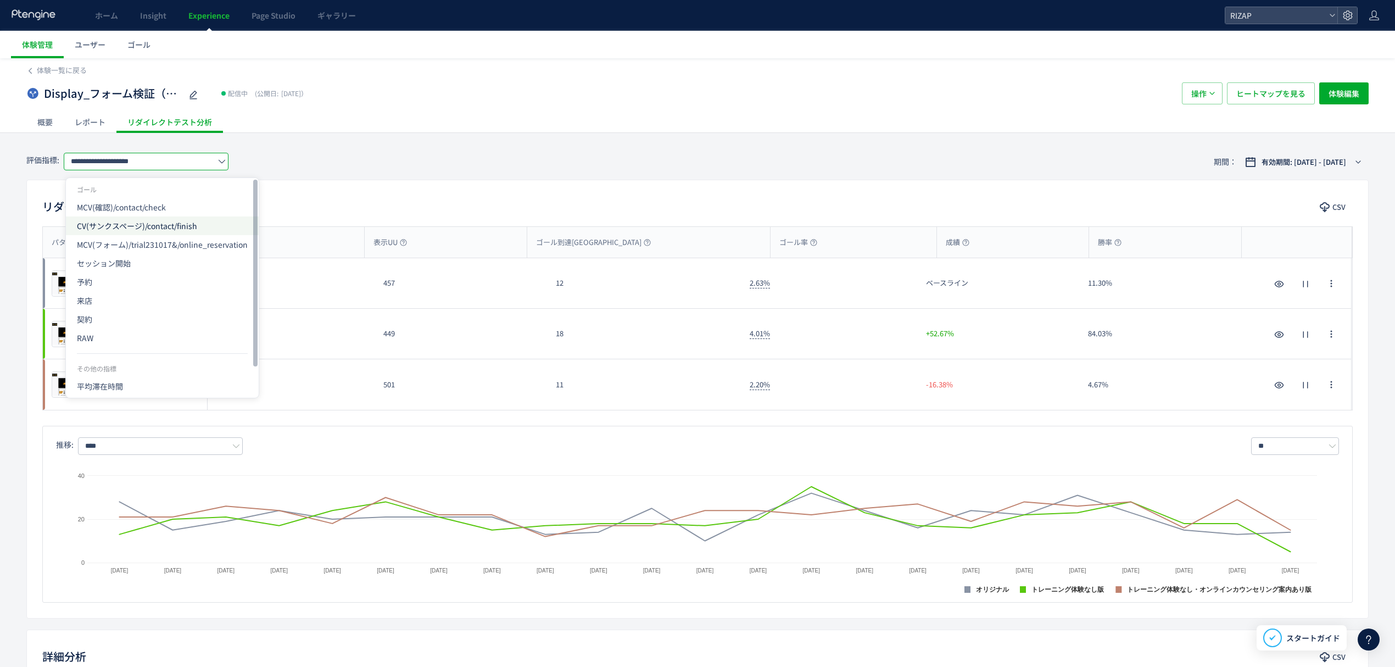
click at [114, 227] on span "CV(サンクスページ)/contact/finish" at bounding box center [162, 225] width 171 height 19
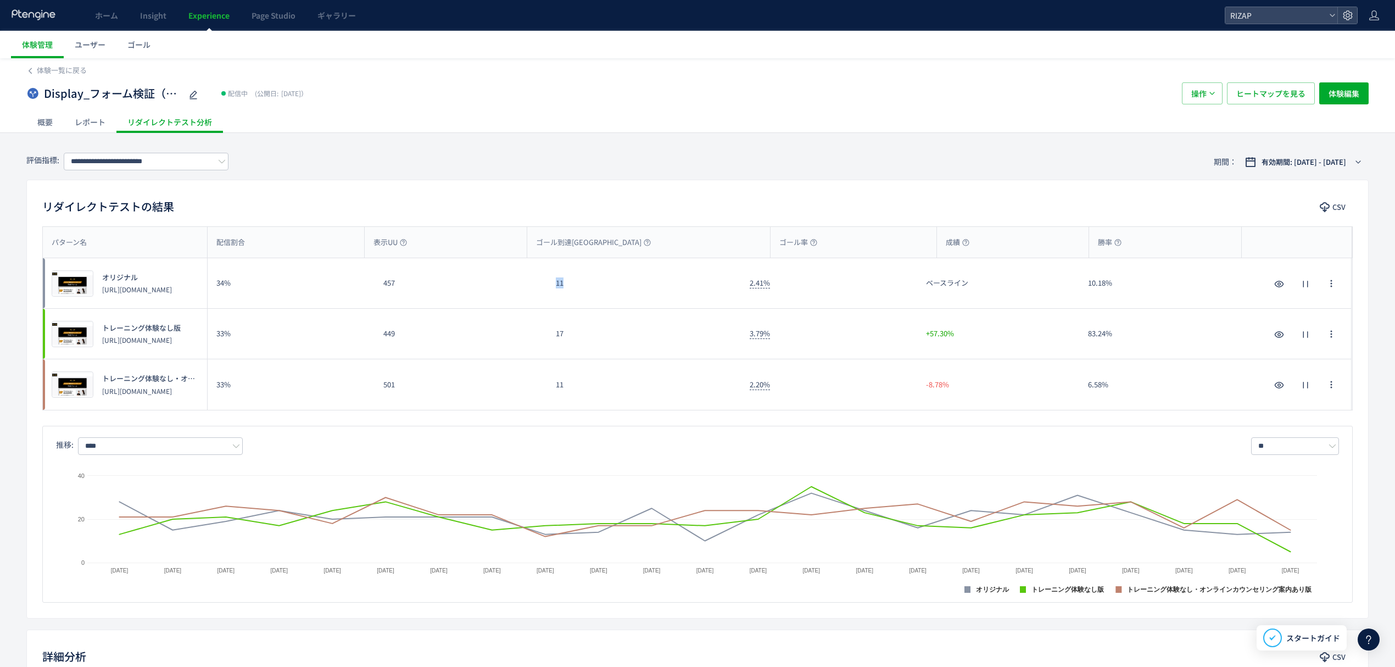
drag, startPoint x: 572, startPoint y: 287, endPoint x: 549, endPoint y: 281, distance: 23.7
click at [549, 281] on div "11" at bounding box center [644, 283] width 194 height 50
click at [545, 334] on div "プレビュー トレーニング体験なし版 https://www.rizap.jp/contact/trial2506_1 33% 449 17 3.79% +57…" at bounding box center [697, 334] width 1308 height 51
drag, startPoint x: 576, startPoint y: 394, endPoint x: 544, endPoint y: 391, distance: 32.5
click at [544, 391] on div "プレビュー トレーニング体験なし・オンラインカウンセリング案内あり版 https://www.rizap.jp/contact/trial2506_2 33%…" at bounding box center [697, 384] width 1308 height 51
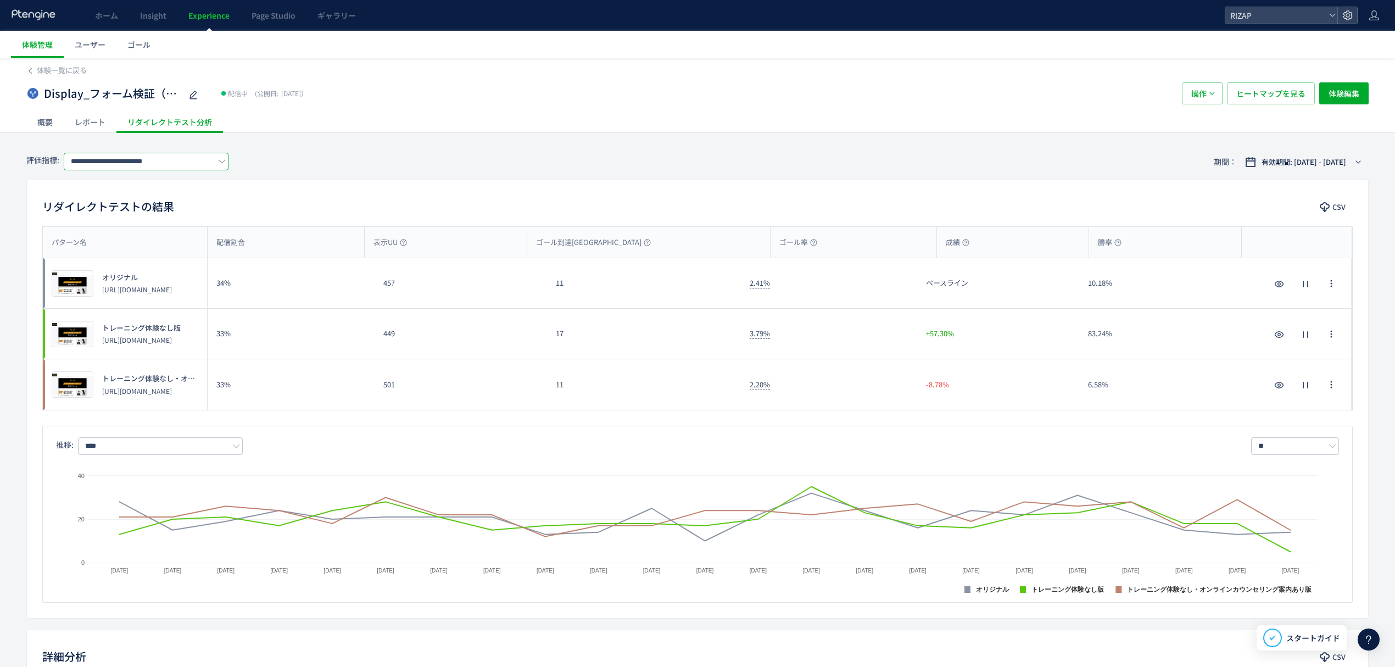
click at [148, 160] on input "**********" at bounding box center [146, 162] width 165 height 18
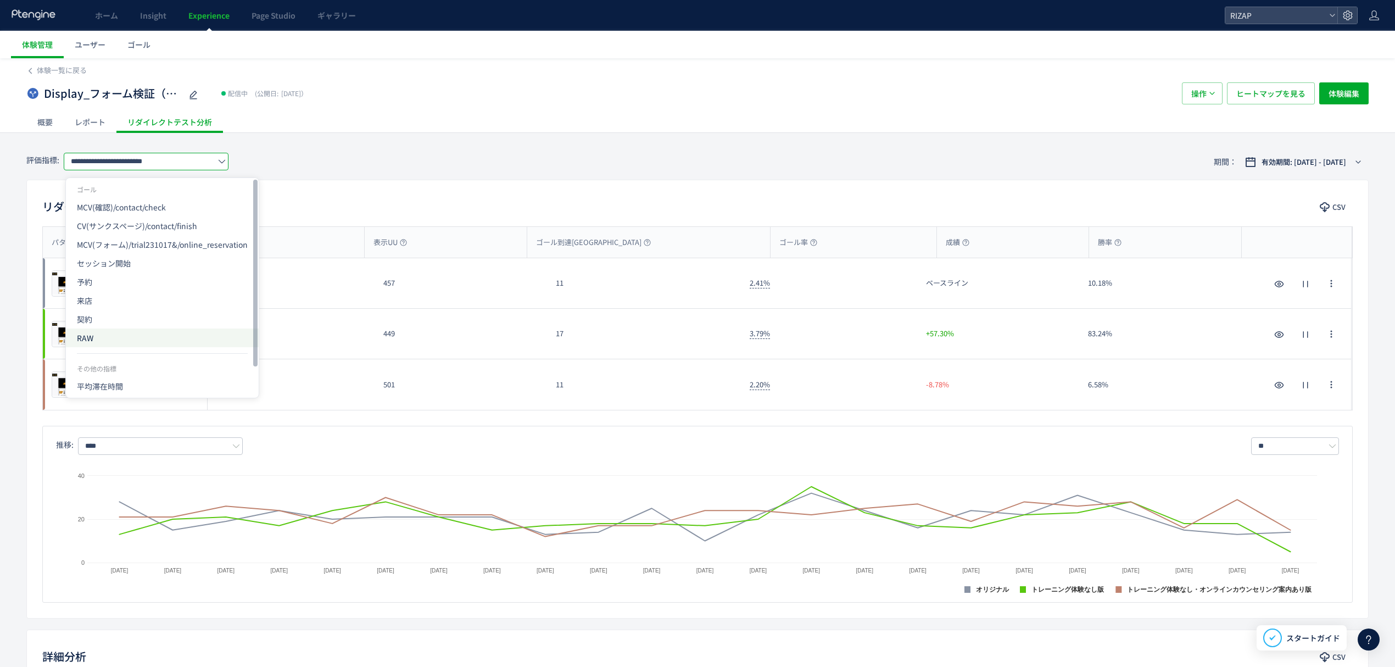
click at [97, 338] on span "RAW" at bounding box center [162, 337] width 171 height 19
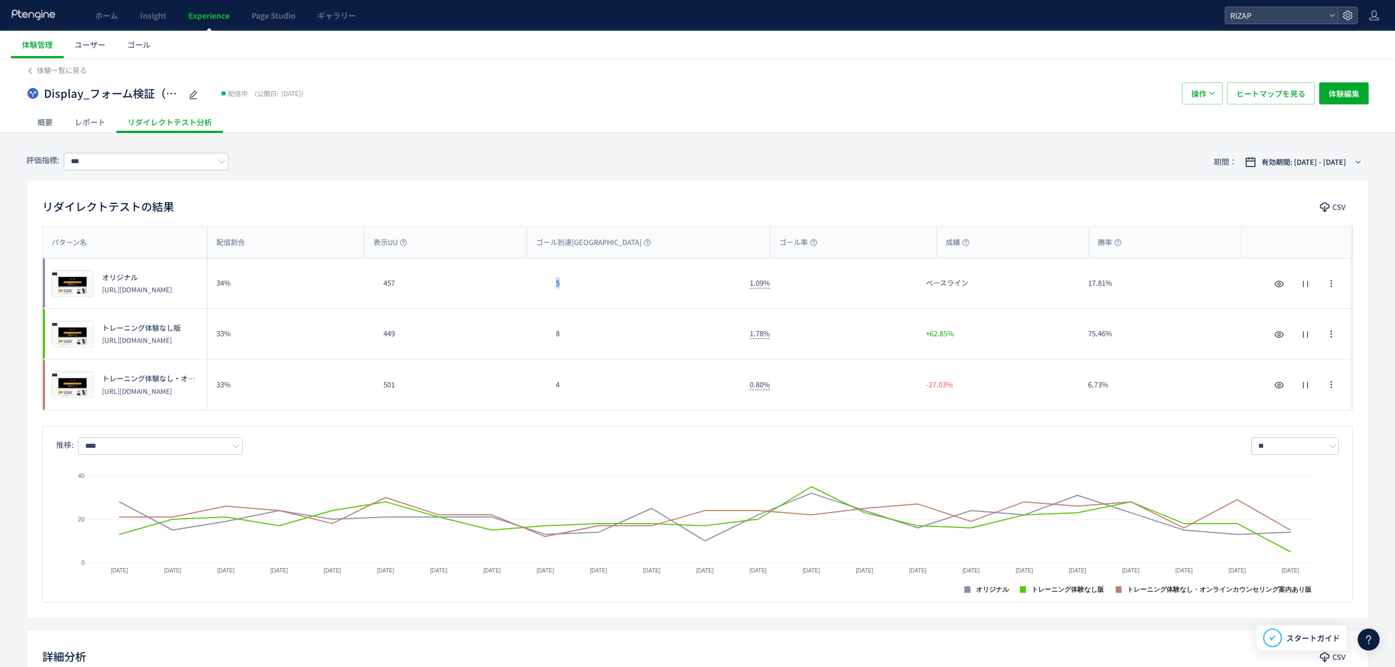
drag, startPoint x: 568, startPoint y: 291, endPoint x: 552, endPoint y: 289, distance: 15.5
click at [552, 289] on div "5" at bounding box center [644, 283] width 194 height 50
drag, startPoint x: 567, startPoint y: 348, endPoint x: 545, endPoint y: 345, distance: 22.8
click at [545, 345] on div "プレビュー トレーニング体験なし版 https://www.rizap.jp/contact/trial2506_1 33% 449 8 1.78% +62.…" at bounding box center [697, 334] width 1308 height 51
drag, startPoint x: 571, startPoint y: 389, endPoint x: 551, endPoint y: 387, distance: 20.0
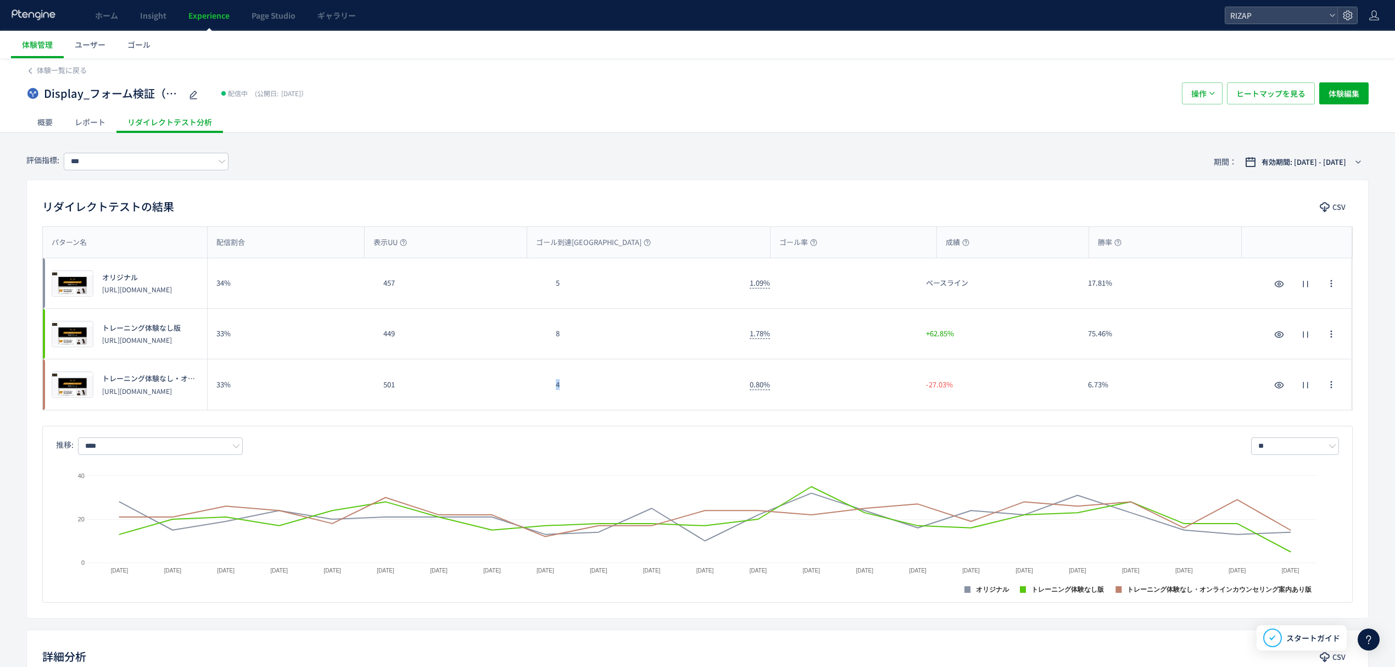
click at [551, 387] on div "4" at bounding box center [644, 384] width 194 height 51
click at [122, 165] on input "***" at bounding box center [146, 162] width 165 height 18
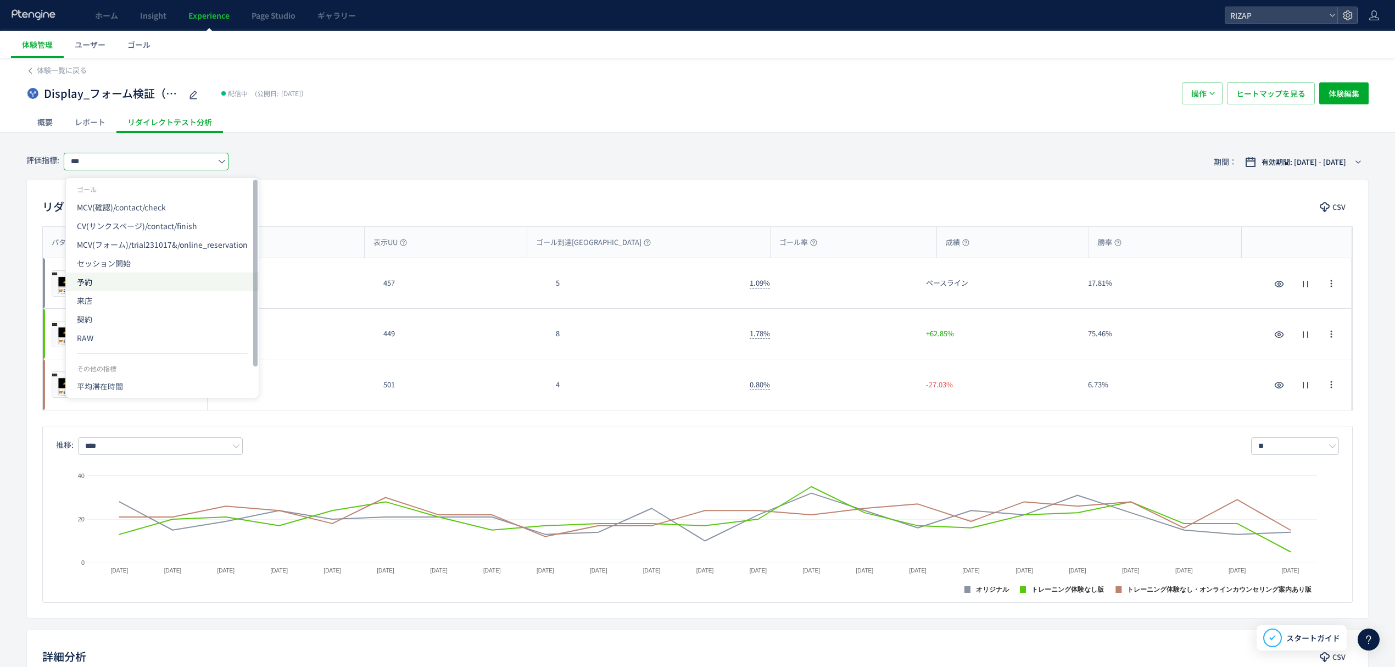
click at [110, 282] on span "予約" at bounding box center [162, 281] width 171 height 19
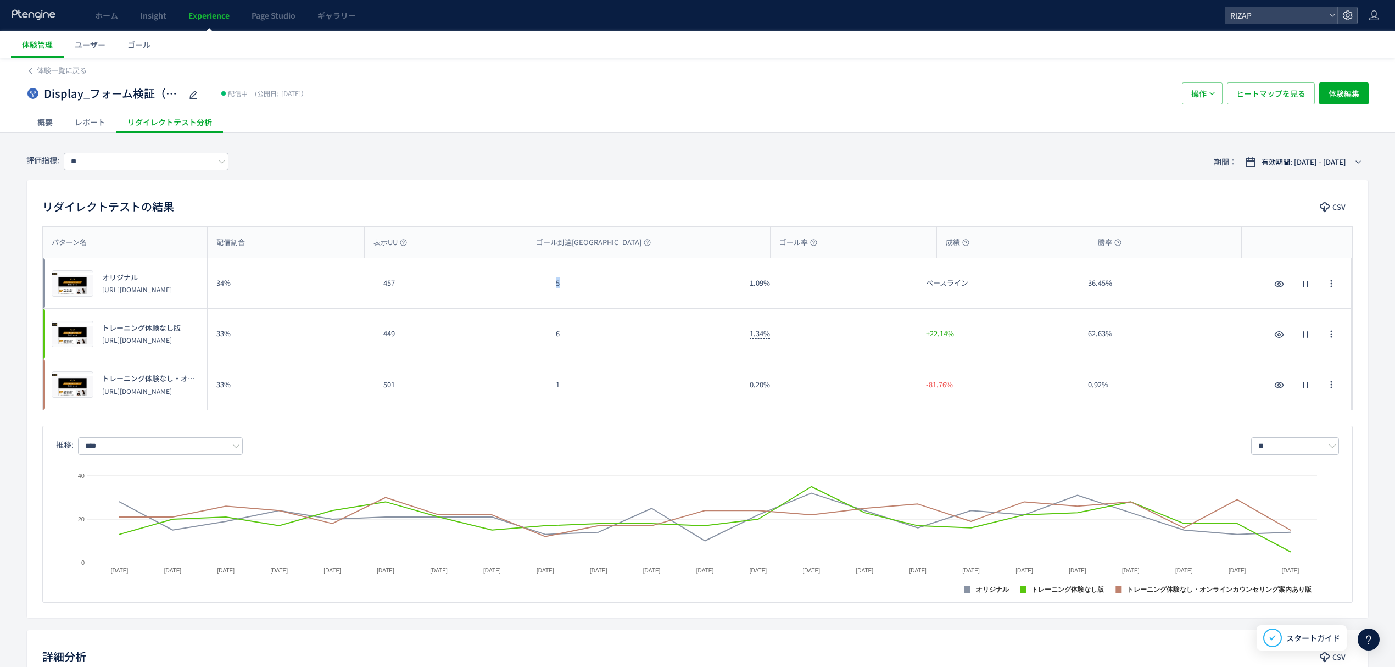
drag, startPoint x: 558, startPoint y: 290, endPoint x: 540, endPoint y: 284, distance: 18.6
click at [540, 284] on div "プレビュー オリジナル https://www.rizap.jp/contact/trial231017 34% 457 5 1.09% ベースライン 36.…" at bounding box center [697, 283] width 1308 height 51
drag, startPoint x: 556, startPoint y: 343, endPoint x: 542, endPoint y: 339, distance: 13.7
click at [542, 339] on div "プレビュー トレーニング体験なし版 https://www.rizap.jp/contact/trial2506_1 33% 449 6 1.34% +22.…" at bounding box center [697, 334] width 1308 height 51
drag, startPoint x: 571, startPoint y: 387, endPoint x: 543, endPoint y: 387, distance: 28.0
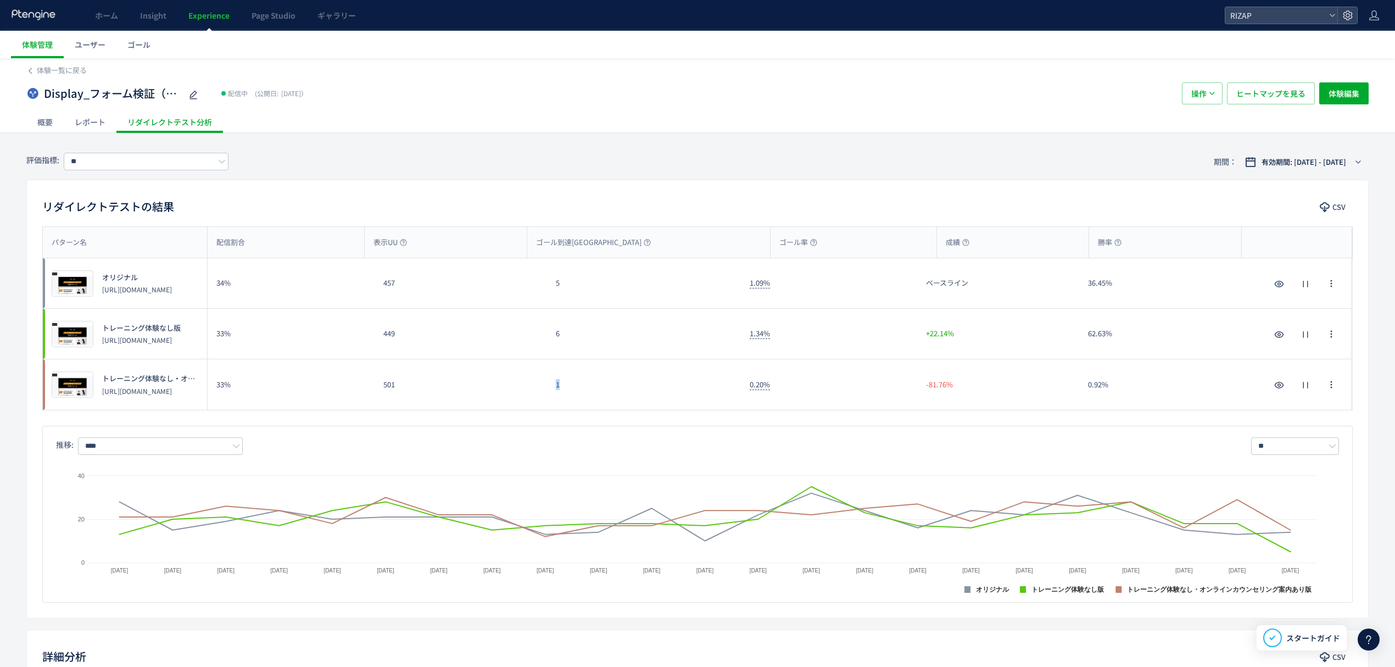
click at [549, 387] on div "1" at bounding box center [644, 384] width 194 height 51
click at [125, 156] on input "**" at bounding box center [146, 162] width 165 height 18
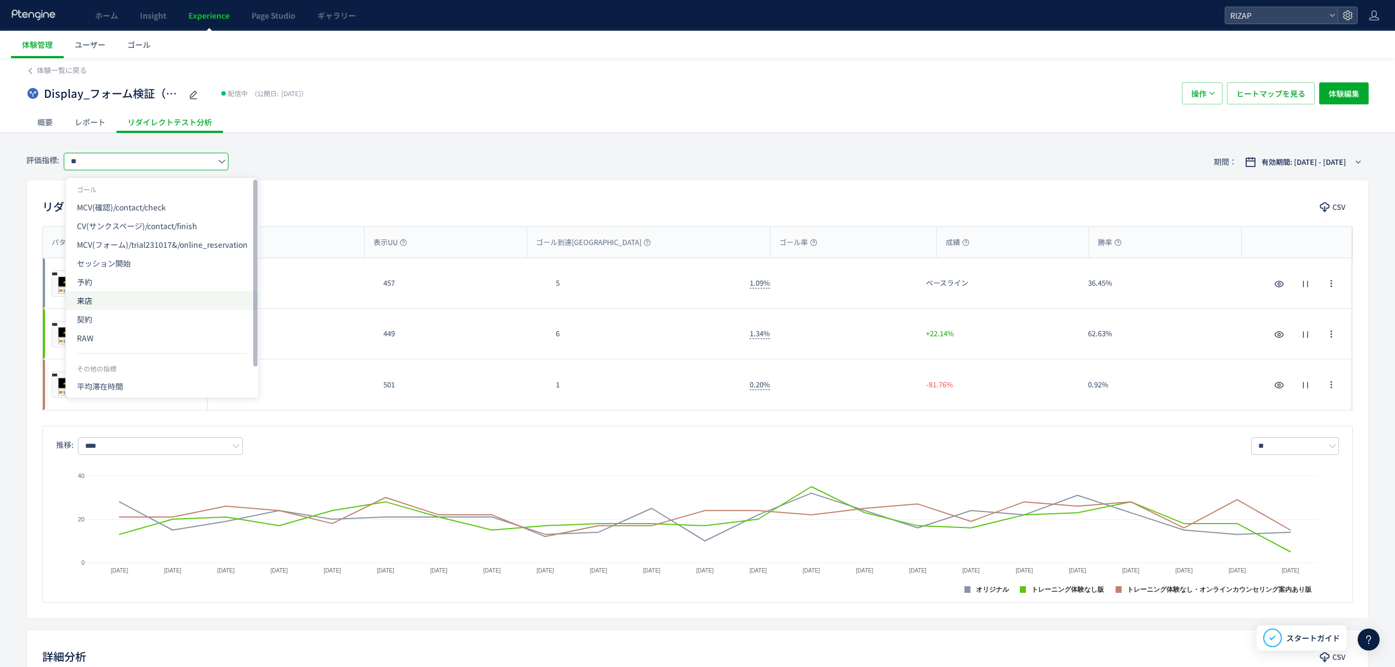
click at [93, 301] on span "来店" at bounding box center [162, 300] width 171 height 19
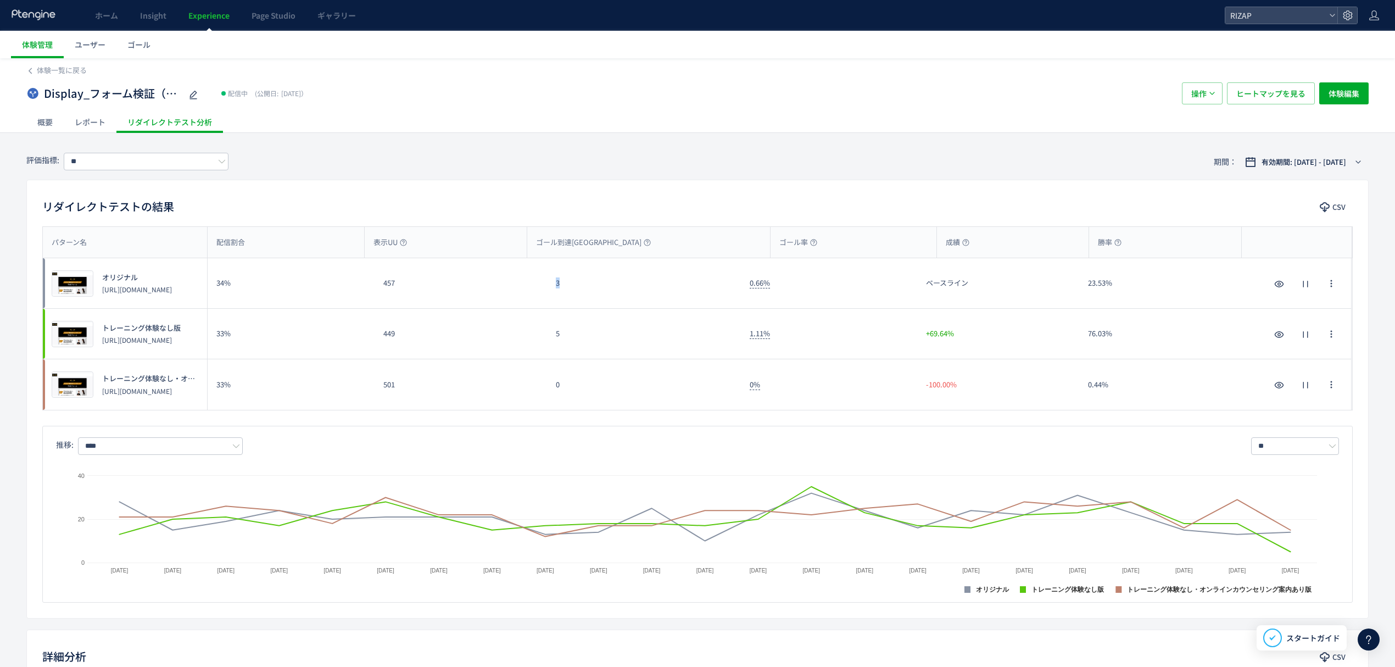
click at [554, 294] on div "3" at bounding box center [644, 283] width 194 height 50
click at [555, 334] on div "5" at bounding box center [644, 334] width 194 height 50
drag, startPoint x: 570, startPoint y: 391, endPoint x: 549, endPoint y: 389, distance: 21.0
click at [549, 389] on div "0" at bounding box center [644, 384] width 194 height 51
click at [156, 167] on input "**" at bounding box center [146, 162] width 165 height 18
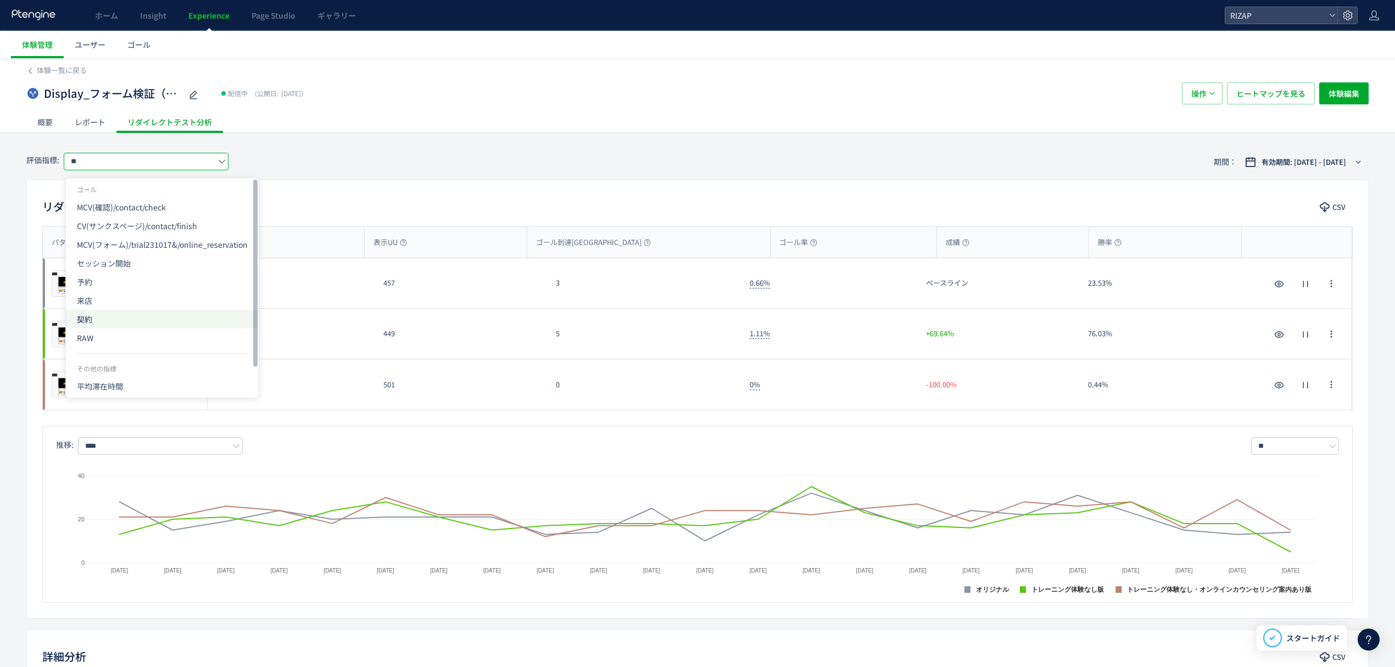
click at [93, 323] on span "契約" at bounding box center [162, 319] width 171 height 19
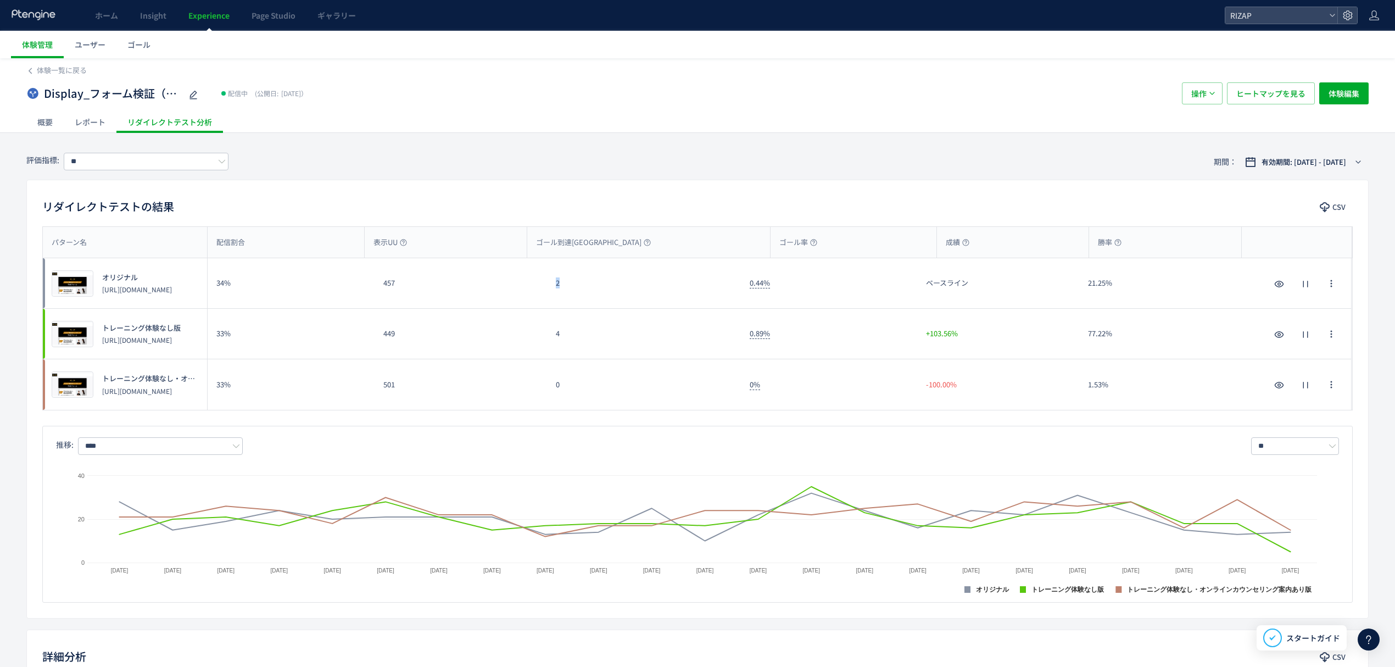
drag, startPoint x: 576, startPoint y: 290, endPoint x: 550, endPoint y: 284, distance: 26.4
click at [550, 284] on div "2" at bounding box center [644, 283] width 194 height 50
drag, startPoint x: 565, startPoint y: 338, endPoint x: 541, endPoint y: 337, distance: 24.2
click at [546, 337] on div "プレビュー トレーニング体験なし版 https://www.rizap.jp/contact/trial2506_1 33% 449 4 0.89% +103…" at bounding box center [697, 334] width 1308 height 51
drag, startPoint x: 559, startPoint y: 387, endPoint x: 550, endPoint y: 387, distance: 9.3
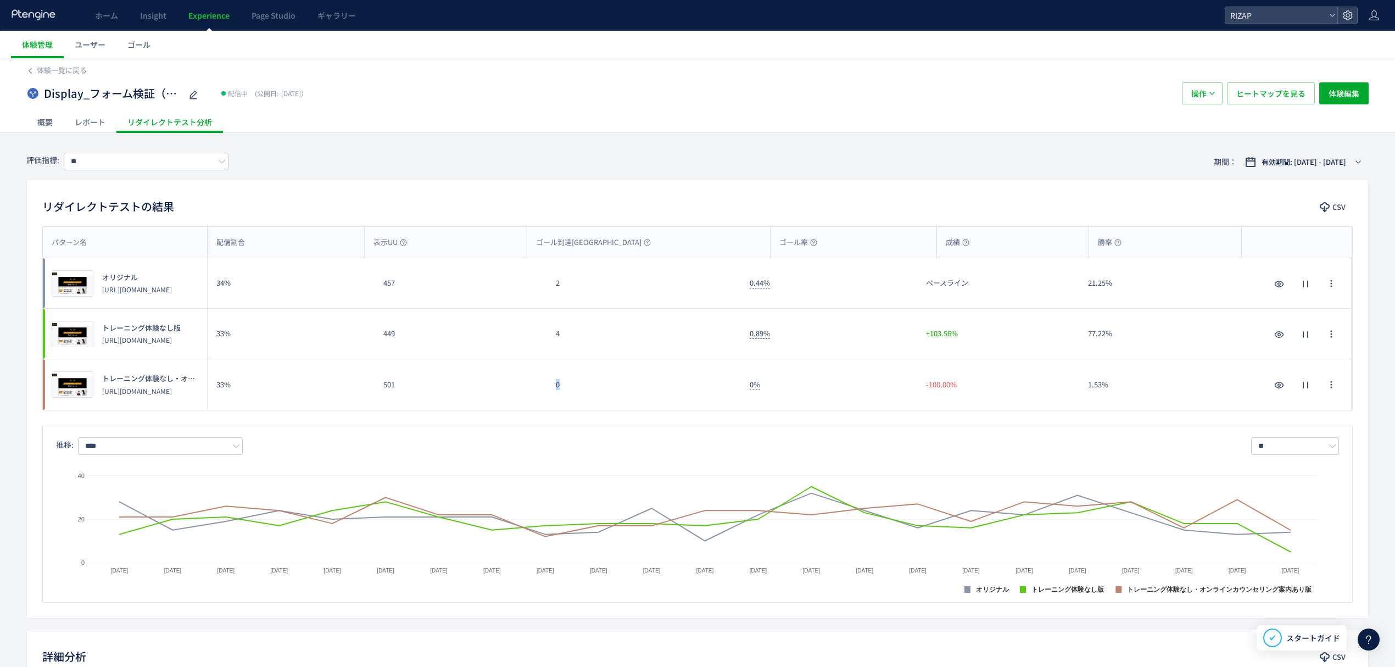
click at [550, 387] on div "0" at bounding box center [644, 384] width 194 height 51
click at [148, 174] on div "評価指標: ** 期間： 有効期間: 2025/09/16 - 今日" at bounding box center [697, 162] width 1342 height 36
click at [148, 164] on input "**" at bounding box center [146, 162] width 165 height 18
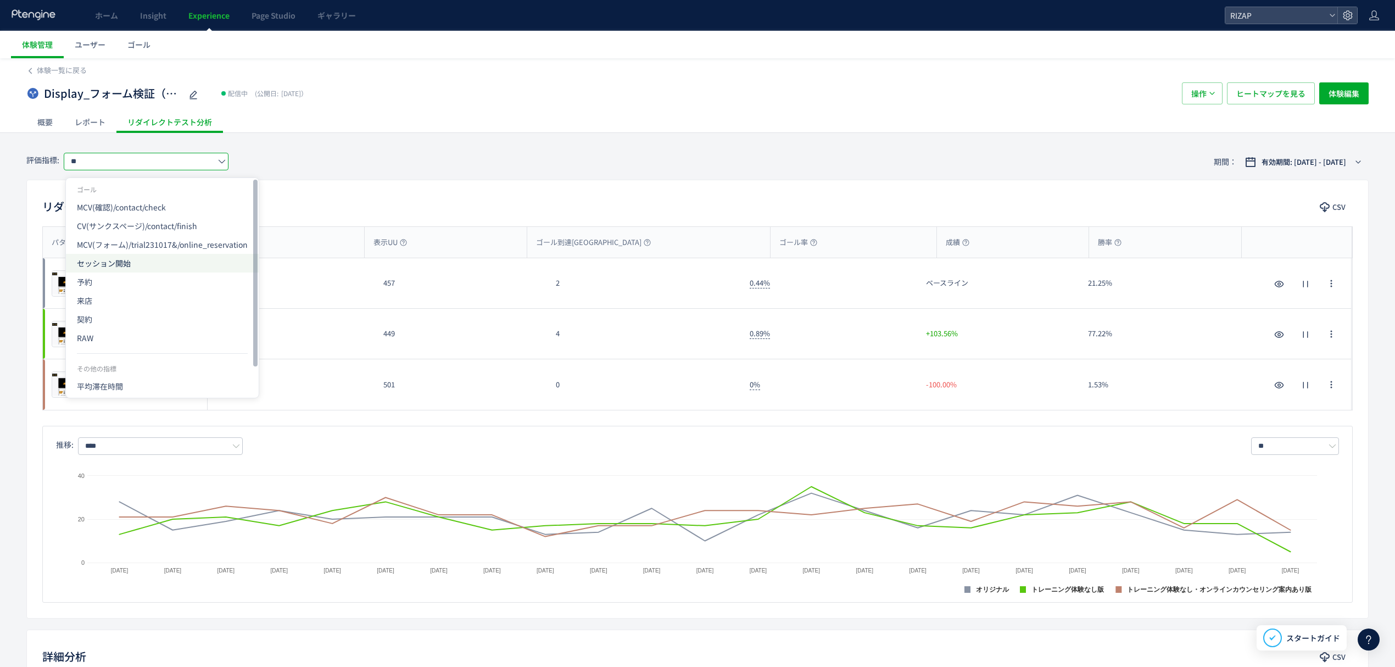
click at [94, 264] on span "セッション開始" at bounding box center [162, 263] width 171 height 19
type input "*******"
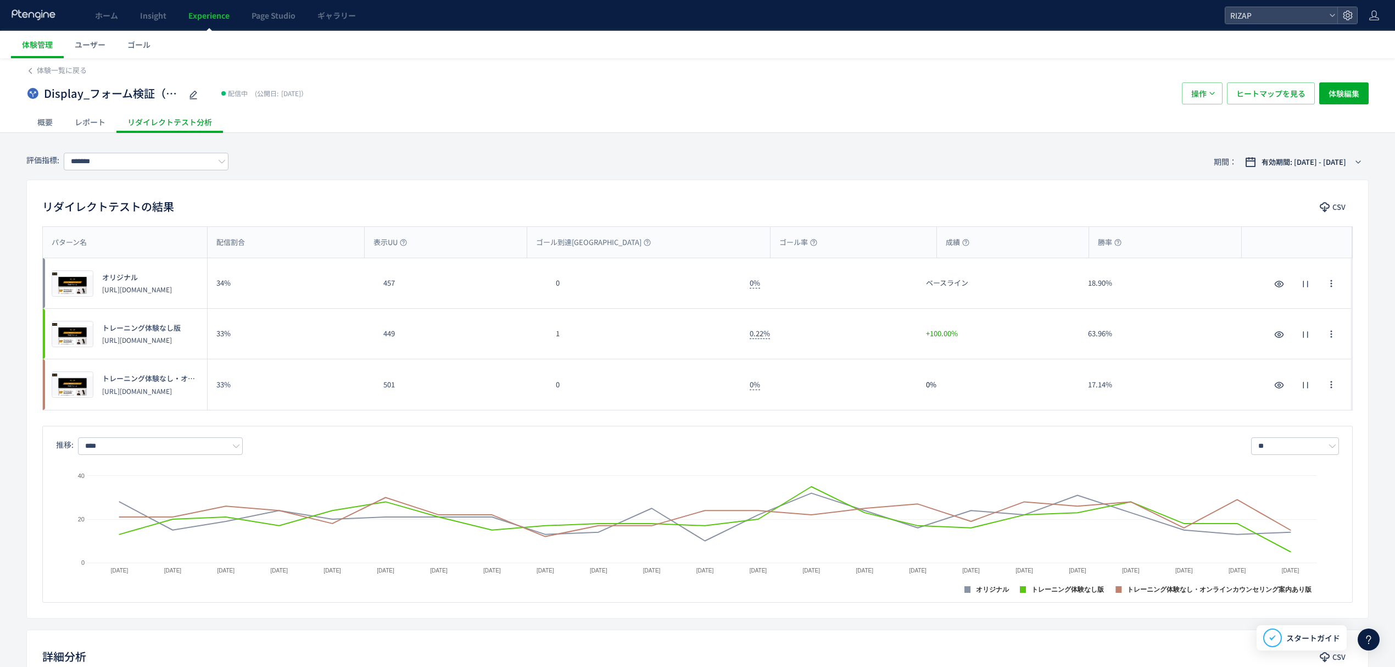
click at [77, 78] on div "Display_フォーム検証（トレーニング体験なし・オンラインカウンセリング訴求）(copy) 配信中 (公開日: 2025/09/16） 操作 ヒートマップ…" at bounding box center [697, 93] width 1342 height 35
click at [76, 73] on span "体験一覧に戻る" at bounding box center [62, 70] width 50 height 10
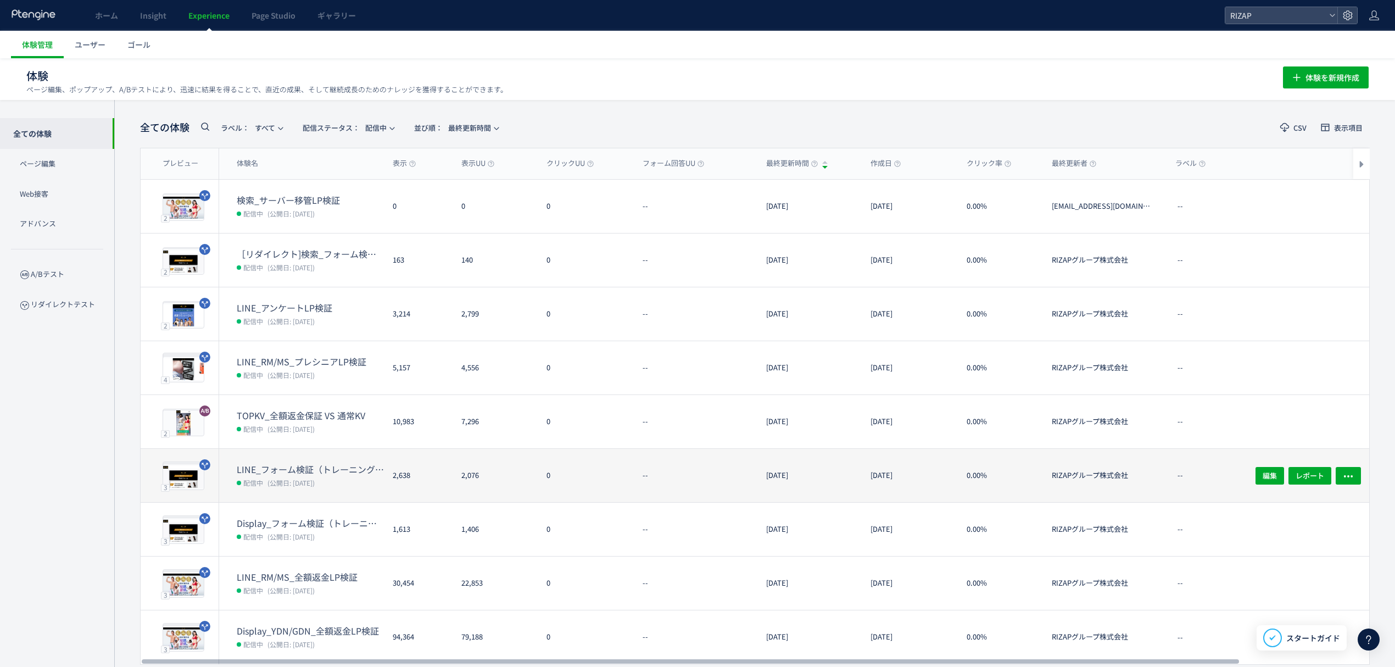
click at [308, 471] on dt "LINE_フォーム検証（トレーニング体験なし・オンラインカウンセリング訴求）(copy)(copy)" at bounding box center [310, 469] width 147 height 13
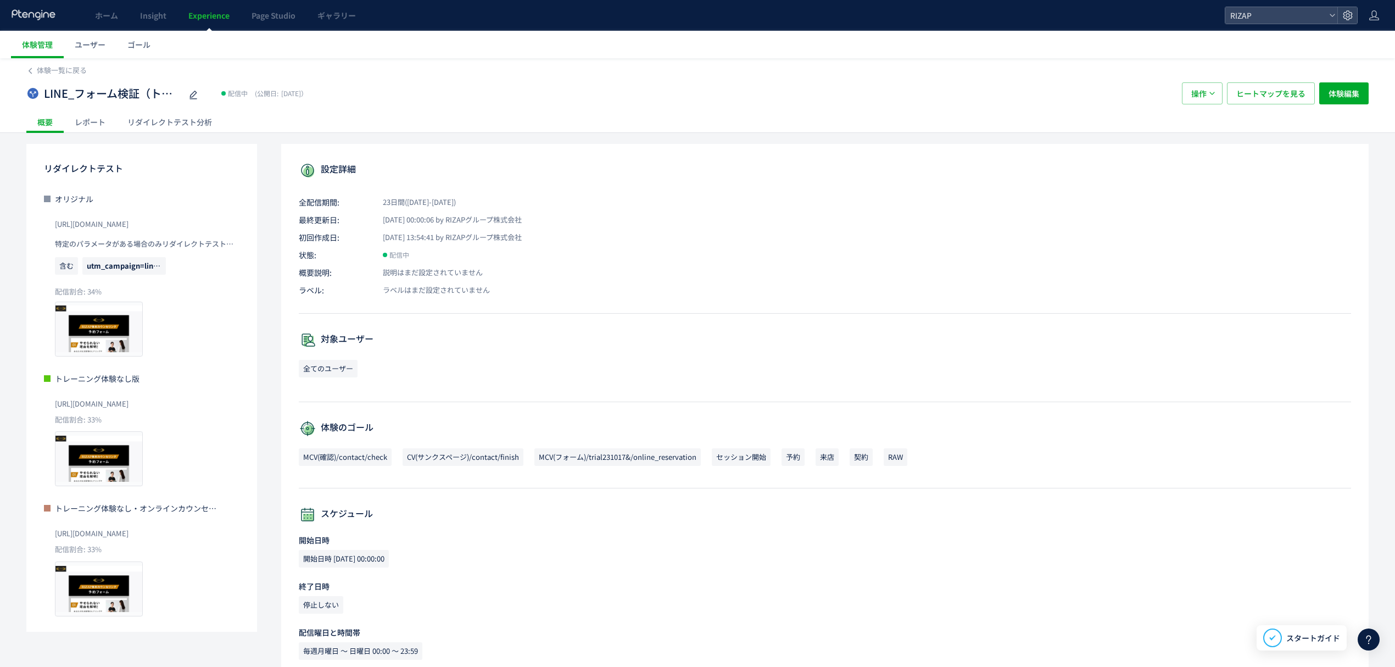
click at [100, 120] on div "レポート" at bounding box center [90, 122] width 53 height 22
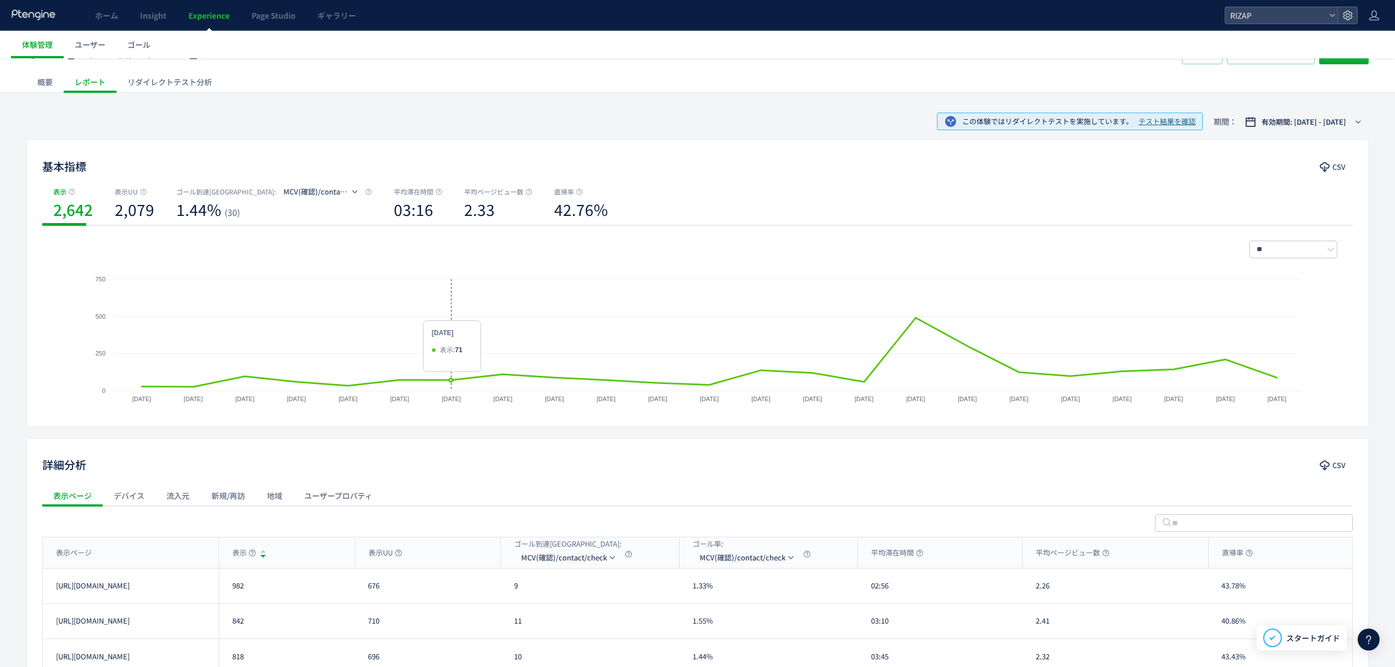
scroll to position [73, 0]
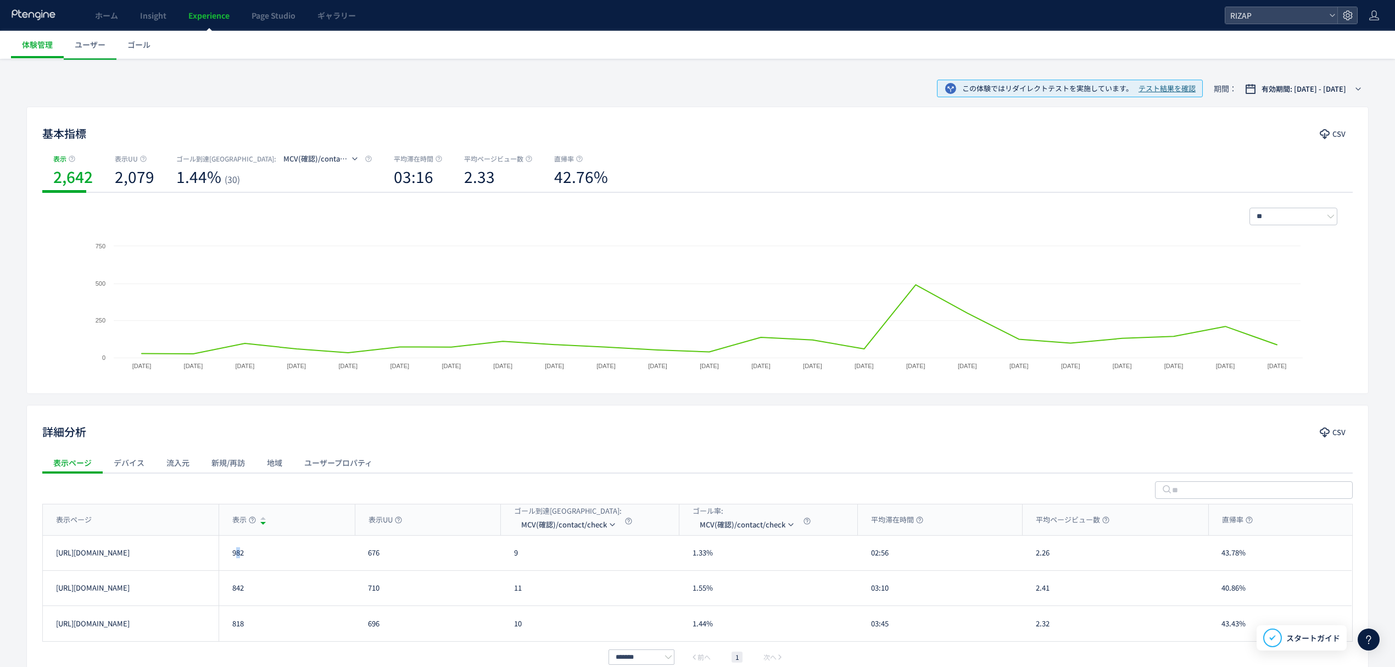
click at [238, 552] on div "982" at bounding box center [287, 552] width 136 height 35
drag, startPoint x: 247, startPoint y: 556, endPoint x: 229, endPoint y: 556, distance: 18.1
click at [229, 556] on div "982" at bounding box center [287, 552] width 136 height 35
drag, startPoint x: 250, startPoint y: 596, endPoint x: 232, endPoint y: 596, distance: 18.7
click at [232, 596] on div "842" at bounding box center [287, 587] width 136 height 35
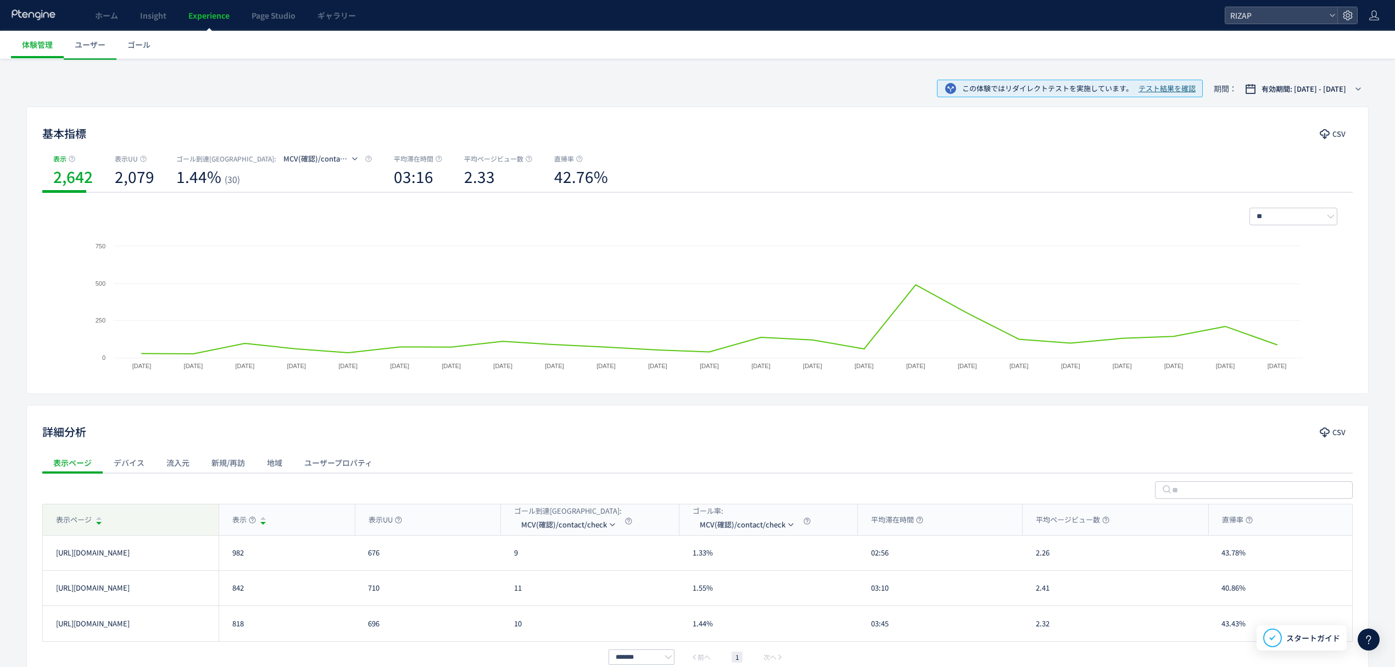
click at [161, 517] on div "表示ページ" at bounding box center [131, 519] width 176 height 31
drag, startPoint x: 255, startPoint y: 589, endPoint x: 230, endPoint y: 592, distance: 26.0
click at [230, 592] on div "818" at bounding box center [287, 587] width 136 height 35
drag, startPoint x: 238, startPoint y: 625, endPoint x: 228, endPoint y: 629, distance: 10.6
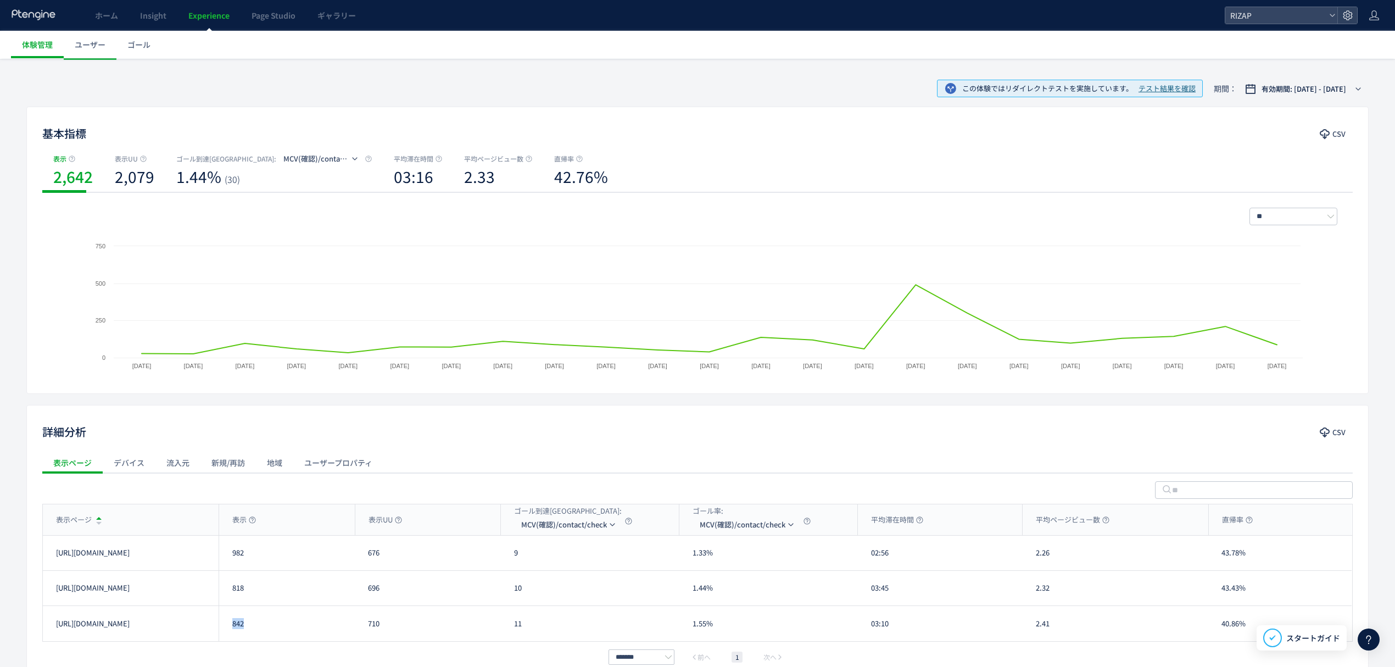
click at [226, 625] on div "842" at bounding box center [287, 623] width 136 height 35
drag, startPoint x: 519, startPoint y: 554, endPoint x: 507, endPoint y: 554, distance: 12.1
click at [508, 554] on div "9" at bounding box center [590, 552] width 178 height 35
click at [514, 589] on div "10" at bounding box center [590, 587] width 178 height 35
drag, startPoint x: 517, startPoint y: 633, endPoint x: 510, endPoint y: 633, distance: 7.2
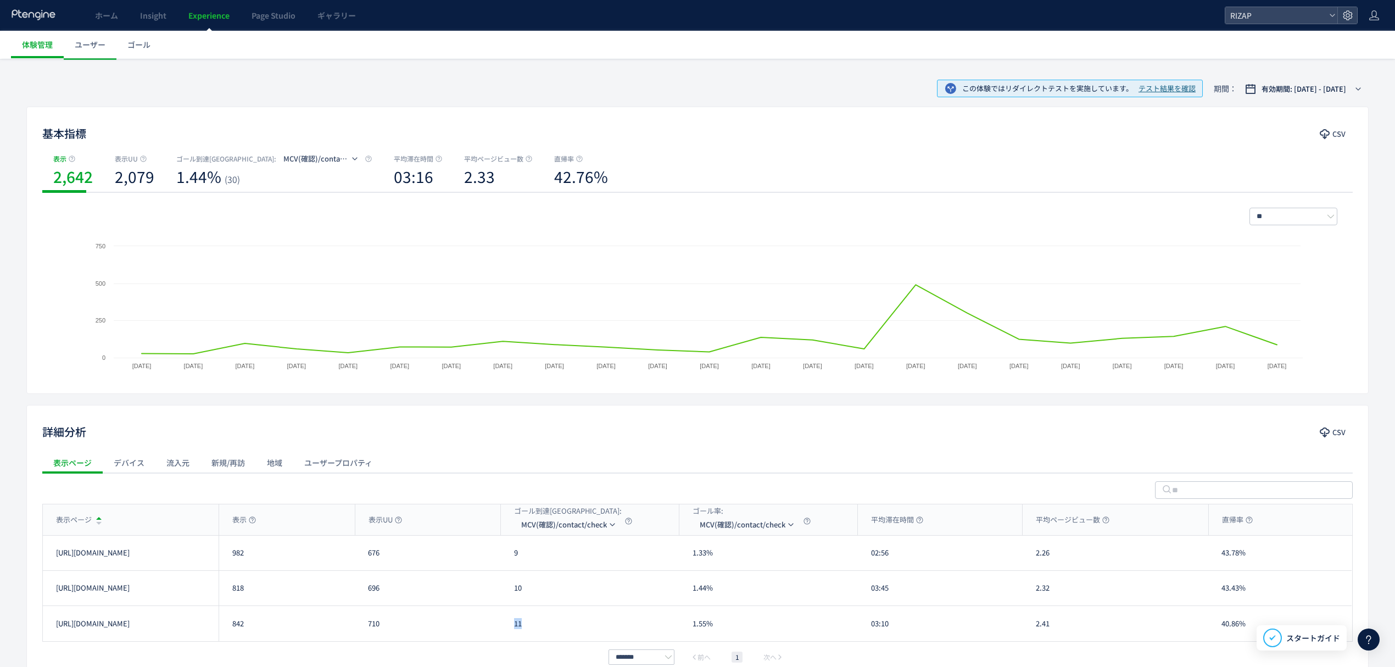
click at [510, 633] on div "11" at bounding box center [590, 623] width 178 height 35
click at [589, 525] on span "MCV(確認)/contact/check" at bounding box center [564, 525] width 86 height 18
click at [555, 401] on li "CV(サンクスページ)/contact/finish" at bounding box center [569, 401] width 110 height 20
drag, startPoint x: 528, startPoint y: 558, endPoint x: 511, endPoint y: 558, distance: 17.0
click at [511, 558] on div "11" at bounding box center [590, 552] width 178 height 35
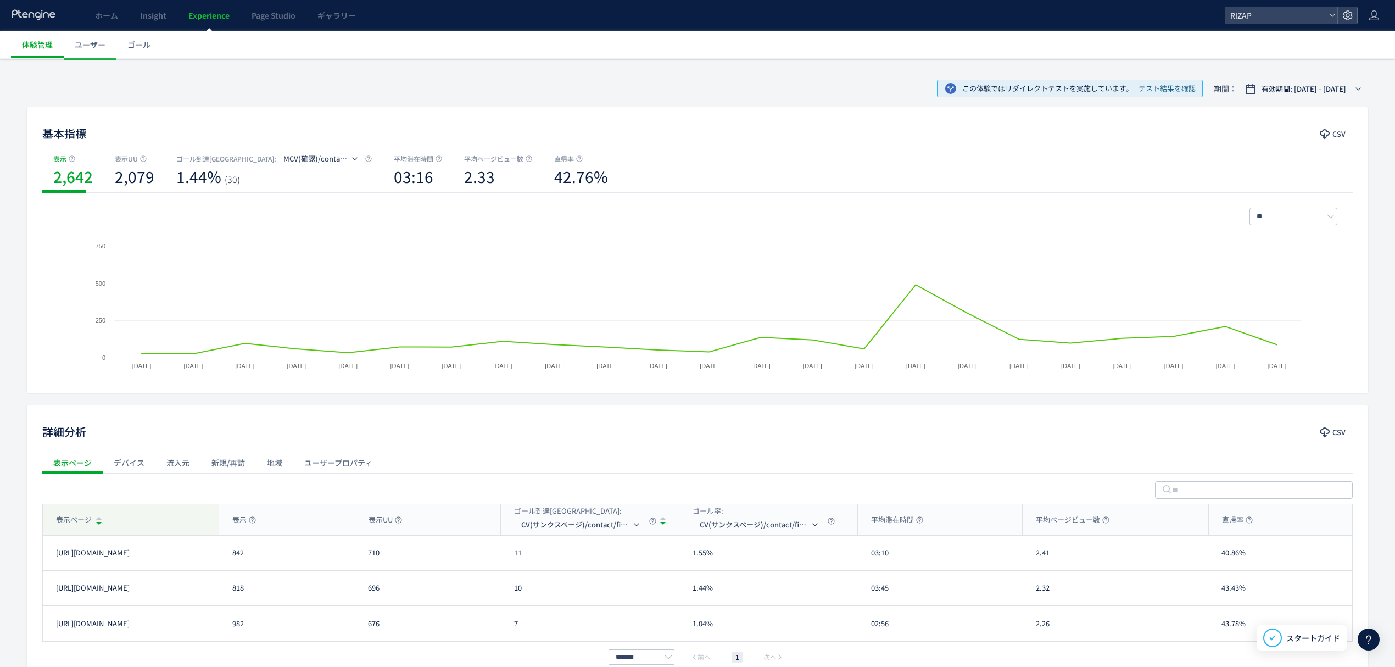
click at [127, 511] on div "表示ページ" at bounding box center [131, 519] width 176 height 31
click at [136, 516] on div "表示ページ" at bounding box center [131, 519] width 176 height 31
drag, startPoint x: 528, startPoint y: 553, endPoint x: 496, endPoint y: 552, distance: 31.9
click at [496, 552] on div "https://www.rizap.jp/contact/trial231017 982 676 7 1.04% 02:56 2.26 43.78% http…" at bounding box center [697, 552] width 1308 height 35
drag, startPoint x: 514, startPoint y: 593, endPoint x: 506, endPoint y: 592, distance: 7.8
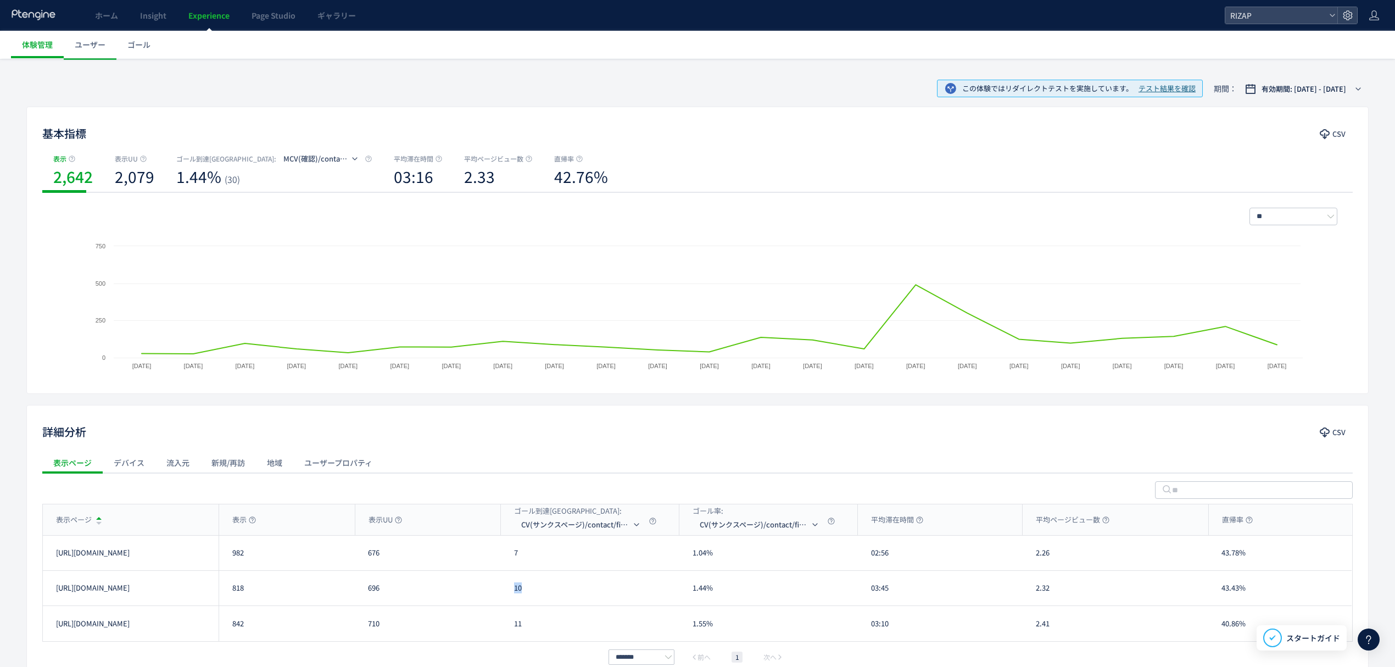
click at [506, 592] on div "10" at bounding box center [590, 587] width 178 height 35
drag, startPoint x: 526, startPoint y: 627, endPoint x: 510, endPoint y: 624, distance: 16.3
click at [510, 624] on div "11" at bounding box center [590, 623] width 178 height 35
drag, startPoint x: 905, startPoint y: 563, endPoint x: 870, endPoint y: 563, distance: 34.6
click at [870, 563] on div "02:56" at bounding box center [940, 552] width 165 height 35
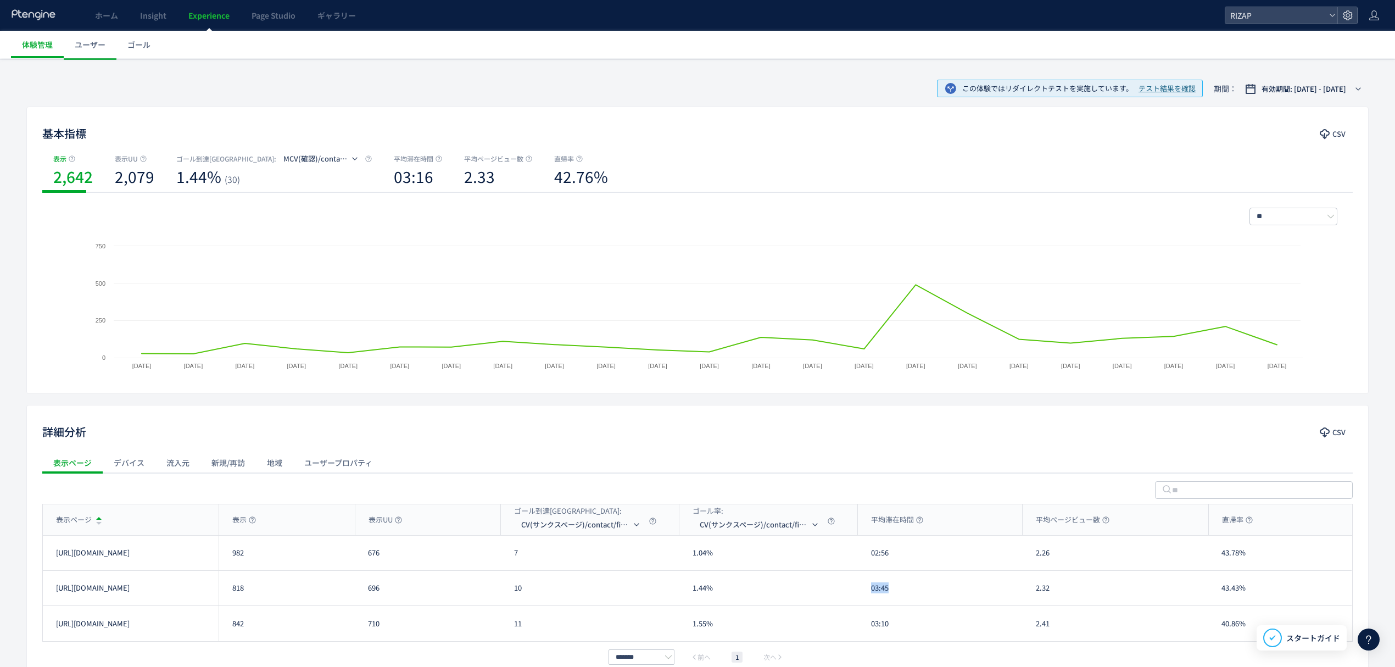
drag, startPoint x: 894, startPoint y: 591, endPoint x: 866, endPoint y: 588, distance: 28.2
click at [866, 588] on div "03:45" at bounding box center [940, 587] width 165 height 35
drag, startPoint x: 894, startPoint y: 626, endPoint x: 851, endPoint y: 626, distance: 43.4
click at [851, 626] on div "https://www.rizap.jp/contact/trial2506_2 842 710 11 1.55% 03:10 2.41 40.86% htt…" at bounding box center [697, 623] width 1308 height 35
drag, startPoint x: 1061, startPoint y: 553, endPoint x: 1032, endPoint y: 552, distance: 29.1
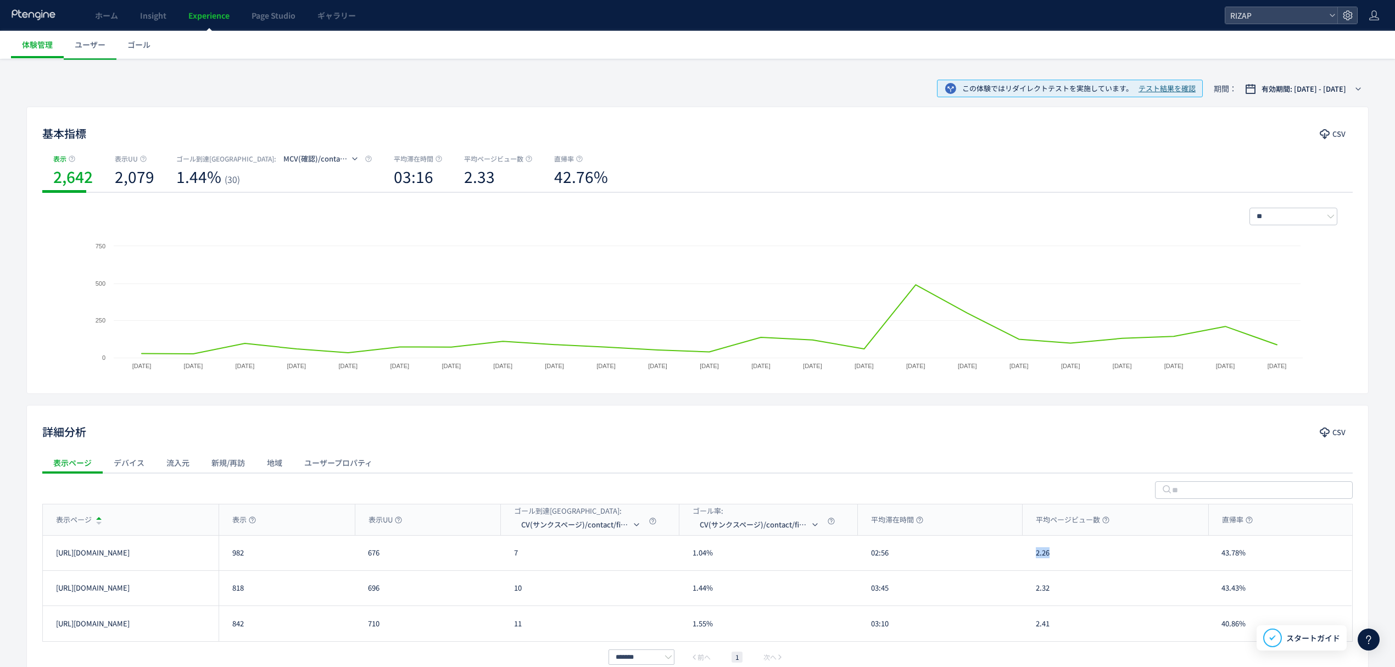
click at [1032, 552] on div "2.26" at bounding box center [1115, 552] width 186 height 35
drag, startPoint x: 1062, startPoint y: 595, endPoint x: 1036, endPoint y: 596, distance: 26.4
click at [1036, 596] on div "2.32" at bounding box center [1115, 587] width 186 height 35
click at [1033, 626] on div "2.41" at bounding box center [1115, 623] width 186 height 35
drag, startPoint x: 1261, startPoint y: 552, endPoint x: 1218, endPoint y: 552, distance: 43.4
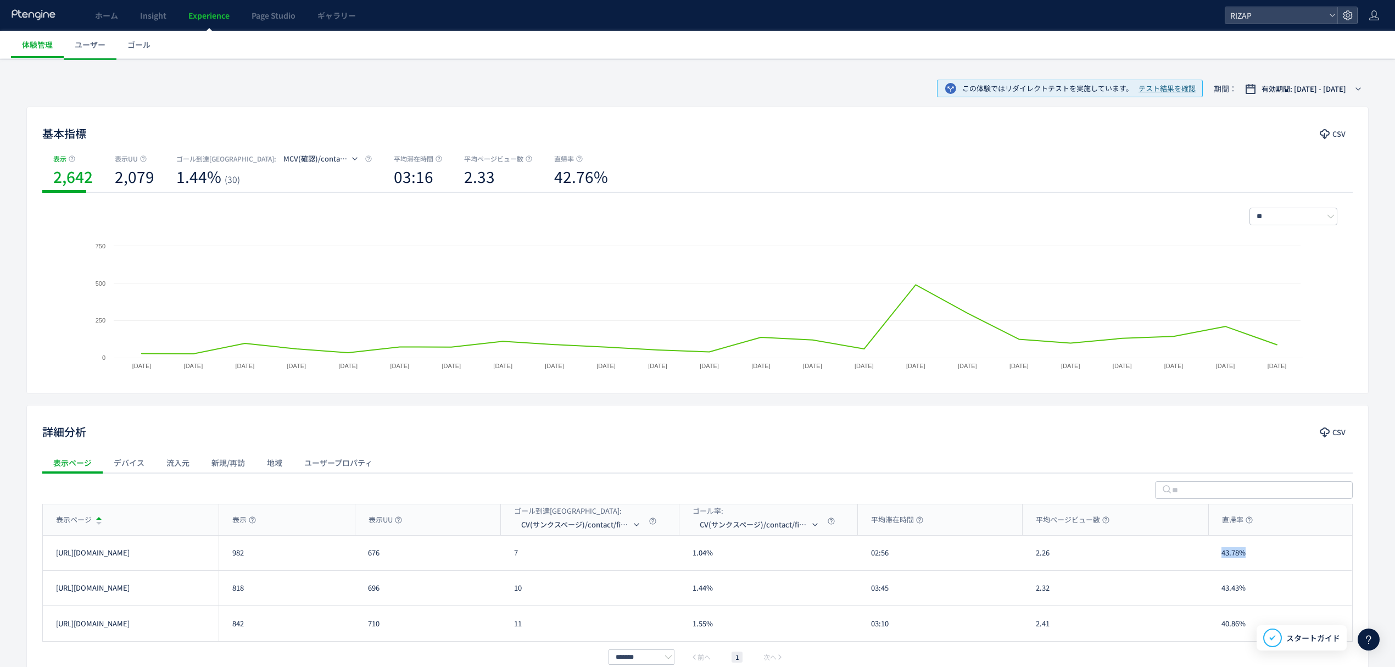
click at [1222, 552] on div "43.78%" at bounding box center [1279, 552] width 143 height 35
drag, startPoint x: 1252, startPoint y: 591, endPoint x: 1213, endPoint y: 591, distance: 39.0
click at [1213, 591] on div "43.43%" at bounding box center [1279, 587] width 143 height 35
drag, startPoint x: 1246, startPoint y: 622, endPoint x: 1205, endPoint y: 622, distance: 41.7
click at [1205, 622] on div "https://www.rizap.jp/contact/trial2506_2 842 710 11 1.55% 03:10 2.41 40.86% htt…" at bounding box center [697, 623] width 1308 height 35
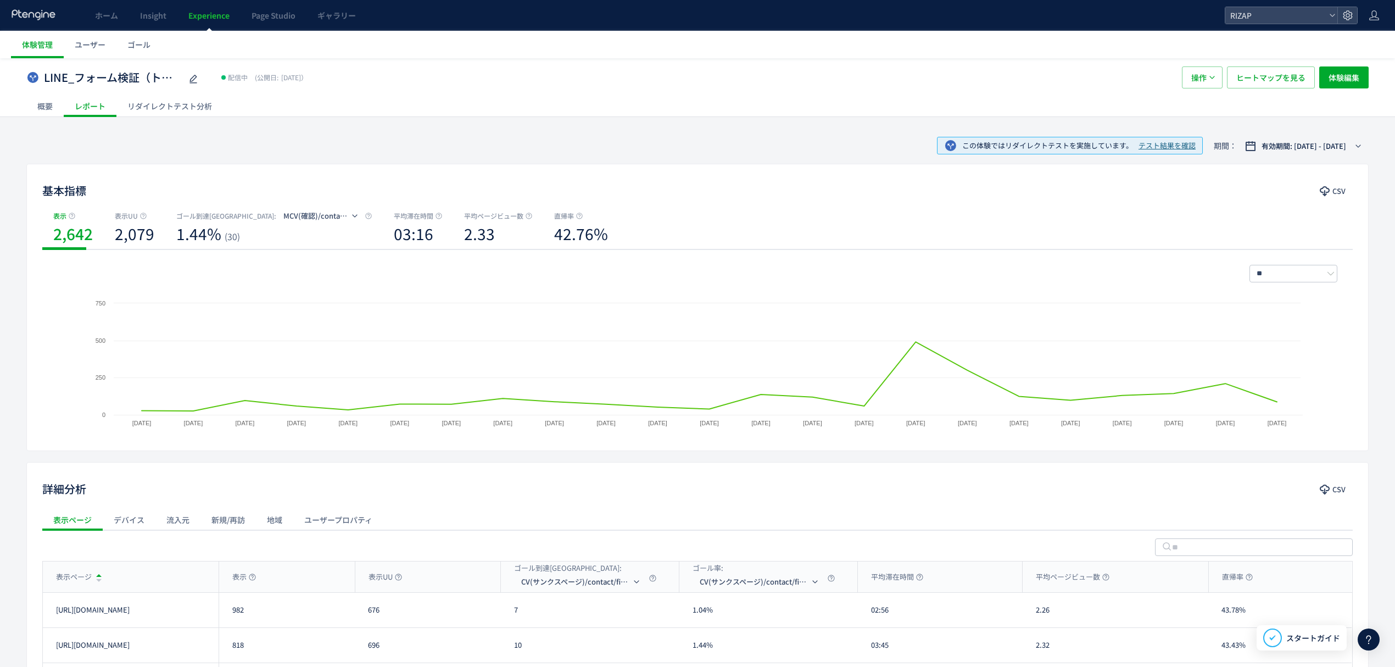
scroll to position [0, 0]
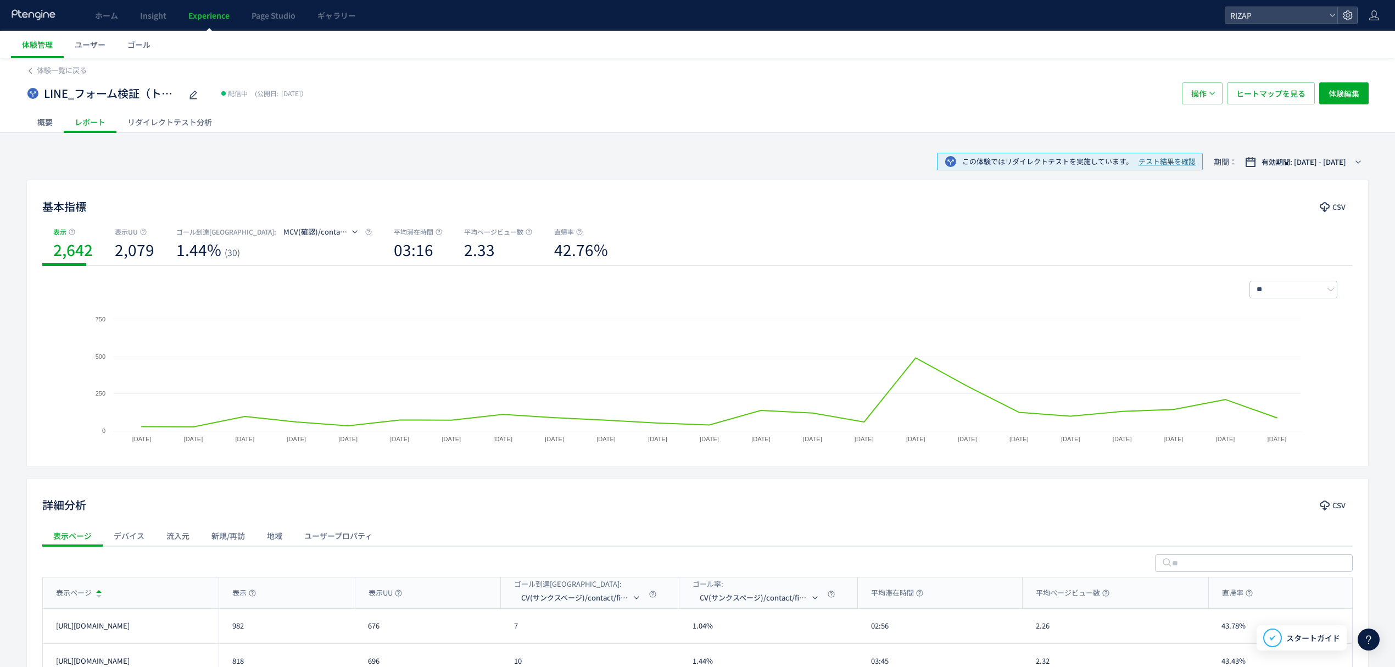
click at [148, 119] on div "リダイレクトテスト分析" at bounding box center [169, 122] width 107 height 22
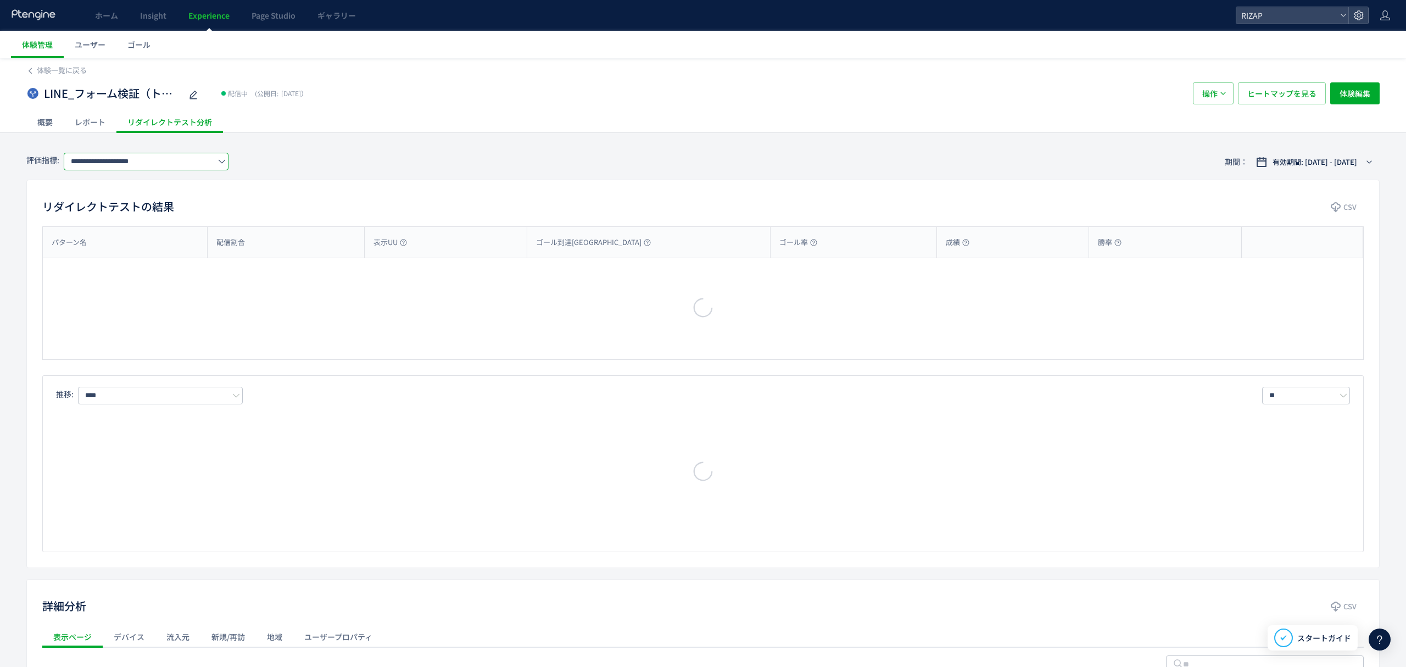
click at [125, 165] on input "**********" at bounding box center [146, 162] width 165 height 18
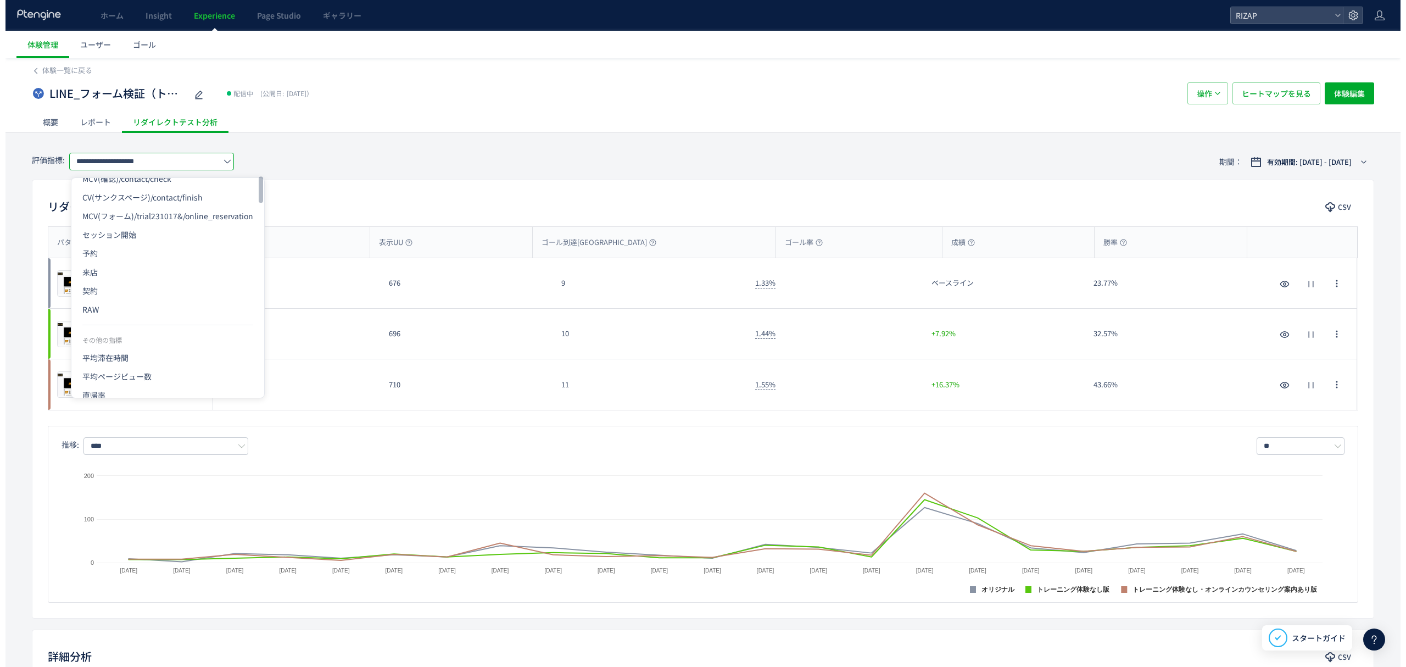
scroll to position [38, 0]
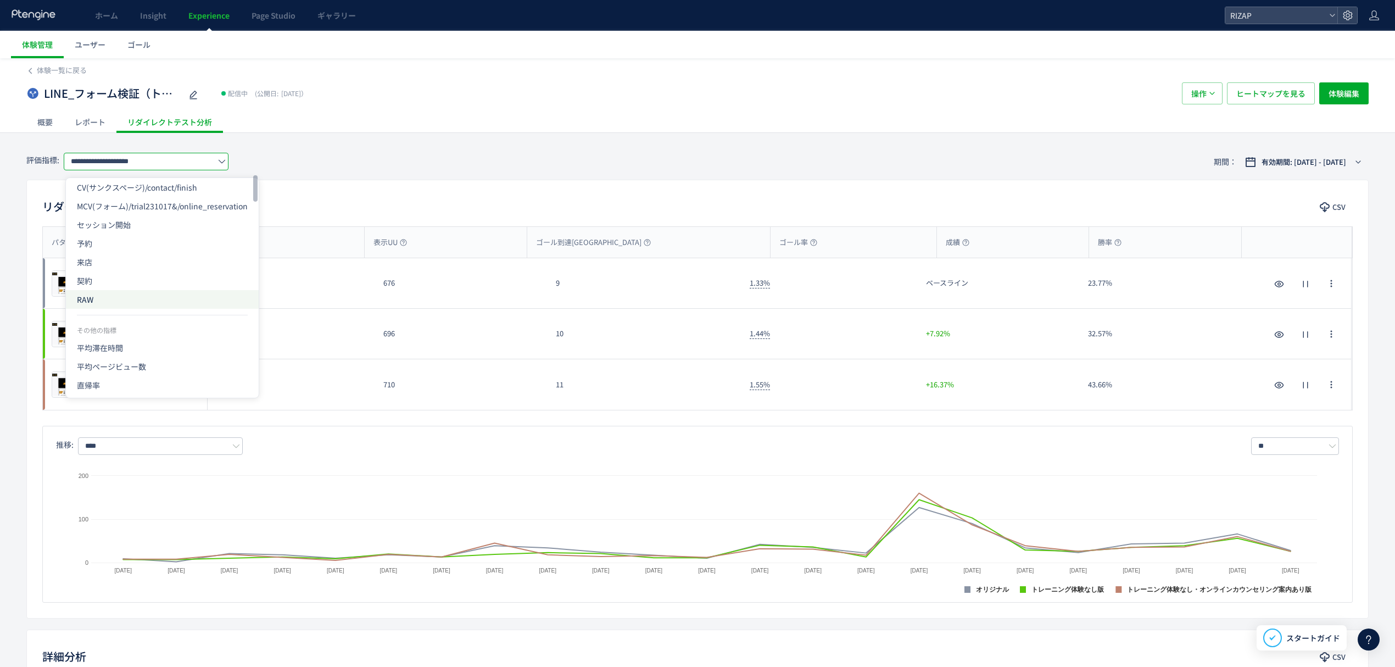
click at [108, 302] on span "RAW" at bounding box center [162, 299] width 171 height 19
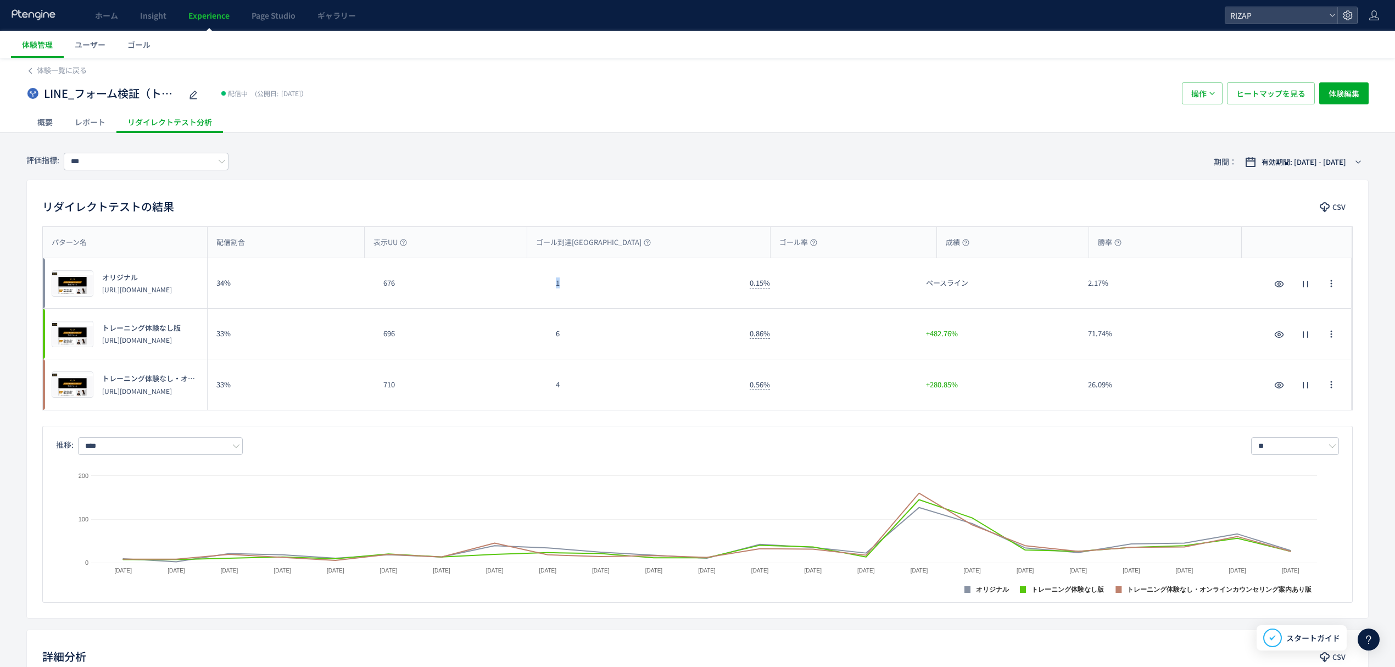
drag, startPoint x: 579, startPoint y: 291, endPoint x: 535, endPoint y: 293, distance: 44.0
click at [544, 288] on div "プレビュー オリジナル https://www.rizap.jp/contact/trial231017 34% 676 1 0.15% ベースライン 2.1…" at bounding box center [697, 283] width 1308 height 51
drag, startPoint x: 552, startPoint y: 341, endPoint x: 543, endPoint y: 341, distance: 8.8
click at [543, 341] on div "プレビュー トレーニング体験なし版 https://www.rizap.jp/contact/trial2506_1 33% 696 6 0.86% +482…" at bounding box center [697, 334] width 1308 height 51
drag, startPoint x: 568, startPoint y: 392, endPoint x: 536, endPoint y: 395, distance: 32.0
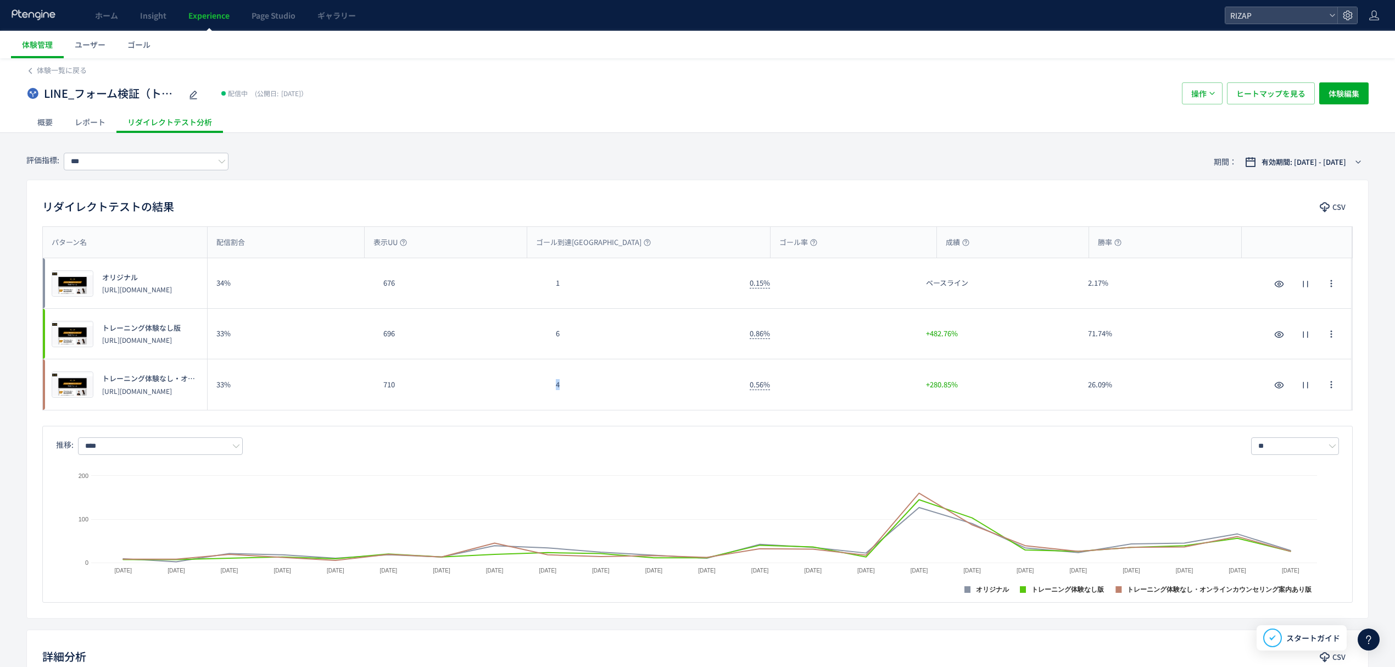
click at [545, 390] on div "プレビュー トレーニング体験なし・オンラインカウンセリング案内あり版 https://www.rizap.jp/contact/trial2506_2 33%…" at bounding box center [697, 384] width 1308 height 51
drag, startPoint x: 116, startPoint y: 178, endPoint x: 108, endPoint y: 161, distance: 18.4
click at [114, 176] on div "評価指標: *** 期間： 有効期間: 2025/09/16 - 今日" at bounding box center [697, 162] width 1342 height 36
click at [108, 161] on input "***" at bounding box center [146, 162] width 165 height 18
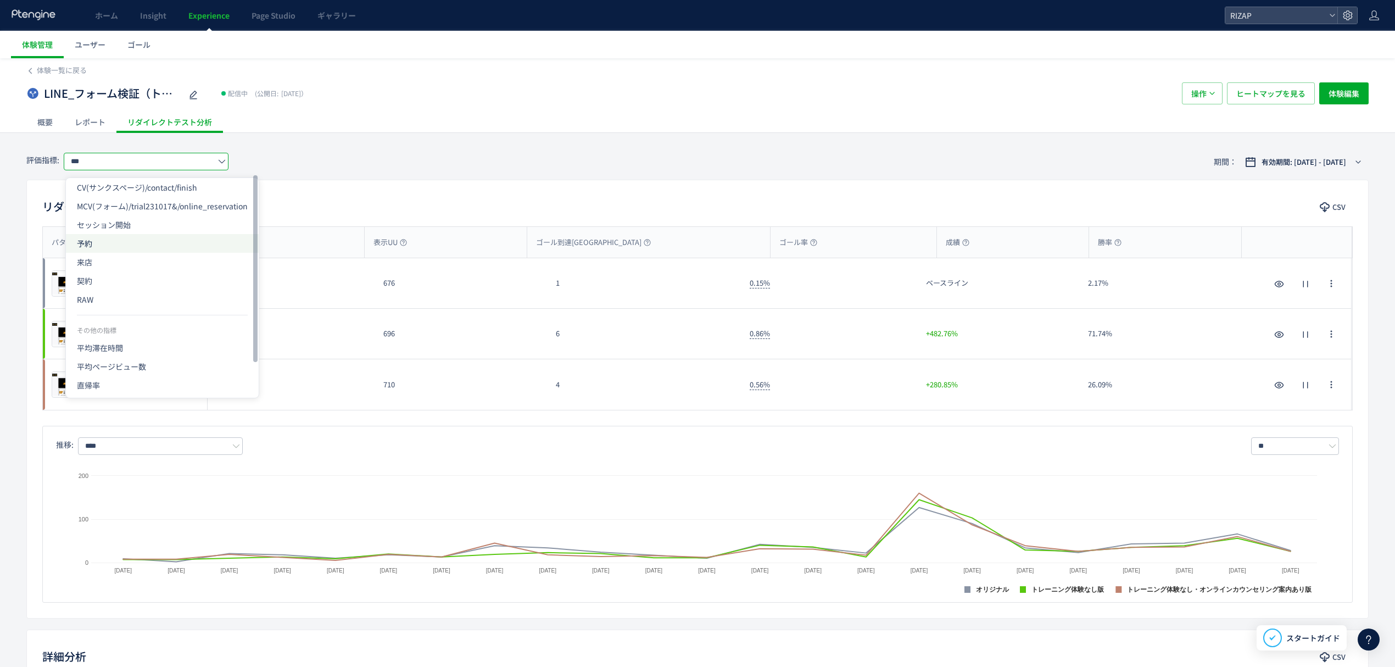
click at [100, 240] on span "予約" at bounding box center [162, 243] width 171 height 19
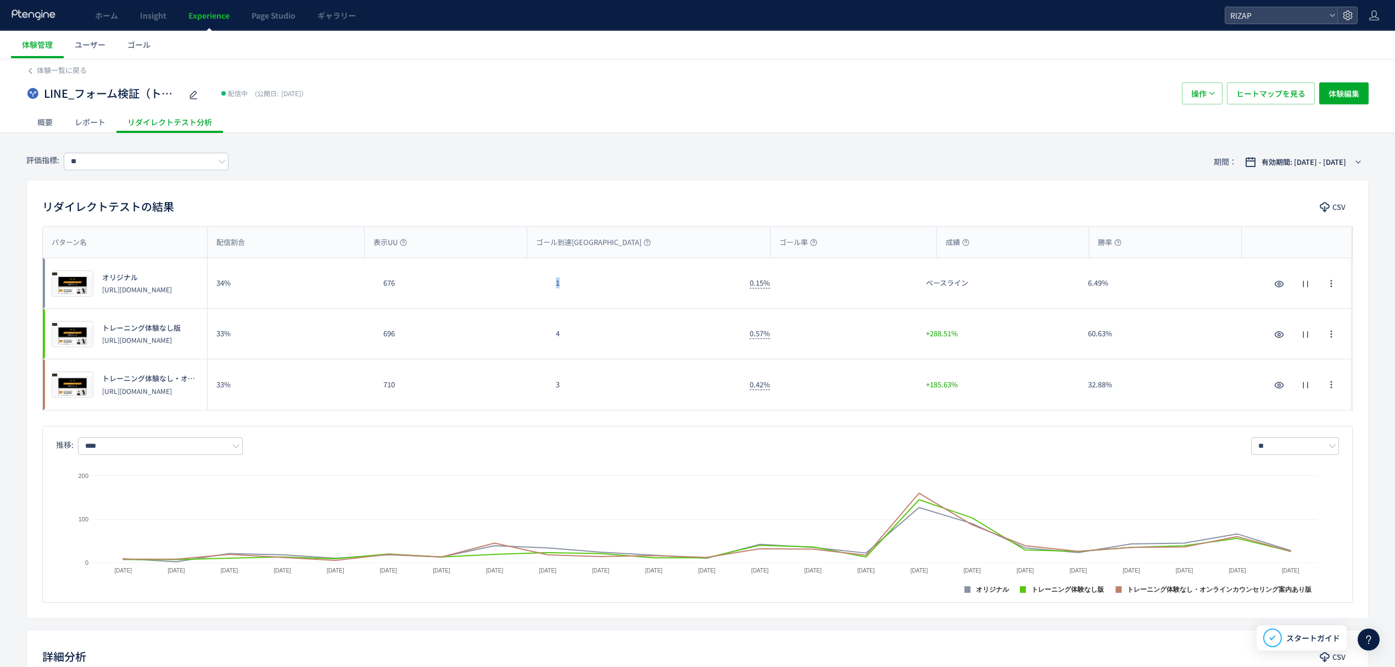
drag, startPoint x: 583, startPoint y: 290, endPoint x: 554, endPoint y: 290, distance: 28.6
click at [554, 290] on div "1" at bounding box center [644, 283] width 194 height 50
drag, startPoint x: 572, startPoint y: 334, endPoint x: 532, endPoint y: 333, distance: 40.1
click at [532, 333] on div "プレビュー トレーニング体験なし版 https://www.rizap.jp/contact/trial2506_1 33% 696 4 0.57% +288…" at bounding box center [697, 334] width 1308 height 51
drag, startPoint x: 559, startPoint y: 392, endPoint x: 550, endPoint y: 392, distance: 9.3
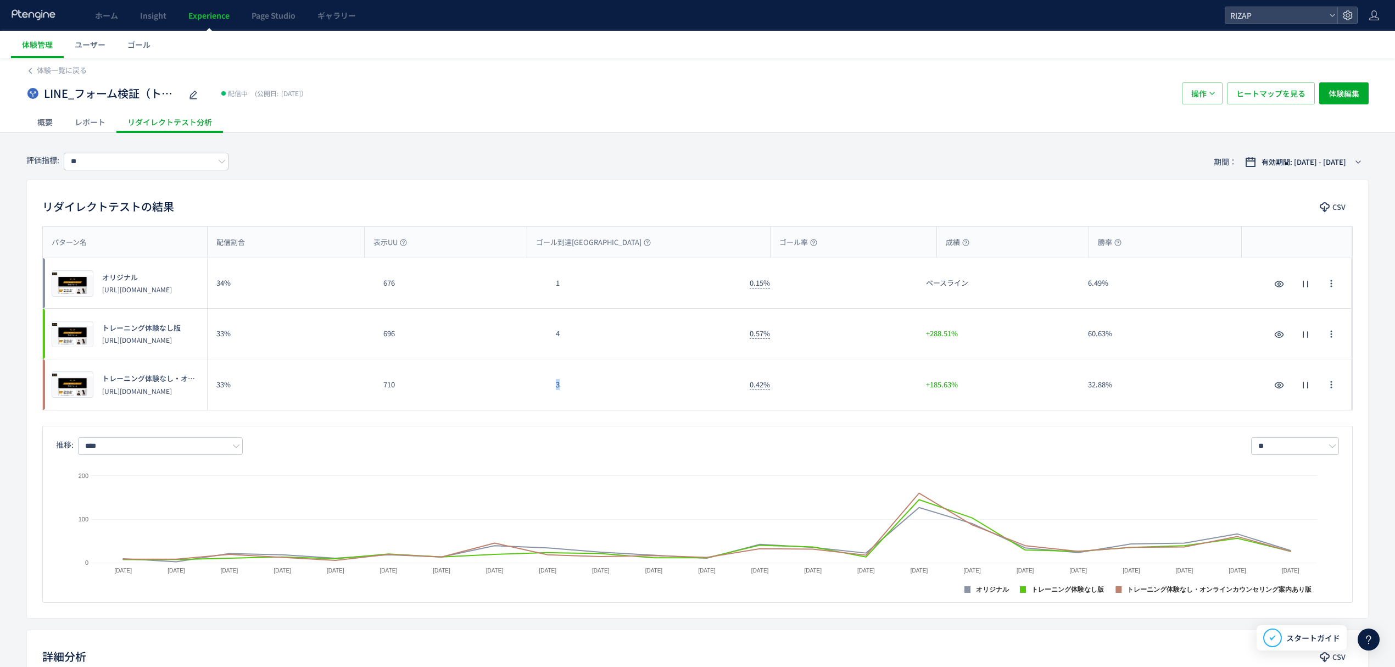
click at [550, 392] on div "3" at bounding box center [644, 384] width 194 height 51
click at [125, 160] on input "**" at bounding box center [146, 162] width 165 height 18
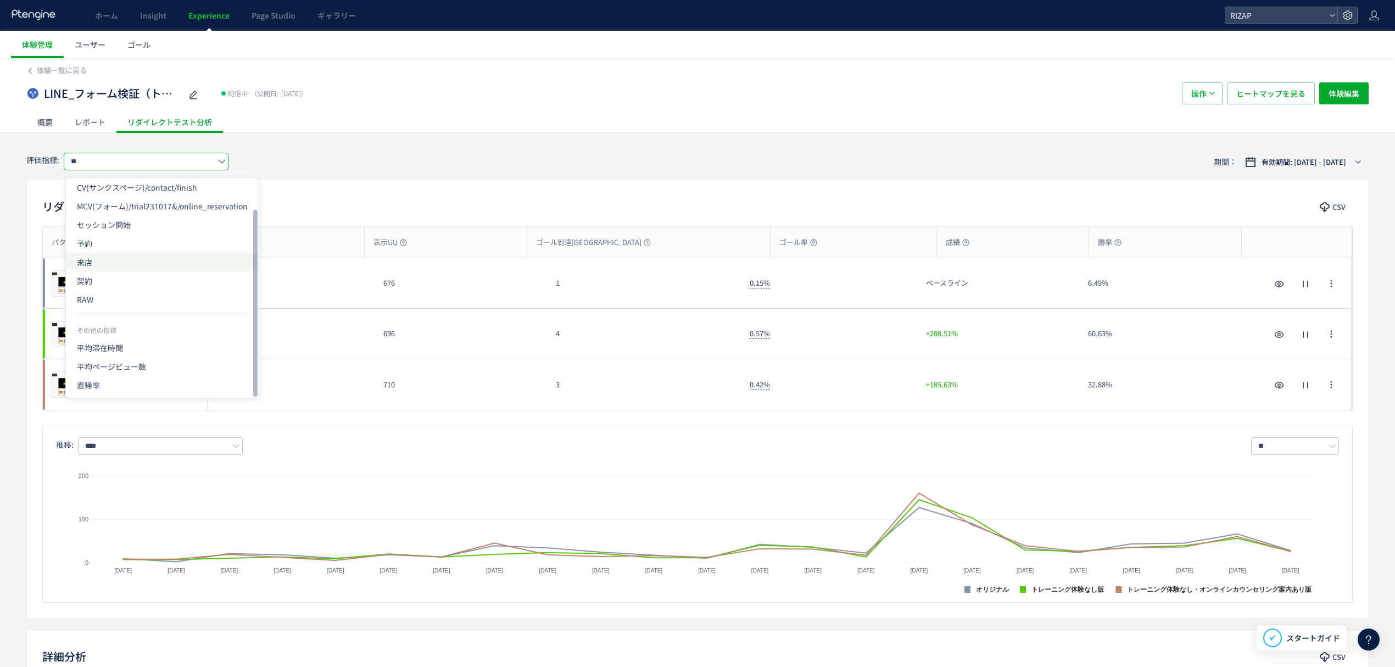
click at [103, 265] on span "来店" at bounding box center [162, 262] width 171 height 19
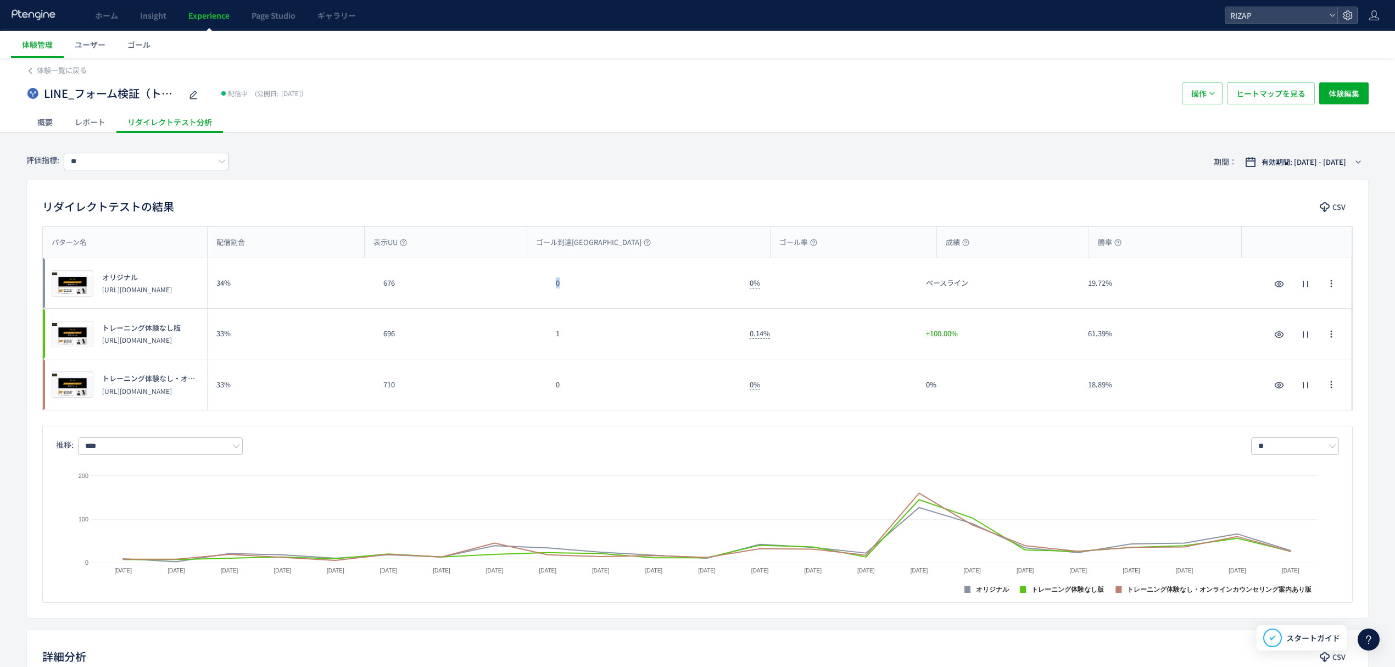
drag, startPoint x: 572, startPoint y: 292, endPoint x: 546, endPoint y: 286, distance: 26.5
click at [546, 286] on div "プレビュー オリジナル https://www.rizap.jp/contact/trial231017 34% 676 0 0% ベースライン 19.72%…" at bounding box center [697, 283] width 1308 height 51
drag, startPoint x: 530, startPoint y: 334, endPoint x: 523, endPoint y: 334, distance: 7.1
click at [523, 334] on div "プレビュー トレーニング体験なし版 https://www.rizap.jp/contact/trial2506_1 33% 696 1 0.14% +100…" at bounding box center [697, 334] width 1308 height 51
click at [116, 163] on input "**" at bounding box center [146, 162] width 165 height 18
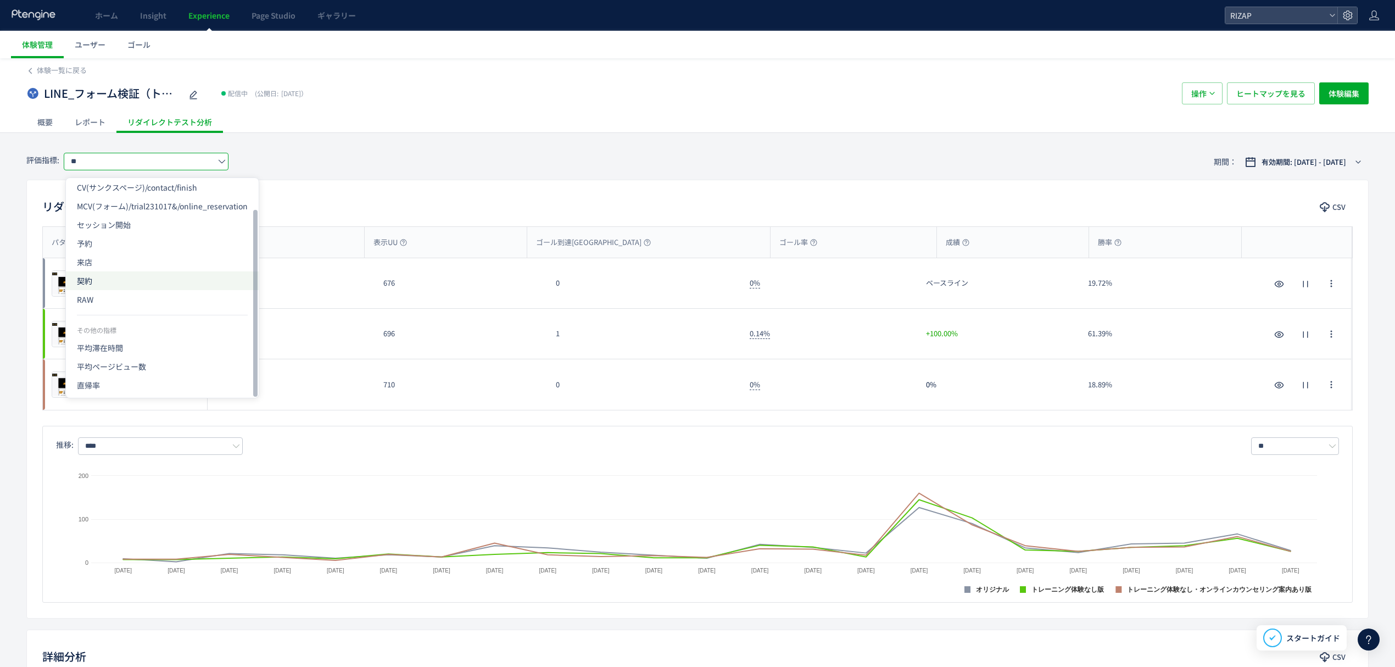
click at [105, 283] on span "契約" at bounding box center [162, 280] width 171 height 19
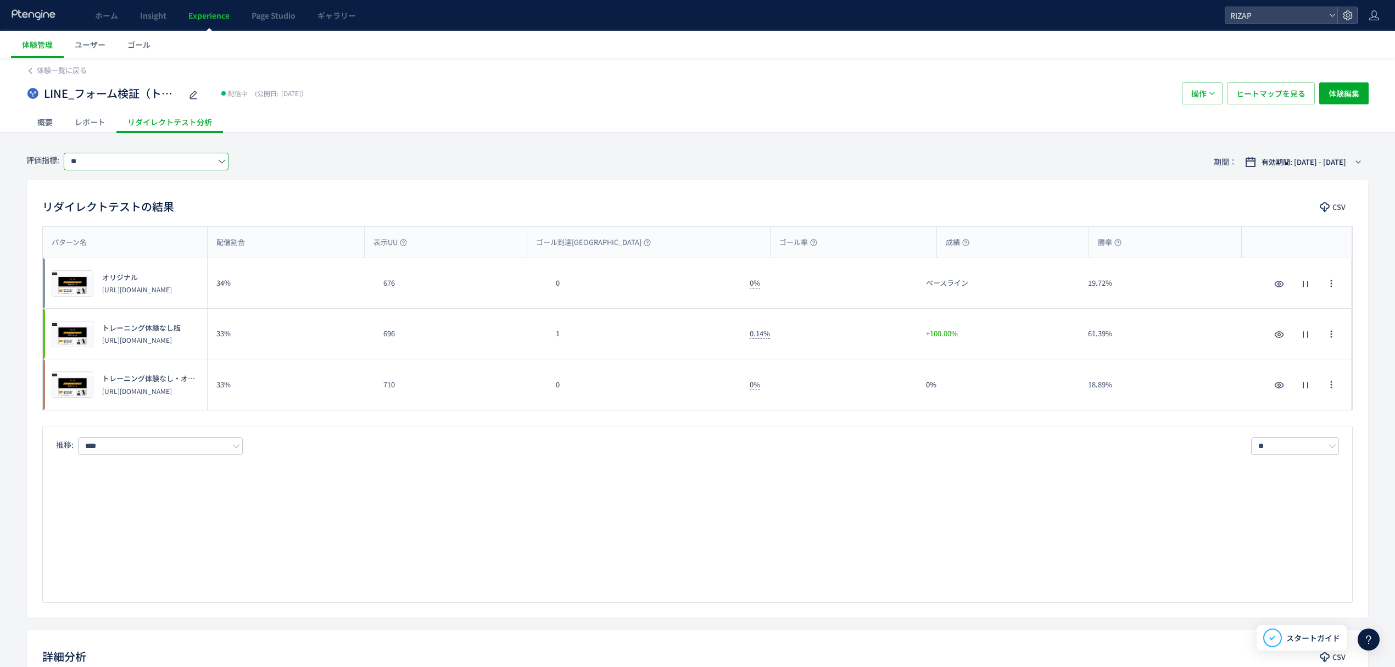
type input "**"
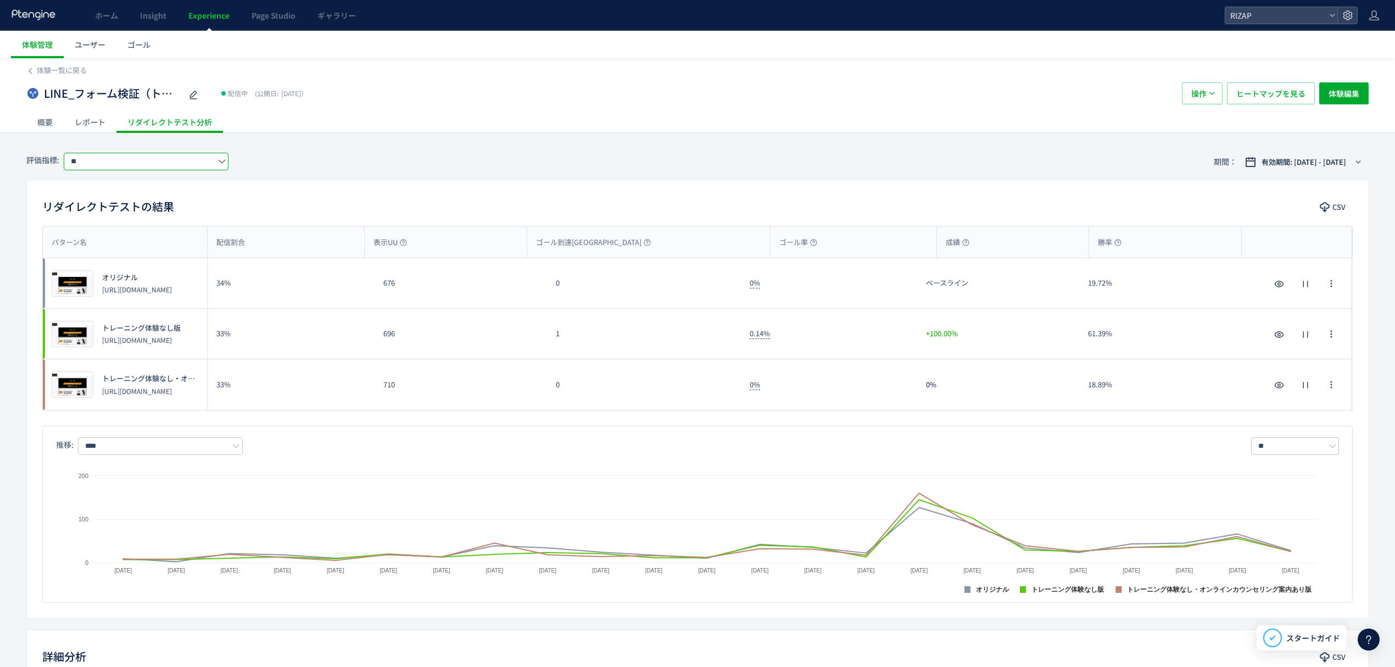
click at [572, 290] on div "0" at bounding box center [644, 283] width 194 height 50
click at [1268, 90] on span "ヒートマップを見る" at bounding box center [1270, 93] width 69 height 22
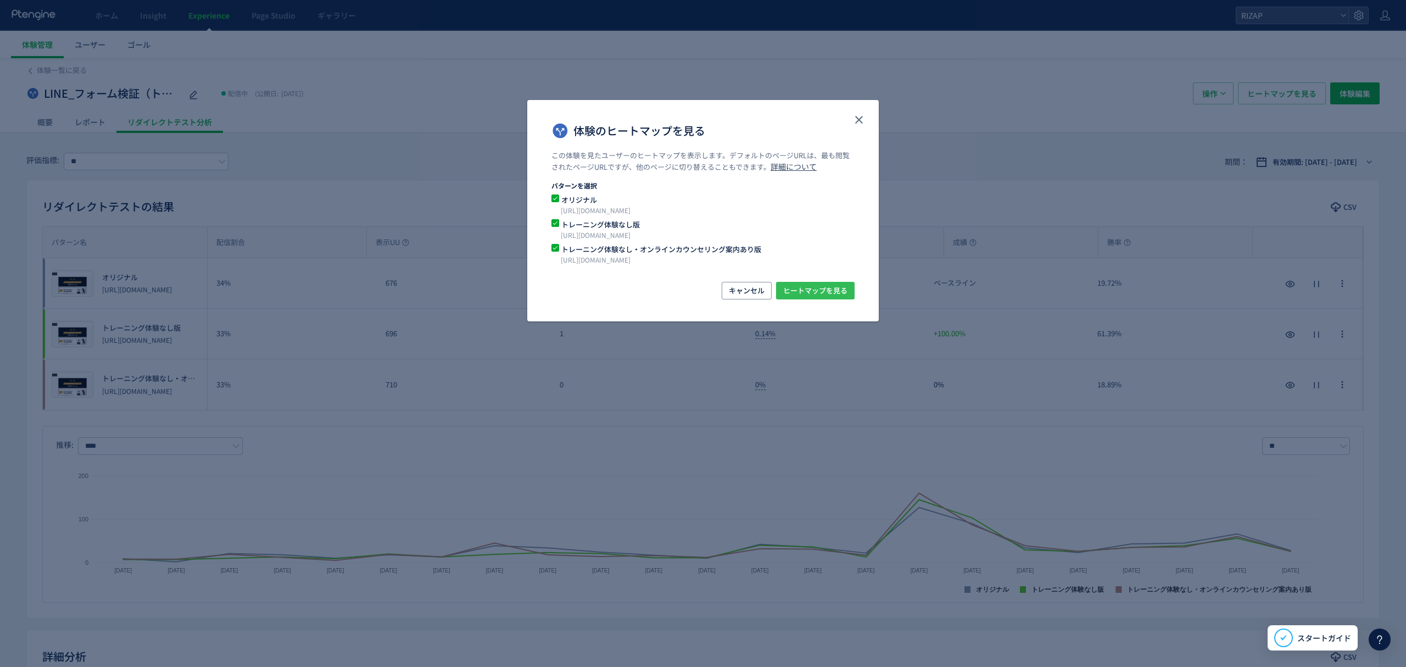
click at [824, 284] on span "ヒートマップを見る" at bounding box center [815, 291] width 64 height 18
click at [857, 125] on icon "close" at bounding box center [858, 119] width 13 height 13
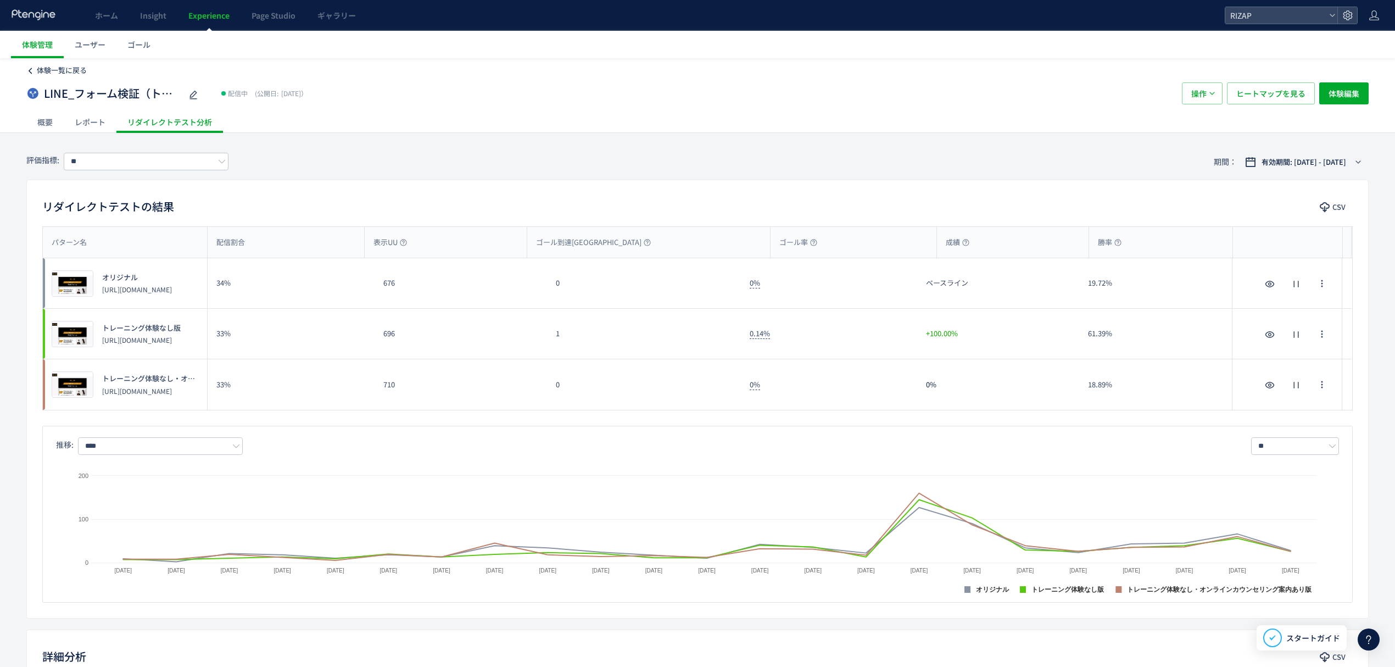
click at [60, 66] on span "体験一覧に戻る" at bounding box center [62, 70] width 50 height 10
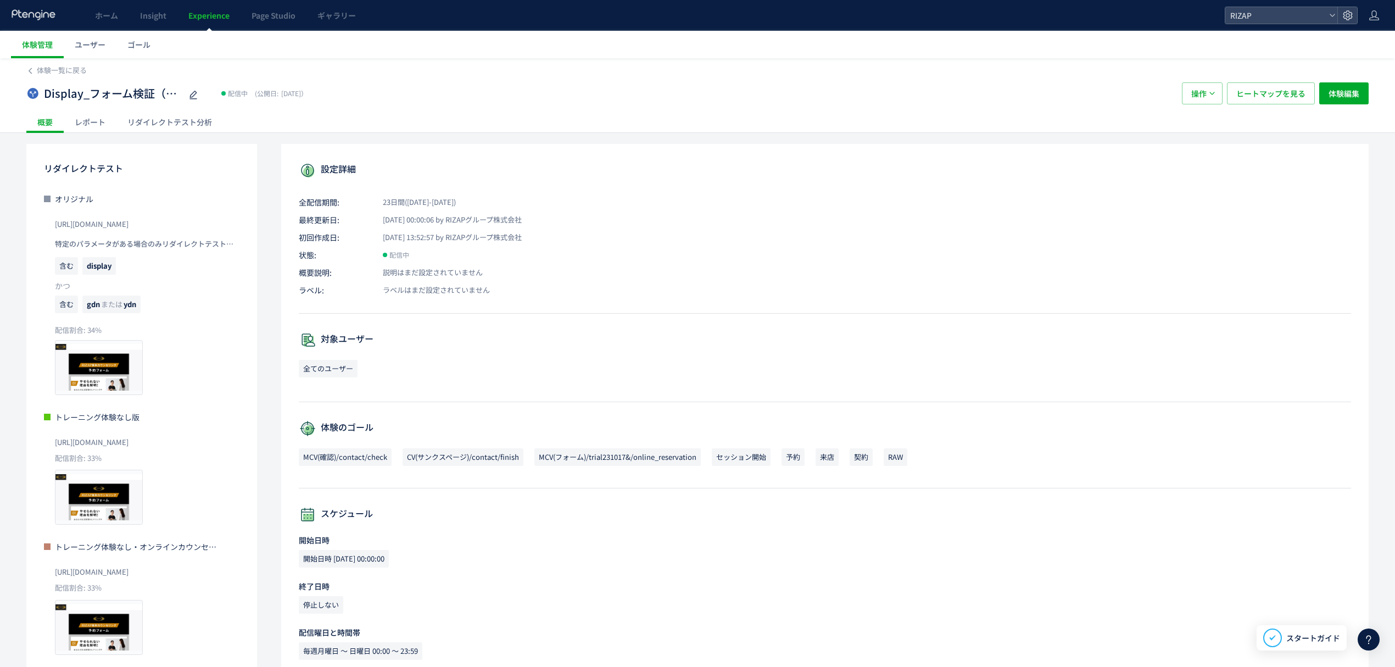
click at [97, 114] on div "レポート" at bounding box center [90, 122] width 53 height 22
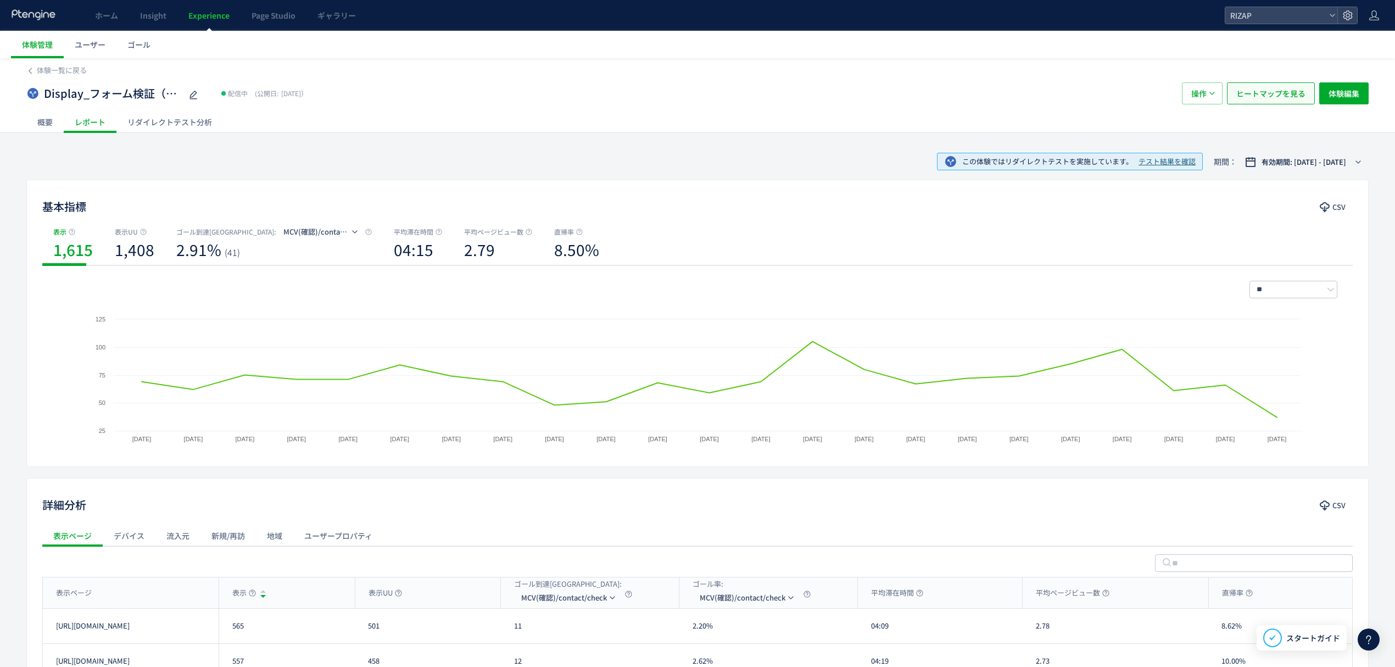
click at [1262, 93] on span "ヒートマップを見る" at bounding box center [1270, 93] width 69 height 22
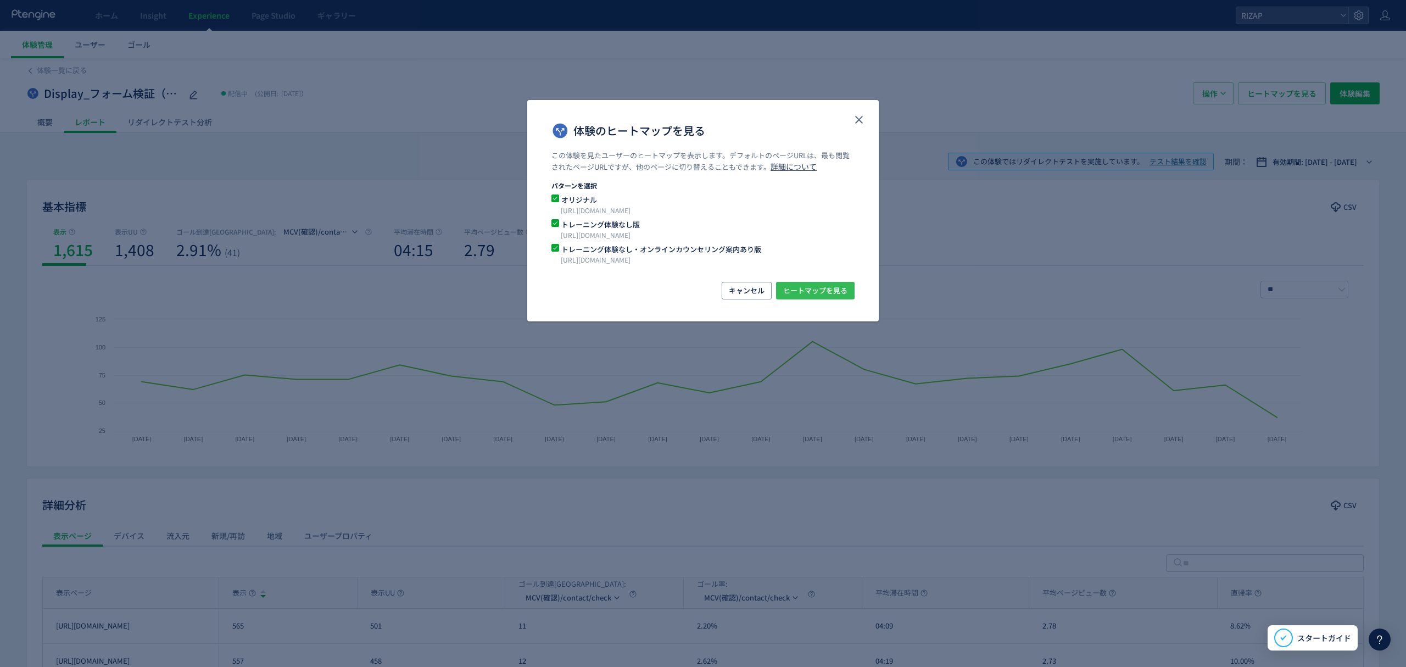
click at [820, 292] on span "ヒートマップを見る" at bounding box center [815, 291] width 64 height 18
